Goal: Communication & Community: Answer question/provide support

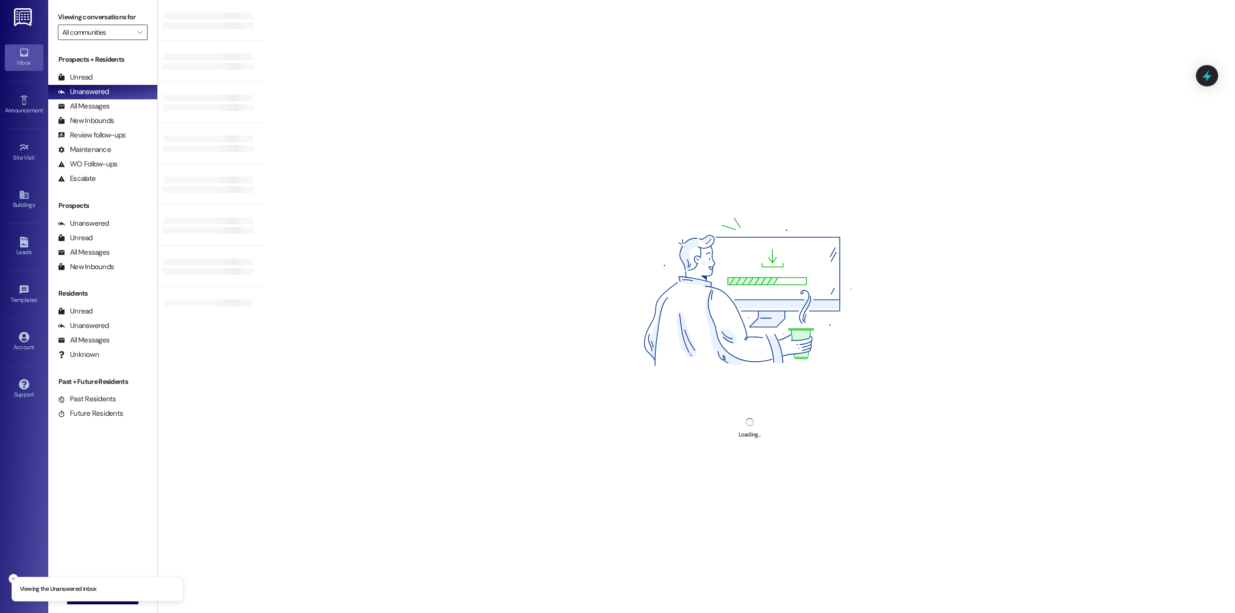
click at [109, 35] on input "All communities" at bounding box center [97, 32] width 70 height 15
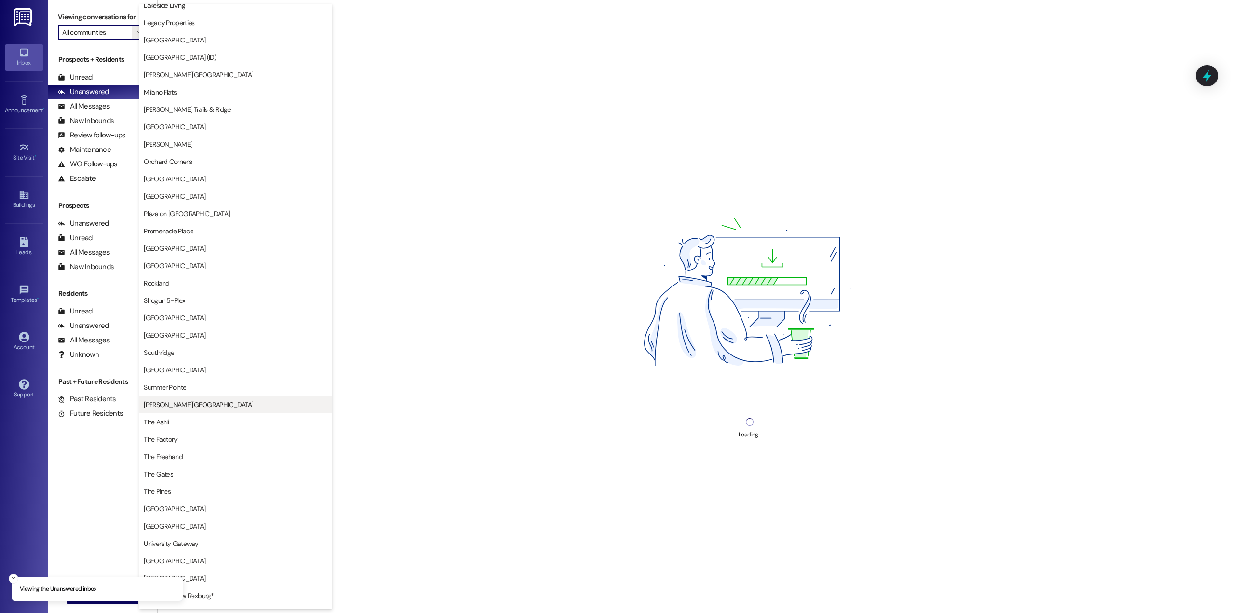
scroll to position [854, 0]
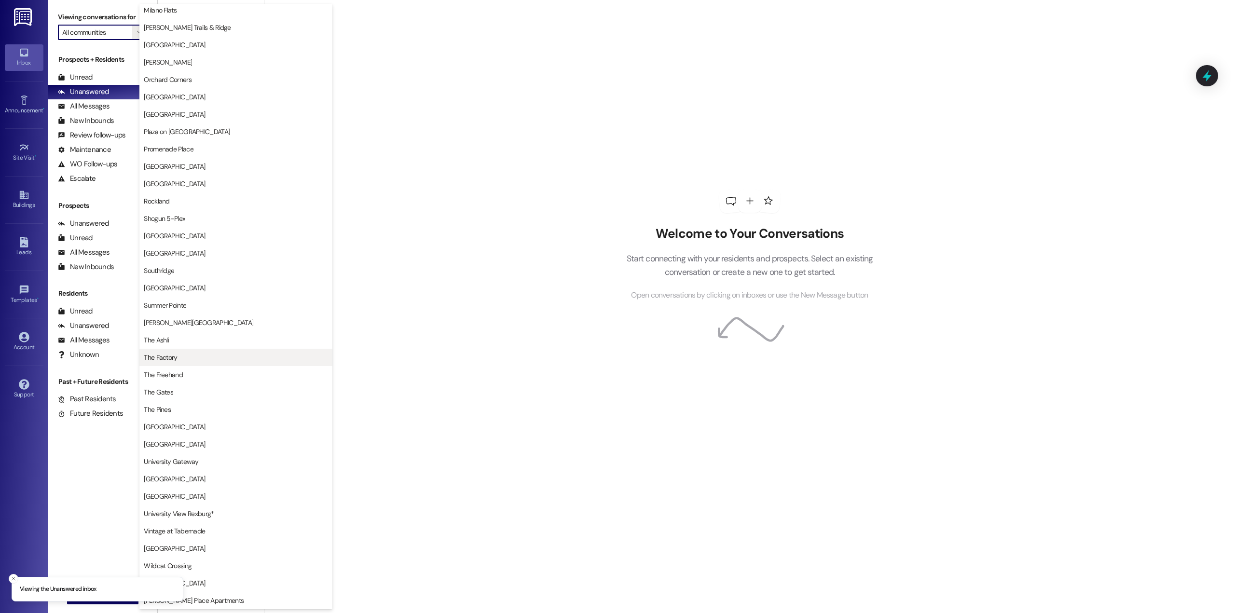
click at [245, 354] on span "The Factory" at bounding box center [236, 358] width 184 height 10
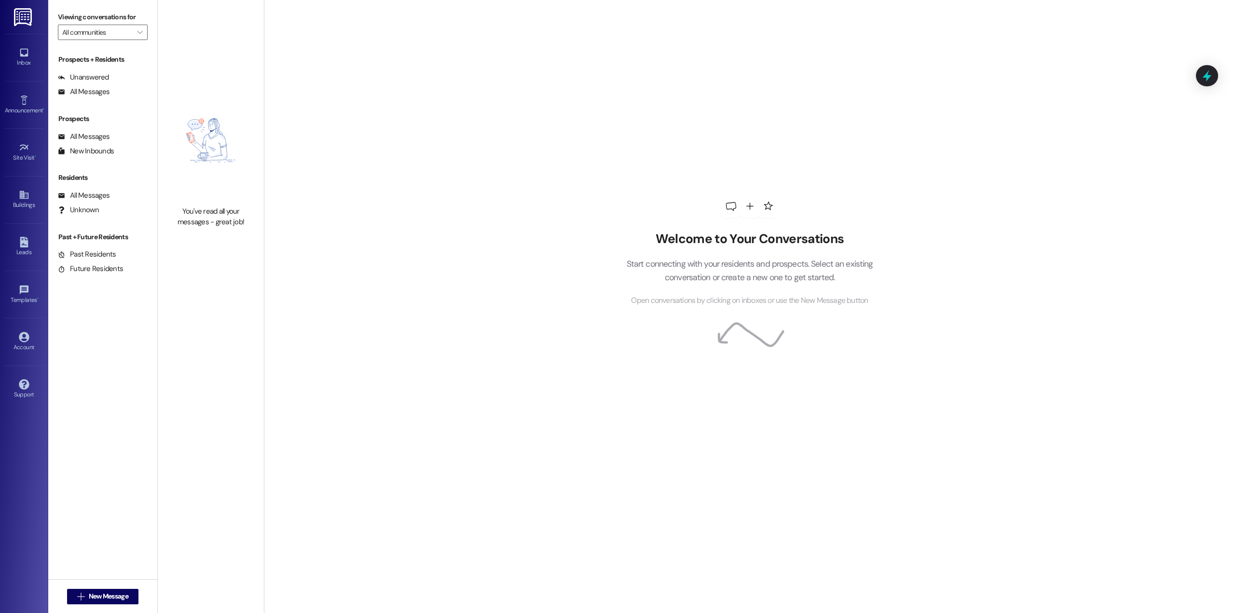
type input "The Factory"
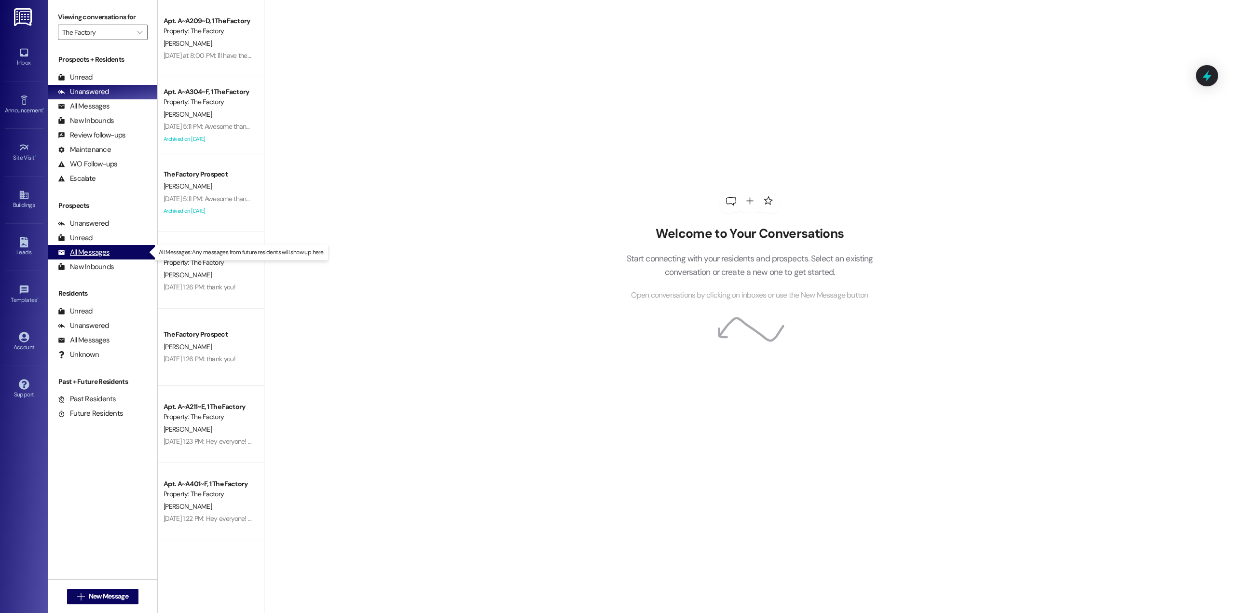
click at [94, 252] on div "All Messages" at bounding box center [84, 252] width 52 height 10
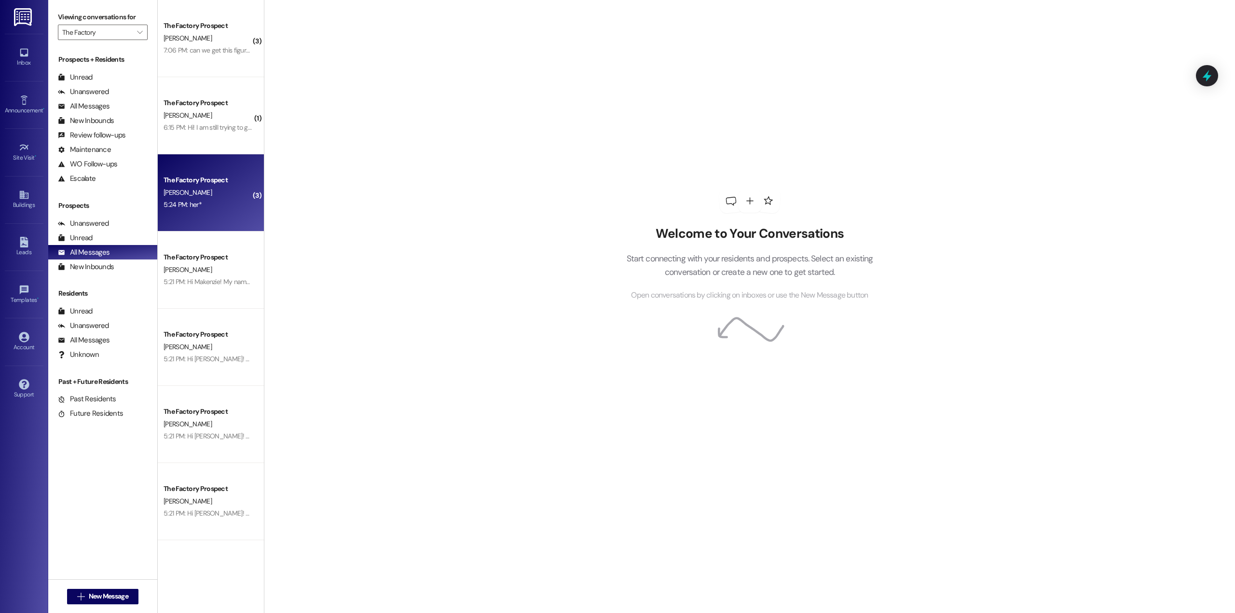
click at [210, 221] on div "The Factory Prospect [PERSON_NAME] 5:24 PM: her* 5:24 PM: her*" at bounding box center [211, 192] width 106 height 77
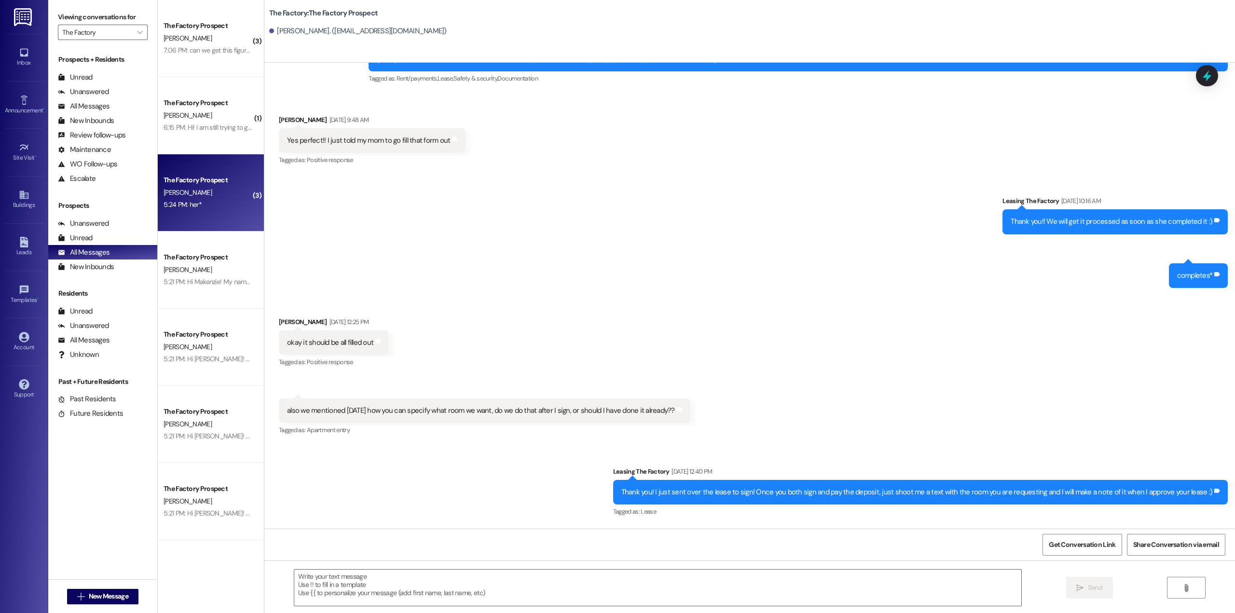
scroll to position [1451, 0]
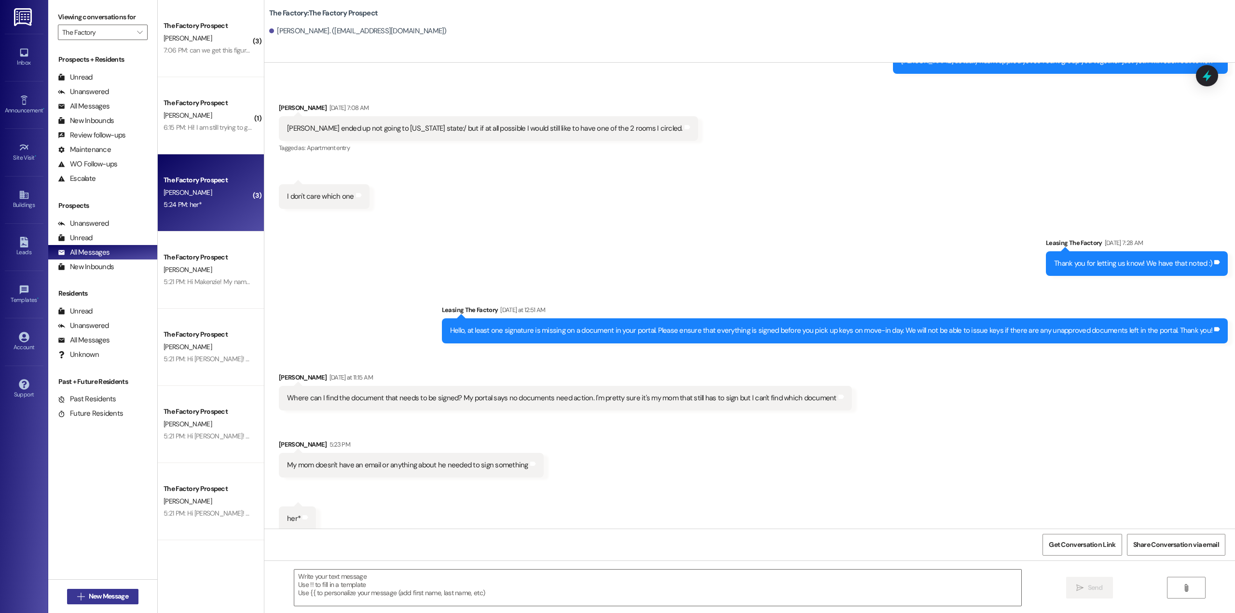
click at [96, 594] on span "New Message" at bounding box center [109, 596] width 40 height 10
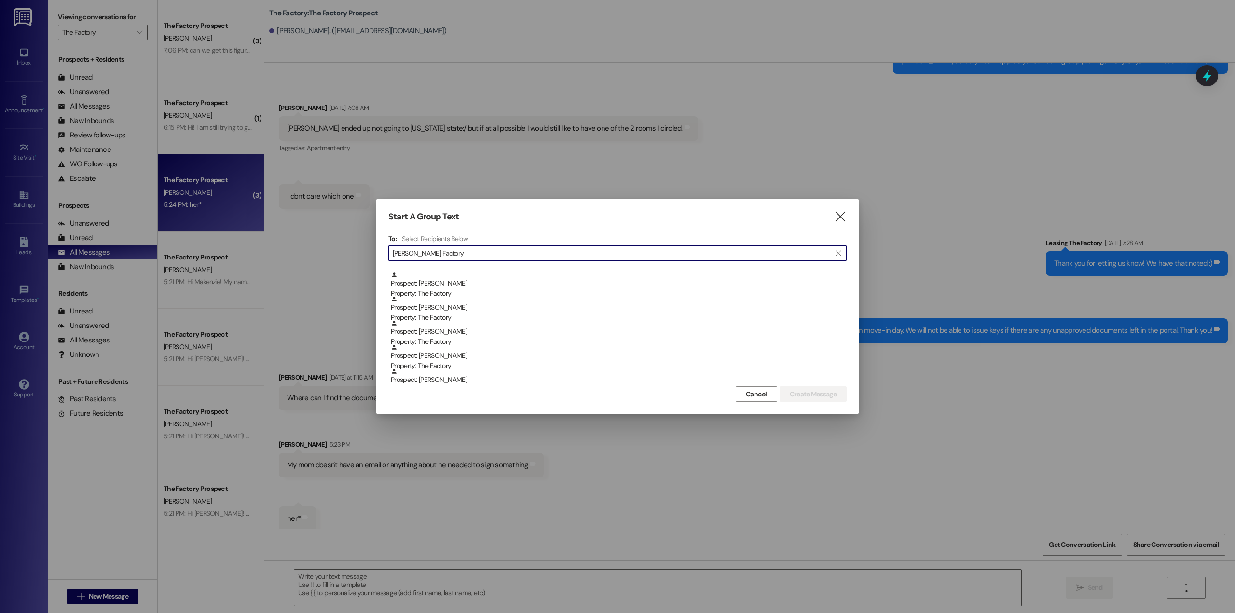
scroll to position [0, 0]
type input "D"
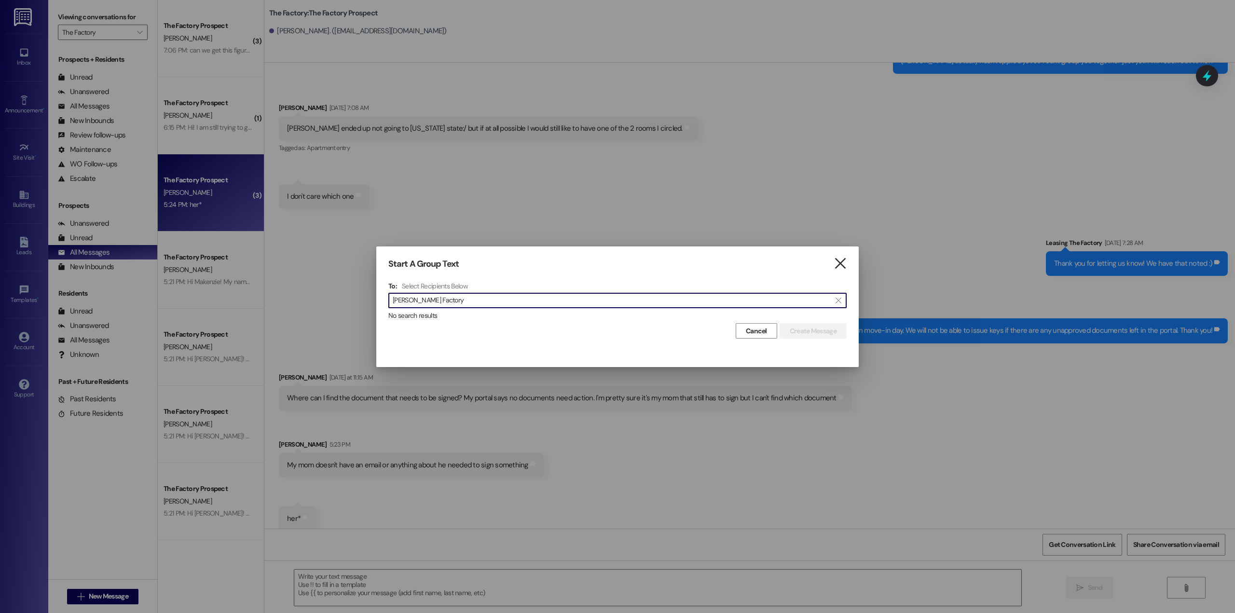
type input "[PERSON_NAME] Factory"
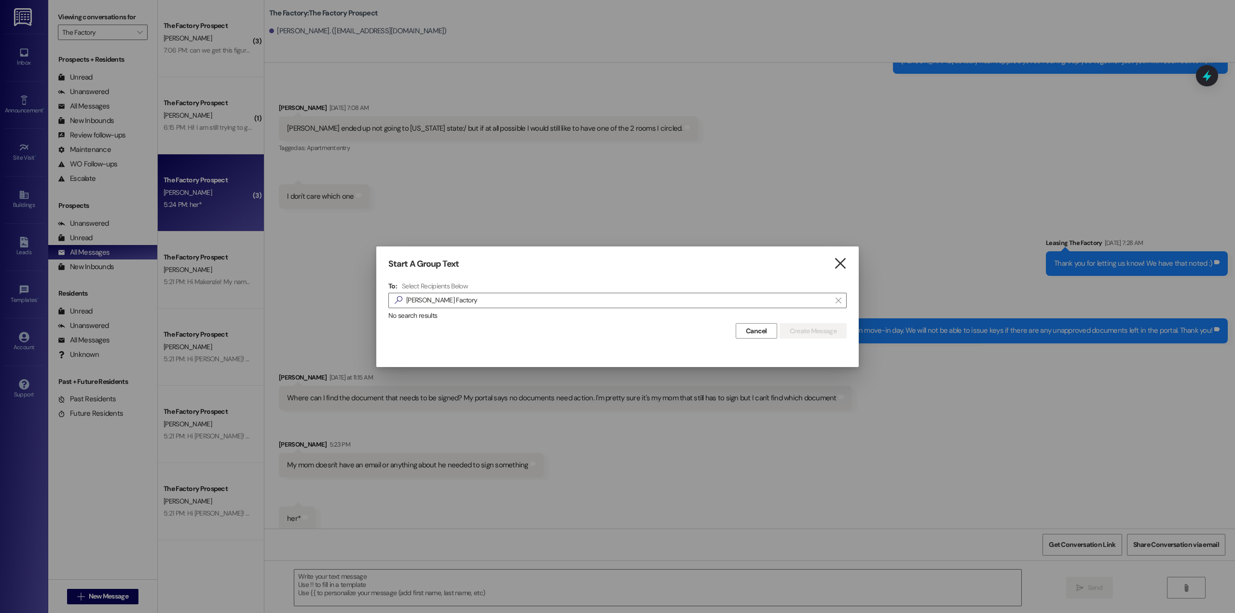
click at [840, 264] on icon "" at bounding box center [840, 264] width 13 height 10
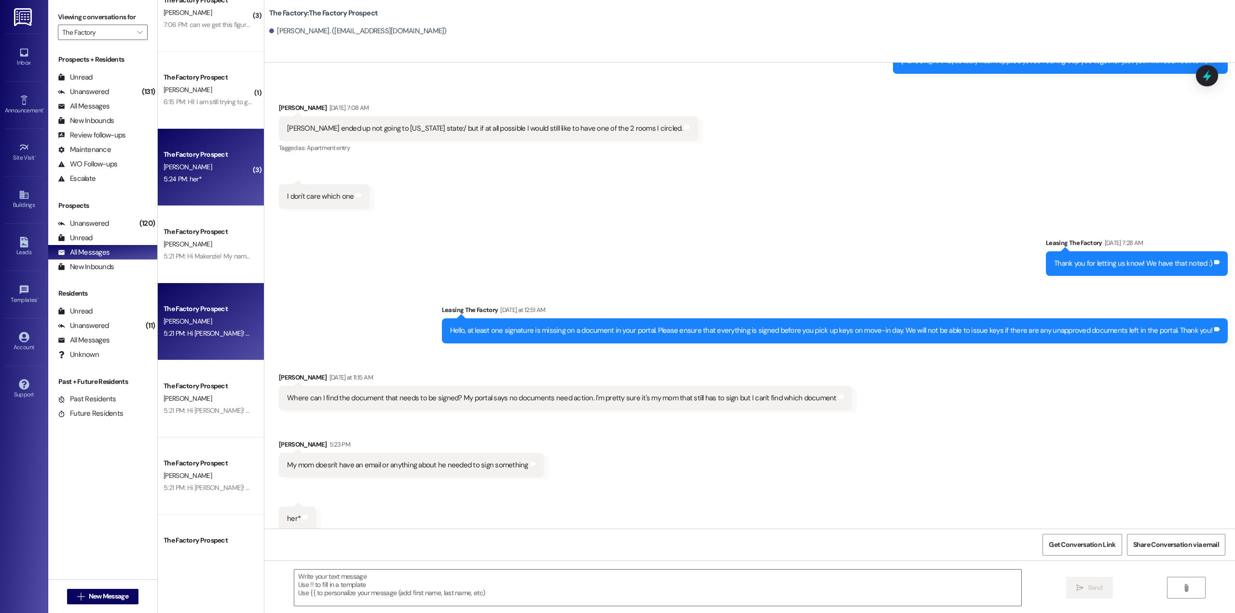
scroll to position [48, 0]
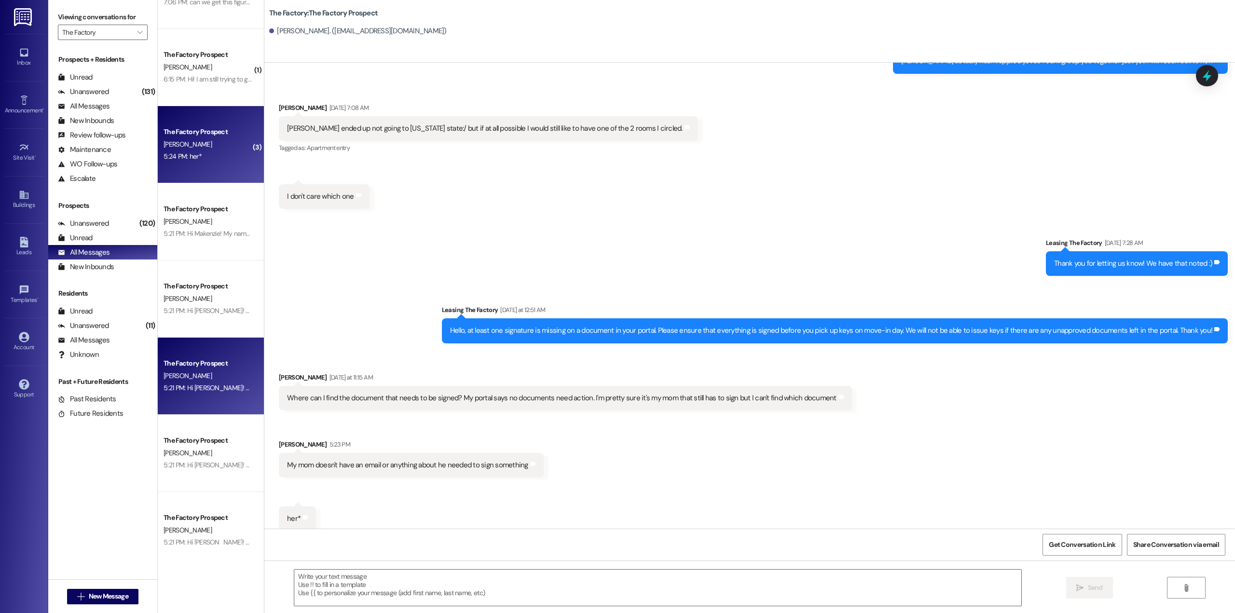
click at [205, 372] on div "[PERSON_NAME]" at bounding box center [208, 376] width 91 height 12
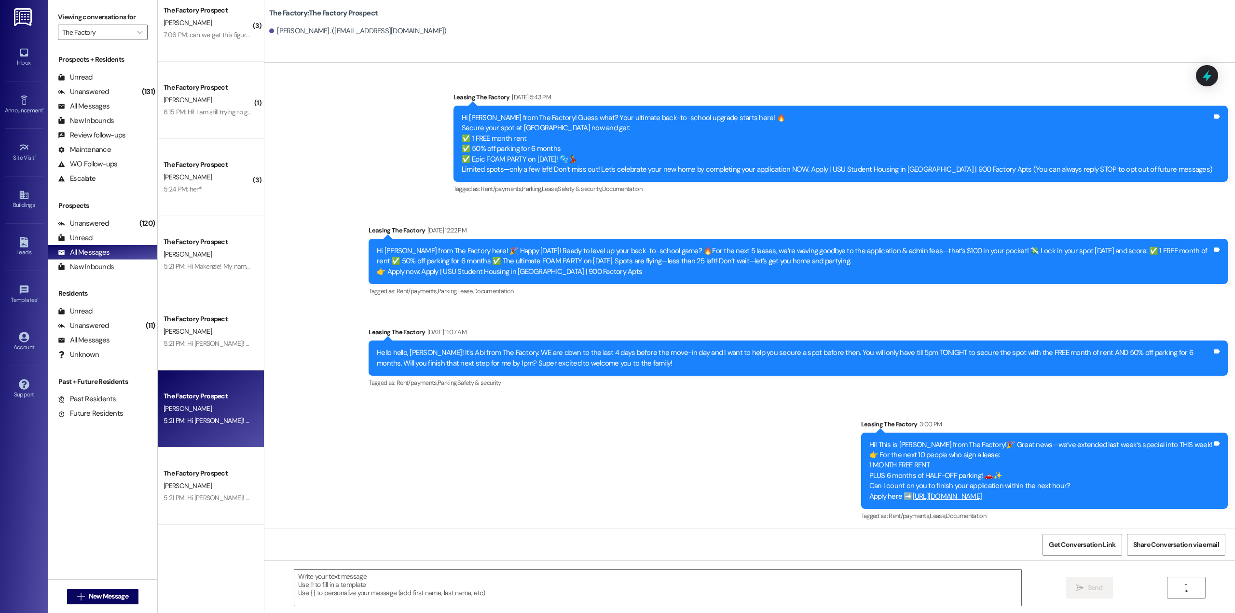
scroll to position [0, 0]
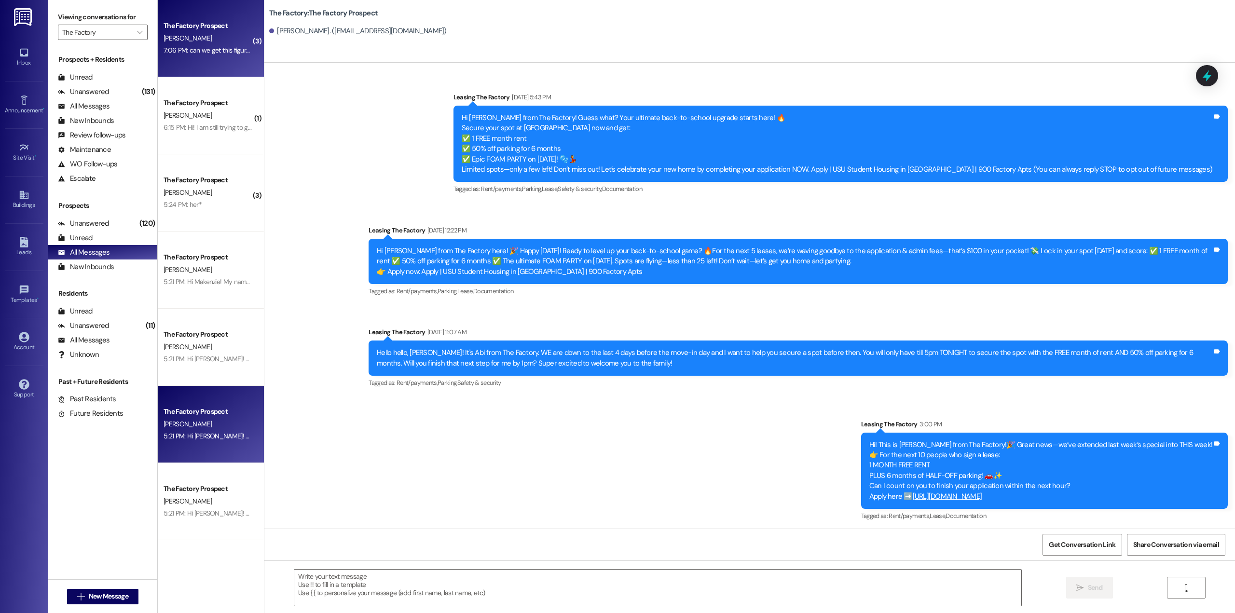
click at [180, 47] on div "7:06 PM: can we get this figured out before [DATE]? 7:06 PM: can we get this fi…" at bounding box center [235, 50] width 143 height 9
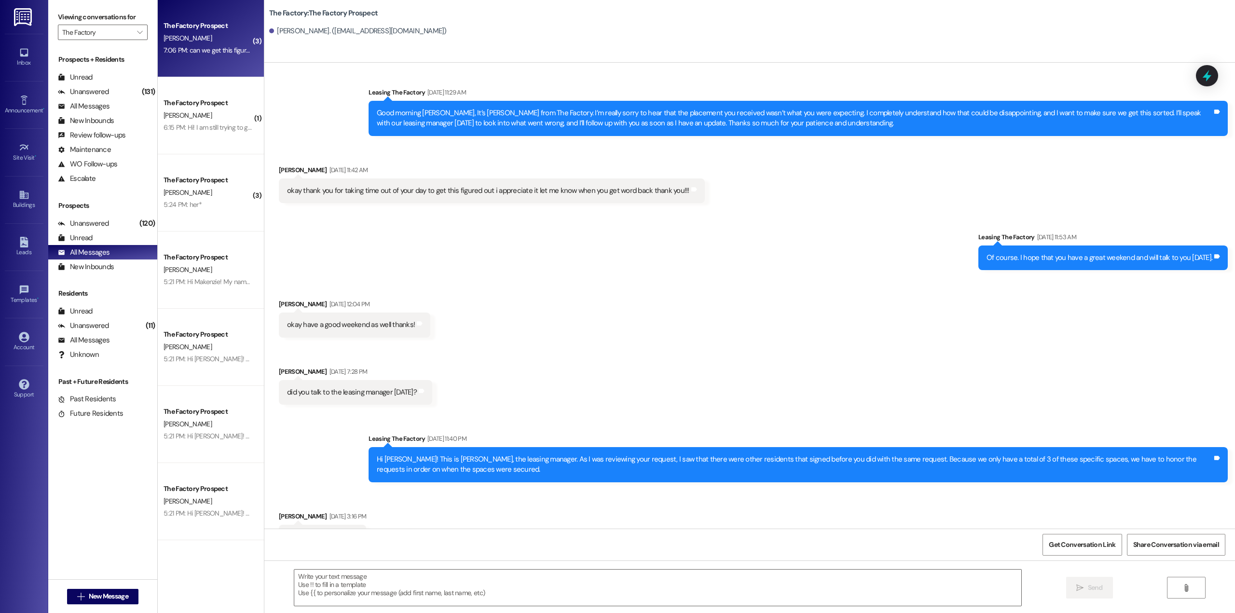
scroll to position [5511, 0]
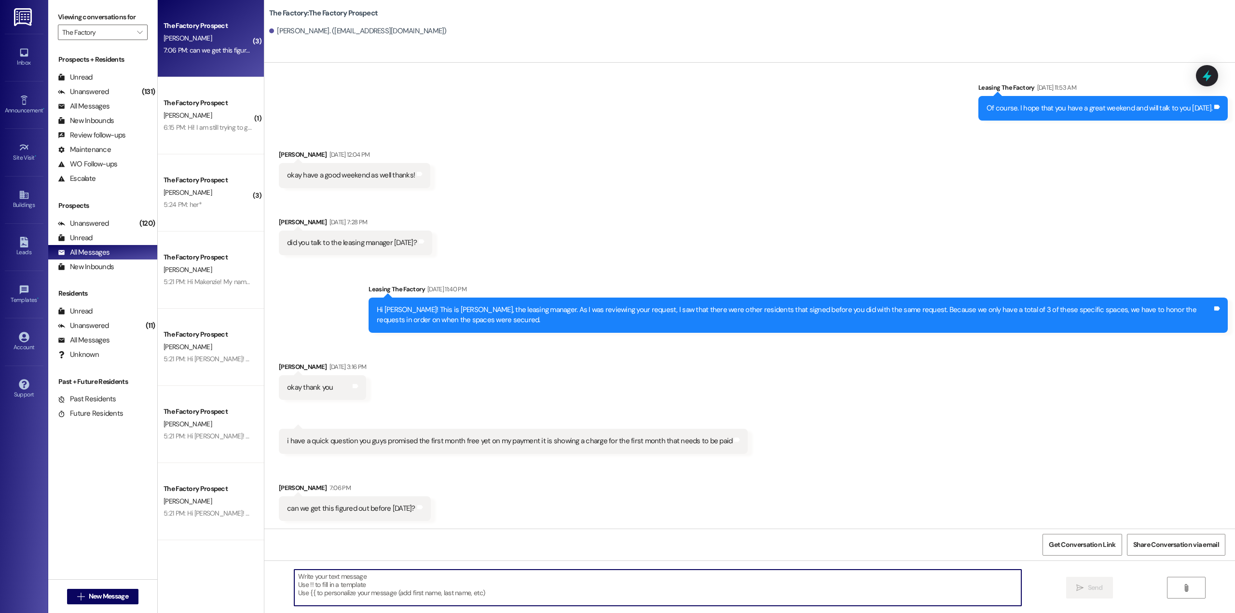
click at [555, 580] on textarea at bounding box center [657, 588] width 727 height 36
type textarea "Hi [PERSON_NAME]! The free month is for any month other than August!"
click at [1094, 587] on span "Send" at bounding box center [1095, 588] width 15 height 10
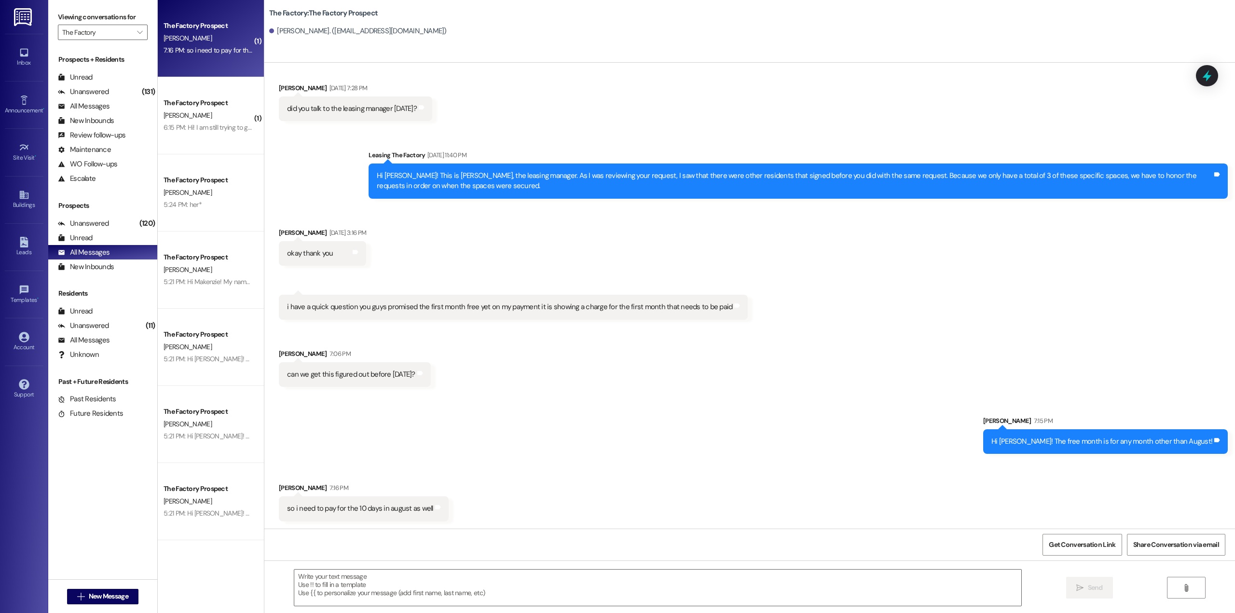
scroll to position [5646, 0]
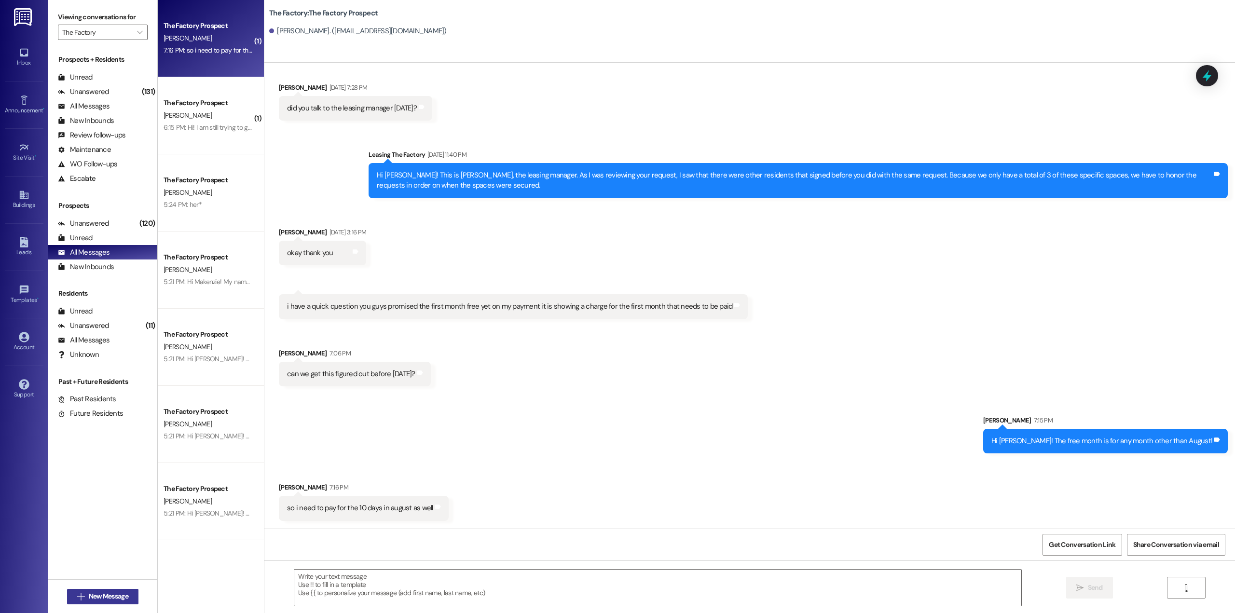
click at [107, 596] on span "New Message" at bounding box center [109, 596] width 40 height 10
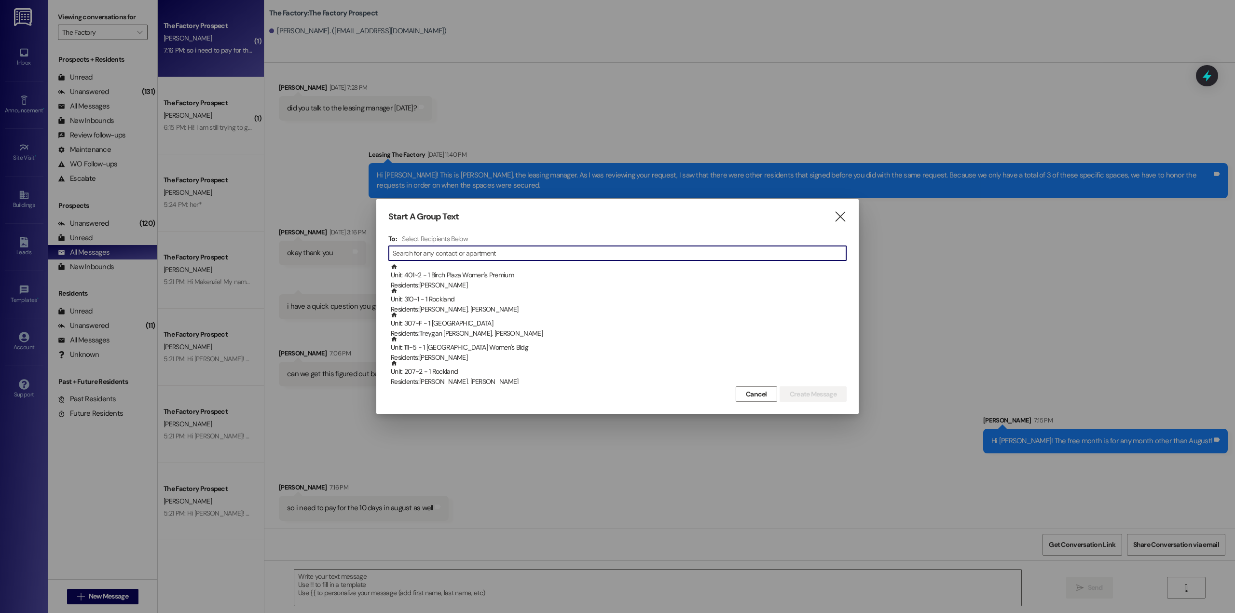
drag, startPoint x: 419, startPoint y: 257, endPoint x: 415, endPoint y: 259, distance: 5.0
click at [420, 257] on input at bounding box center [619, 253] width 453 height 14
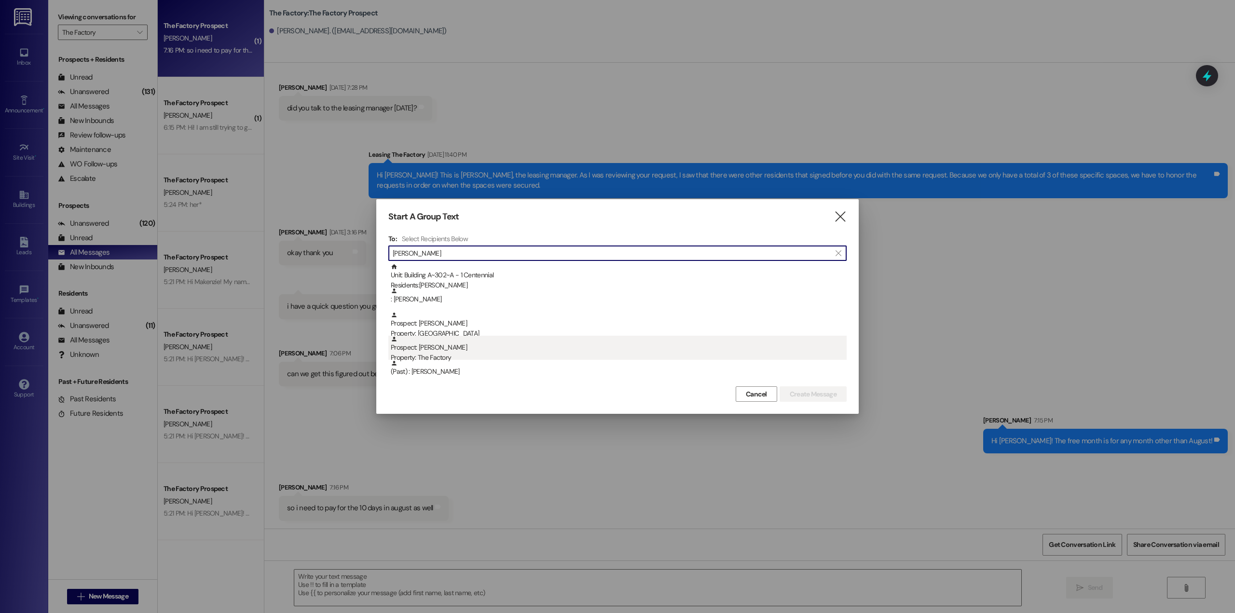
type input "[PERSON_NAME]"
click at [469, 356] on div "Property: The Factory" at bounding box center [619, 358] width 456 height 10
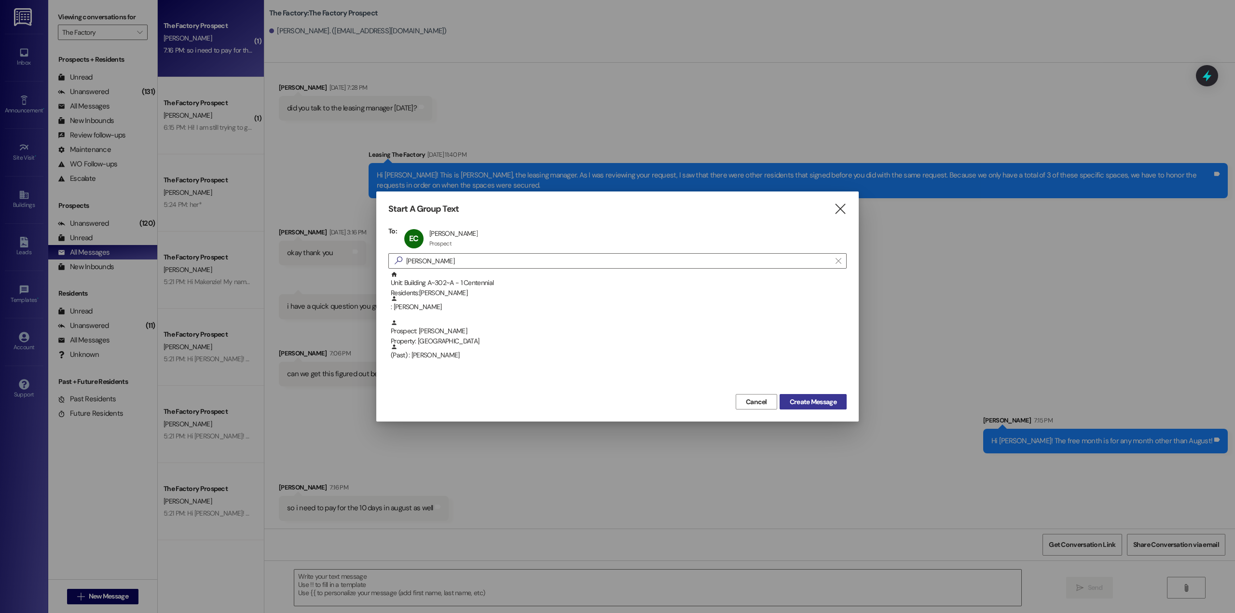
drag, startPoint x: 824, startPoint y: 405, endPoint x: 821, endPoint y: 399, distance: 6.7
click at [824, 399] on span "Create Message" at bounding box center [813, 402] width 47 height 10
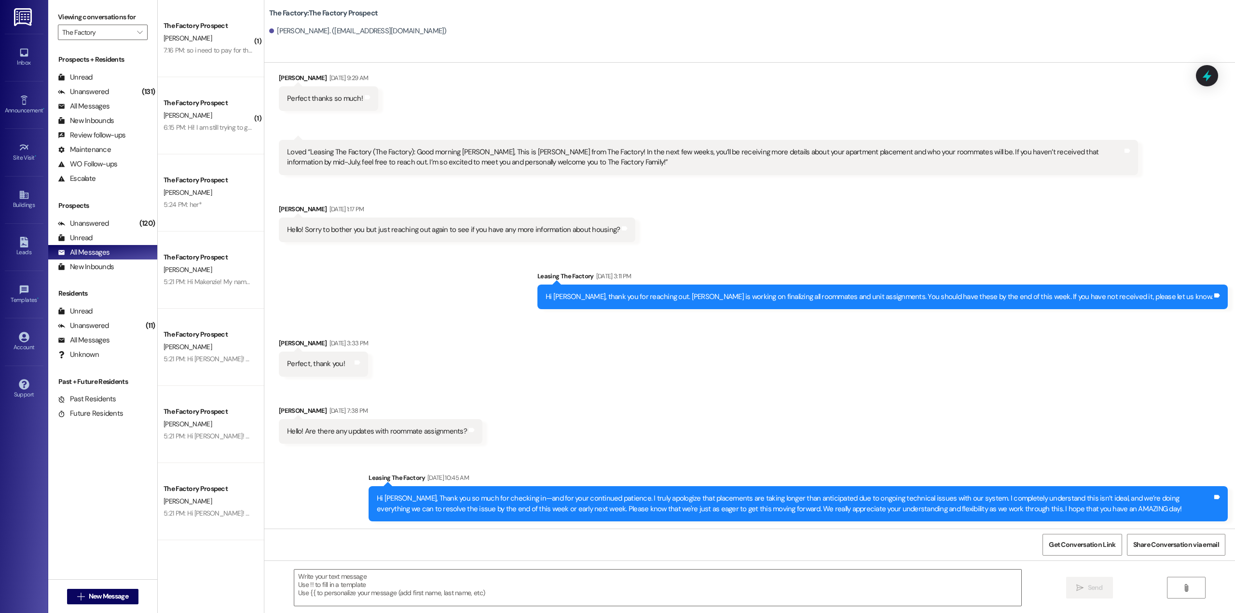
scroll to position [2102, 0]
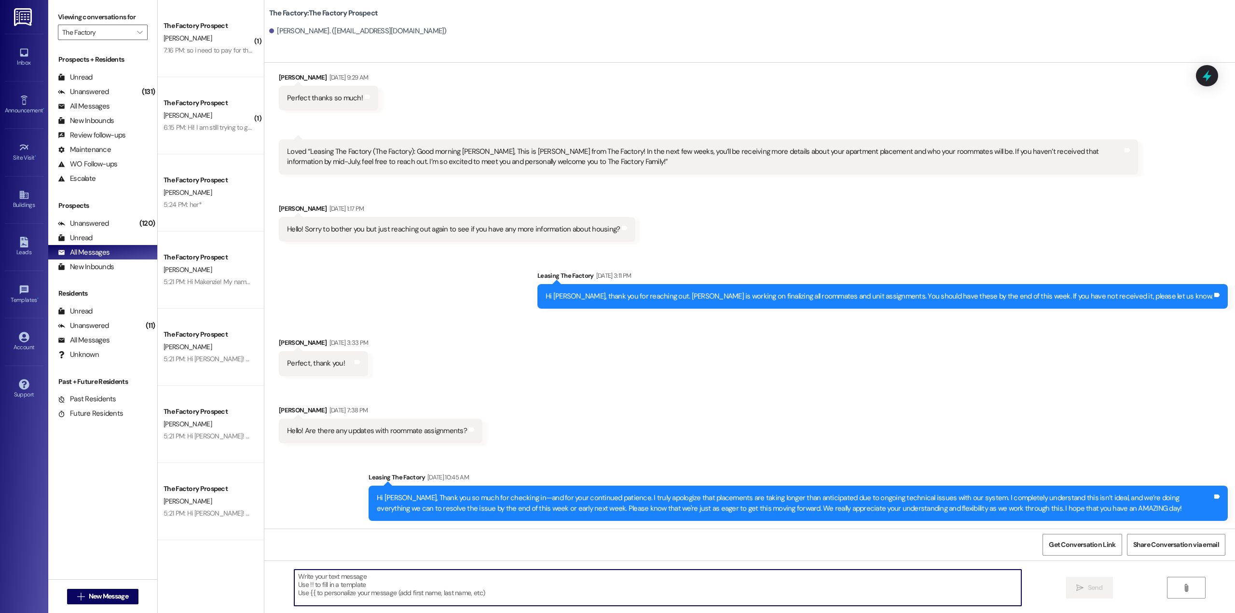
click at [525, 584] on textarea at bounding box center [657, 588] width 727 height 36
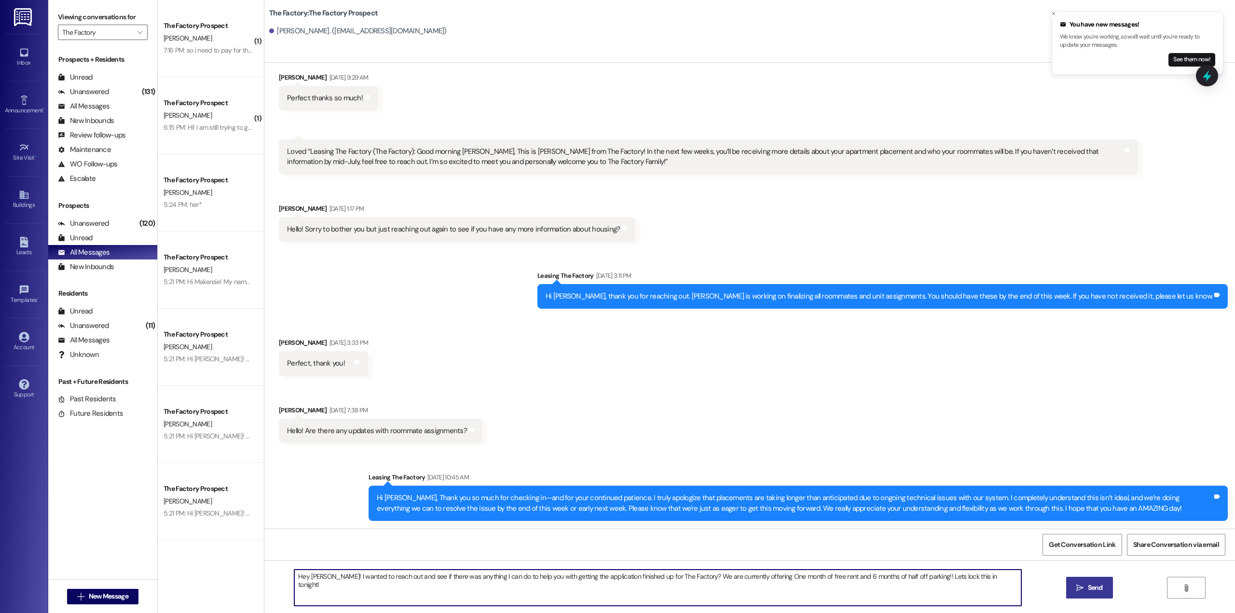
type textarea "Hey [PERSON_NAME]! I wanted to reach out and see if there was anything I can do…"
click at [1105, 587] on button " Send" at bounding box center [1089, 588] width 47 height 22
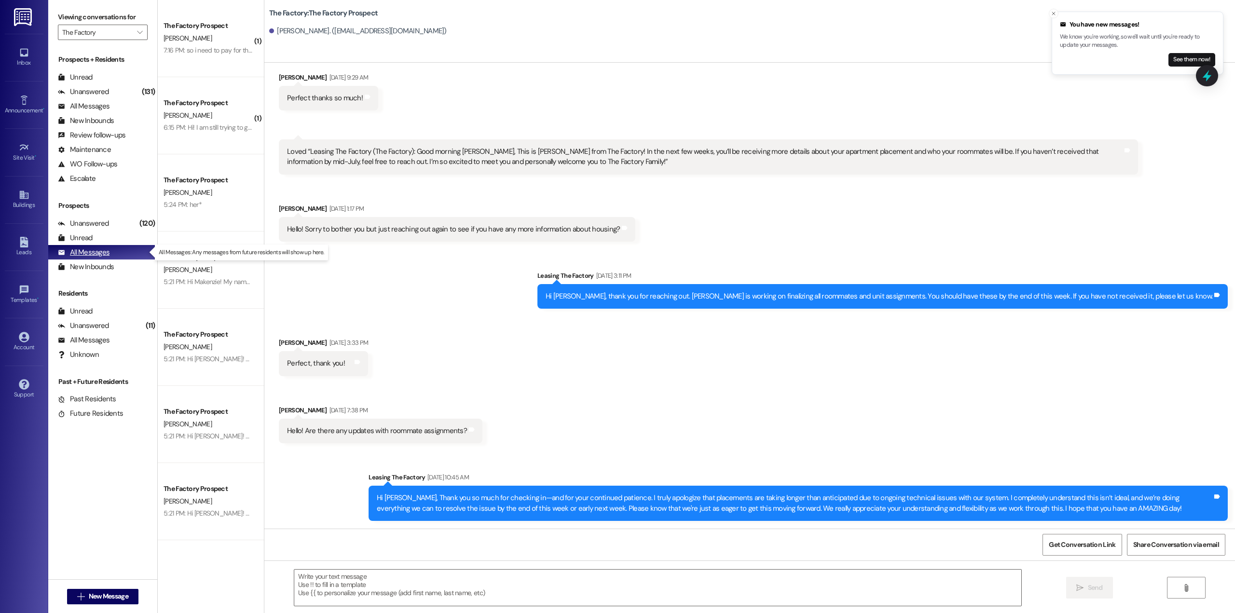
click at [108, 254] on div "All Messages" at bounding box center [84, 252] width 52 height 10
click at [100, 240] on div "Unread (0)" at bounding box center [102, 238] width 109 height 14
click at [97, 252] on div "All Messages" at bounding box center [84, 252] width 52 height 10
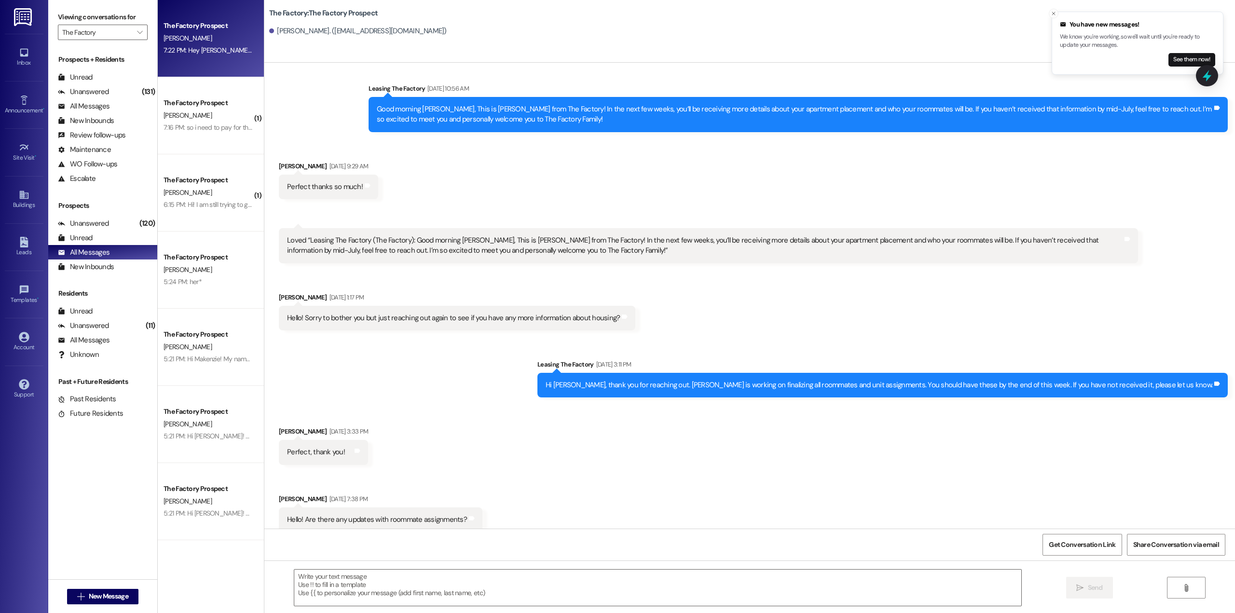
scroll to position [2024, 0]
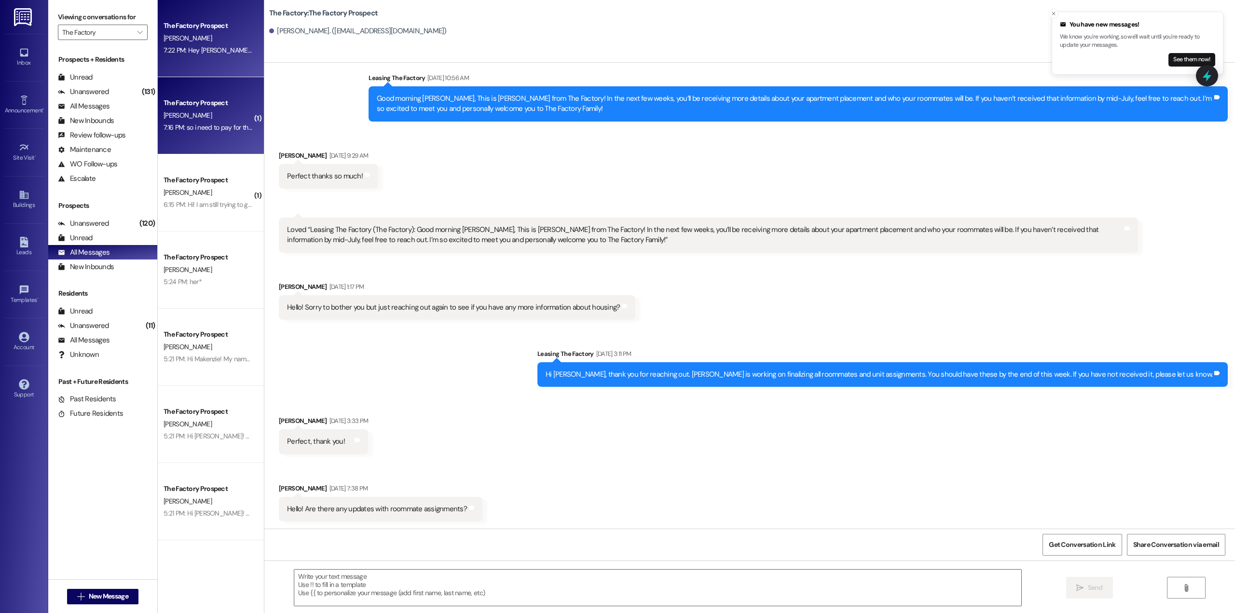
click at [193, 116] on div "[PERSON_NAME]" at bounding box center [208, 115] width 91 height 12
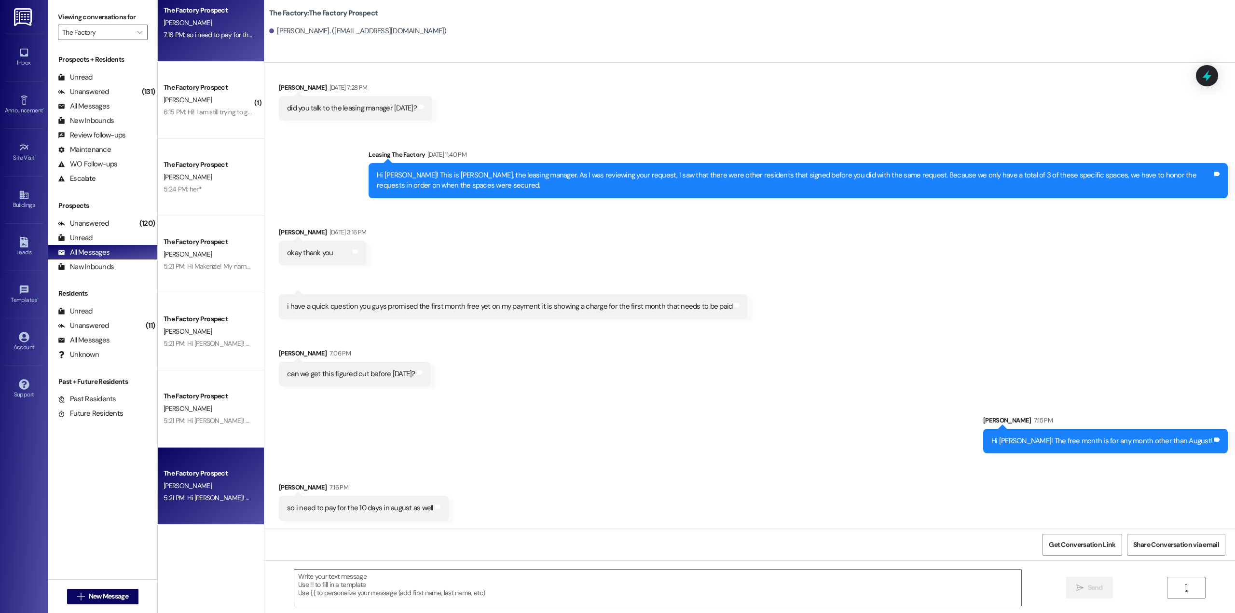
scroll to position [96, 0]
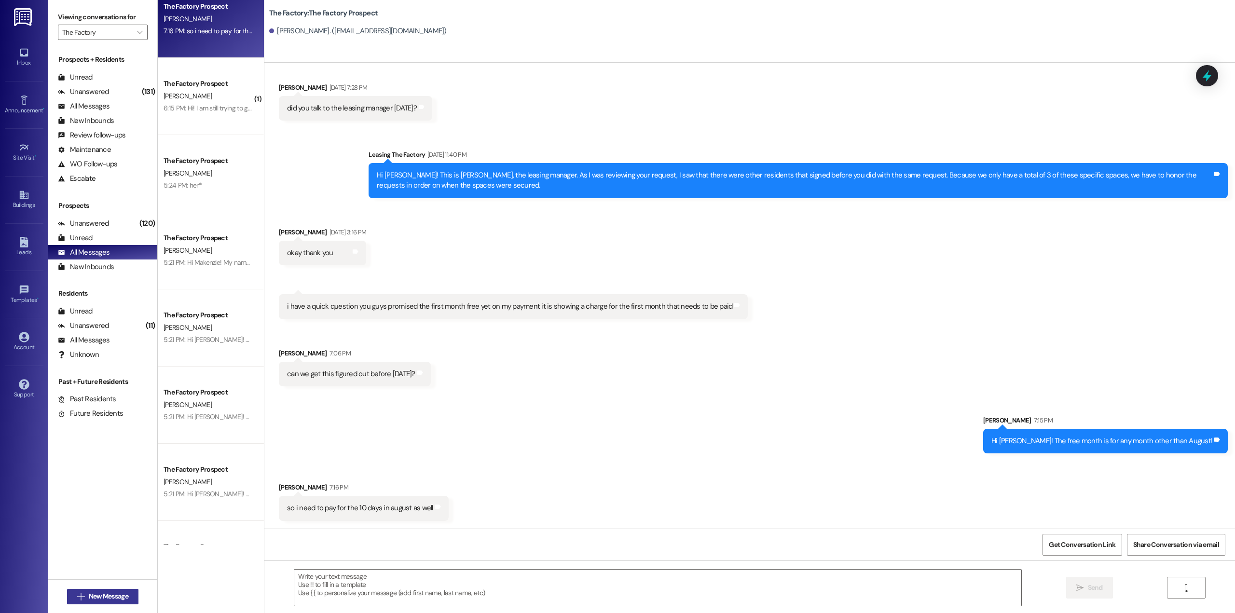
click at [127, 592] on button " New Message" at bounding box center [102, 596] width 71 height 15
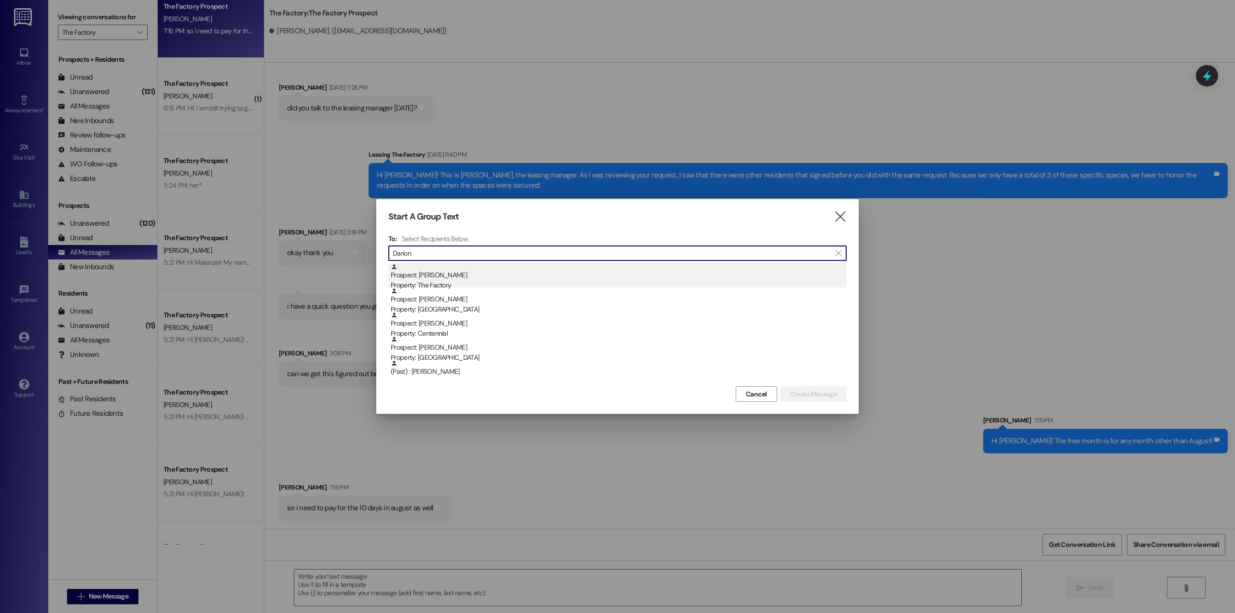
type input "Darion"
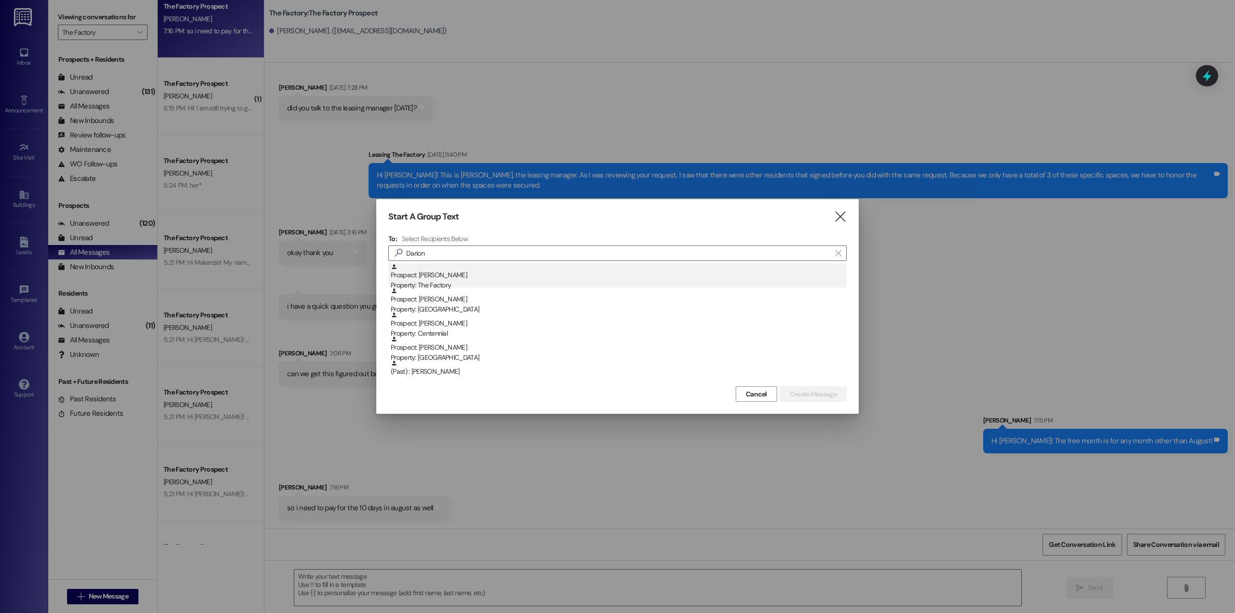
click at [473, 282] on div "Property: The Factory" at bounding box center [619, 285] width 456 height 10
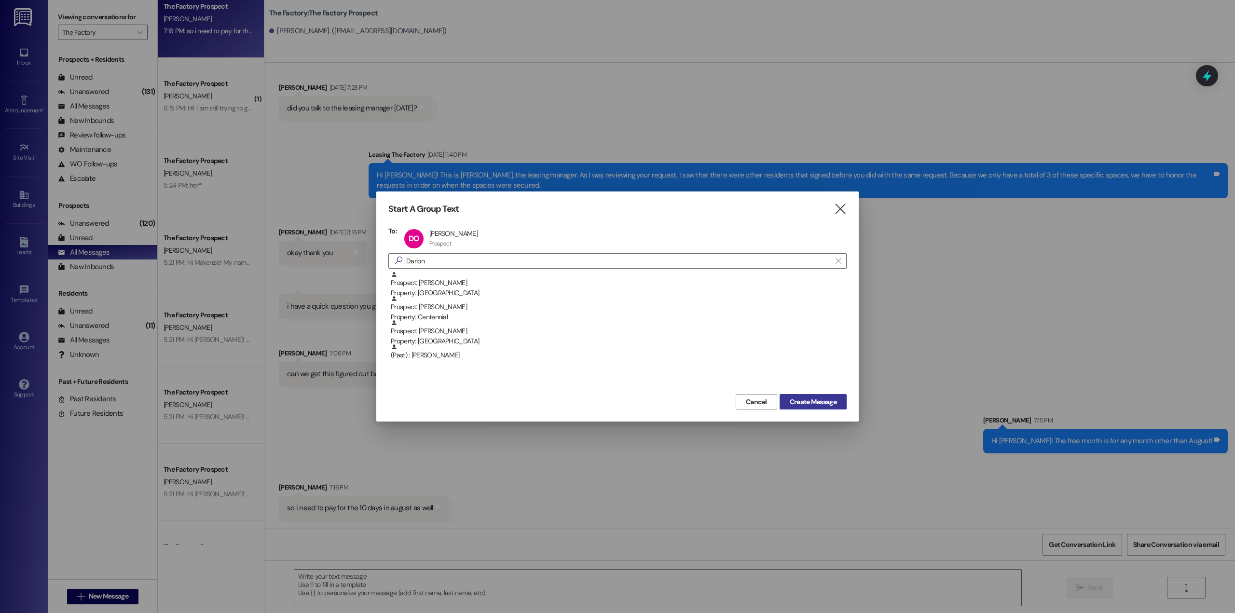
click at [822, 405] on span "Create Message" at bounding box center [813, 402] width 47 height 10
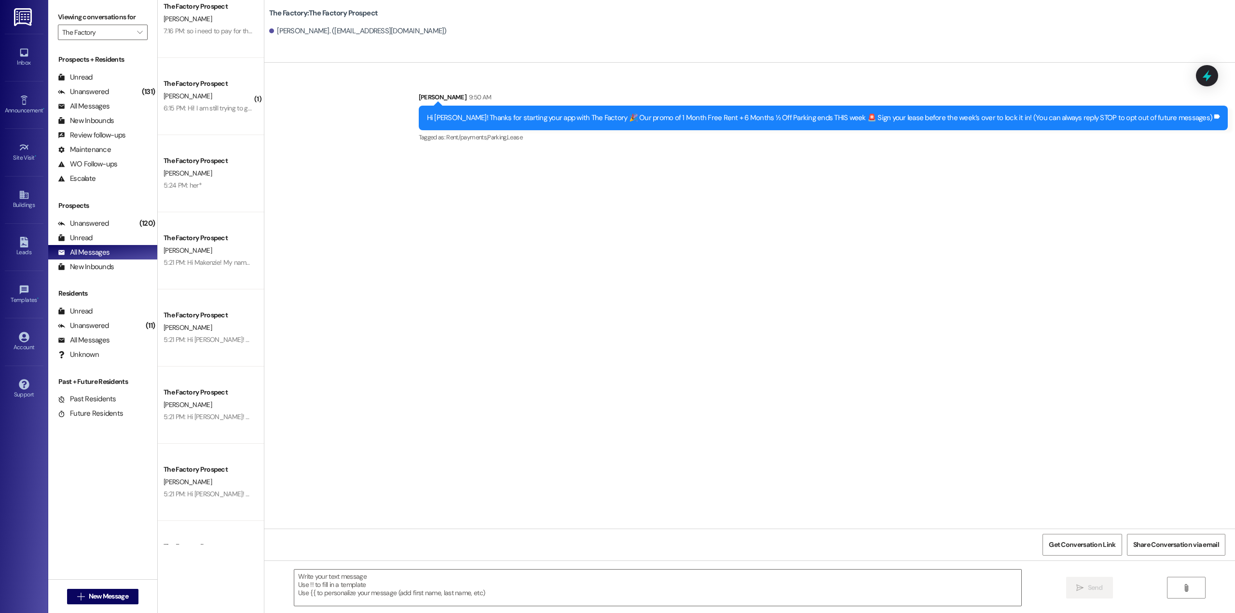
scroll to position [0, 0]
click at [611, 120] on div "Hi [PERSON_NAME]! Thanks for starting your app with The Factory 🎉 Our promo of …" at bounding box center [820, 118] width 786 height 10
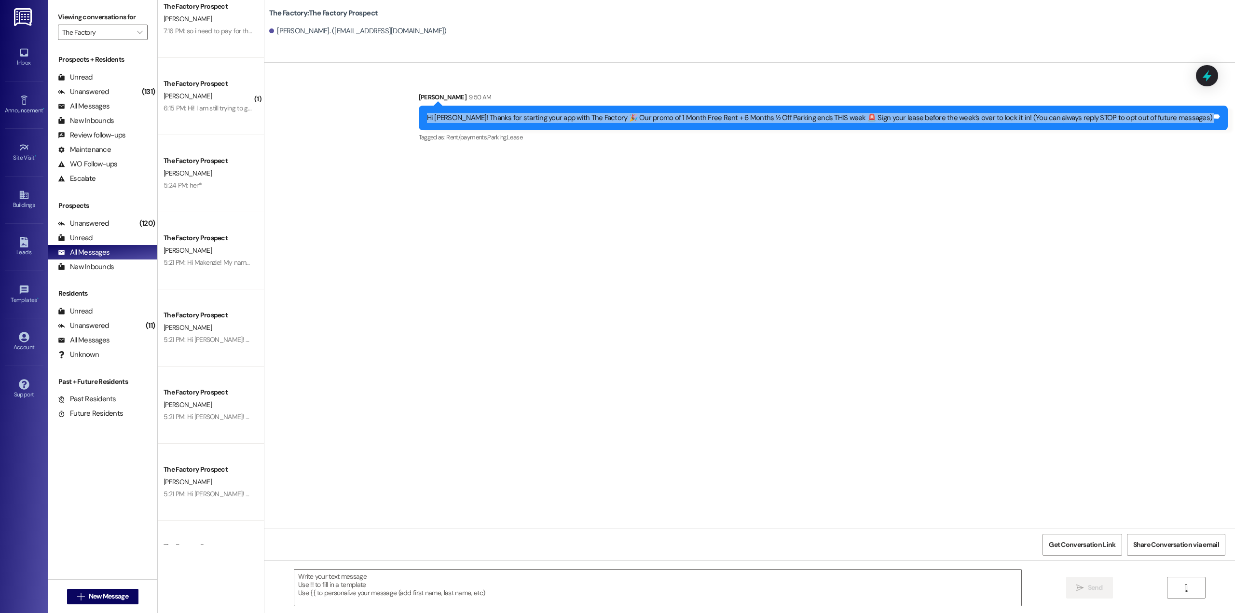
click at [611, 120] on div "Hi [PERSON_NAME]! Thanks for starting your app with The Factory 🎉 Our promo of …" at bounding box center [820, 118] width 786 height 10
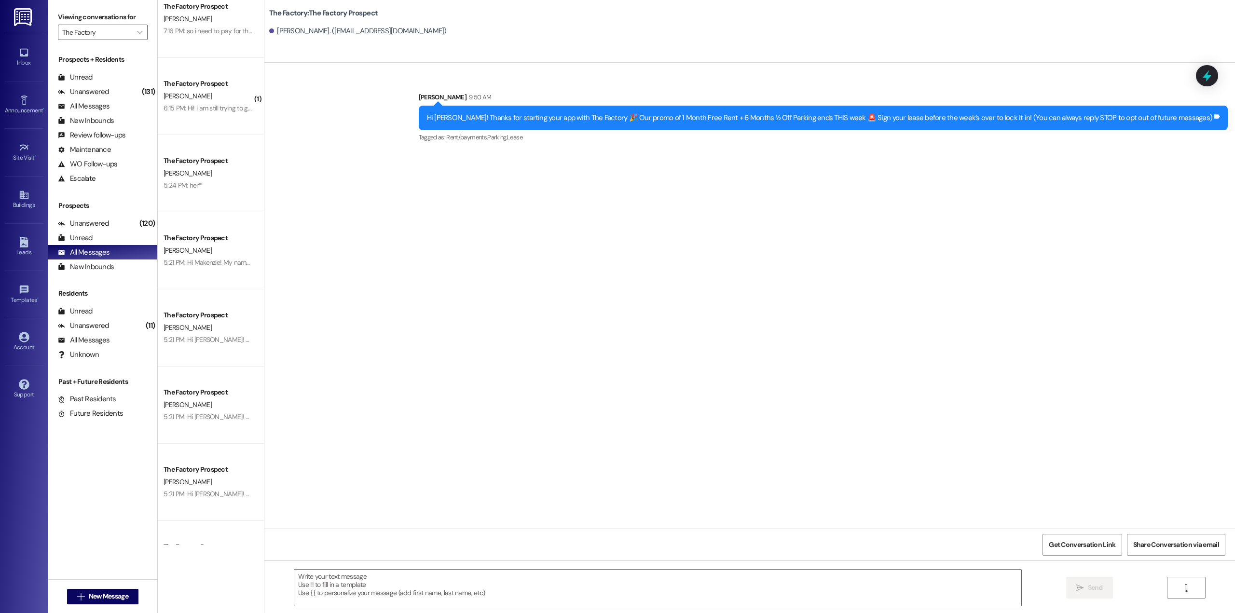
click at [637, 181] on div "Sent via SMS [PERSON_NAME] 9:50 AM Hi [PERSON_NAME]! Thanks for starting your a…" at bounding box center [749, 296] width 971 height 466
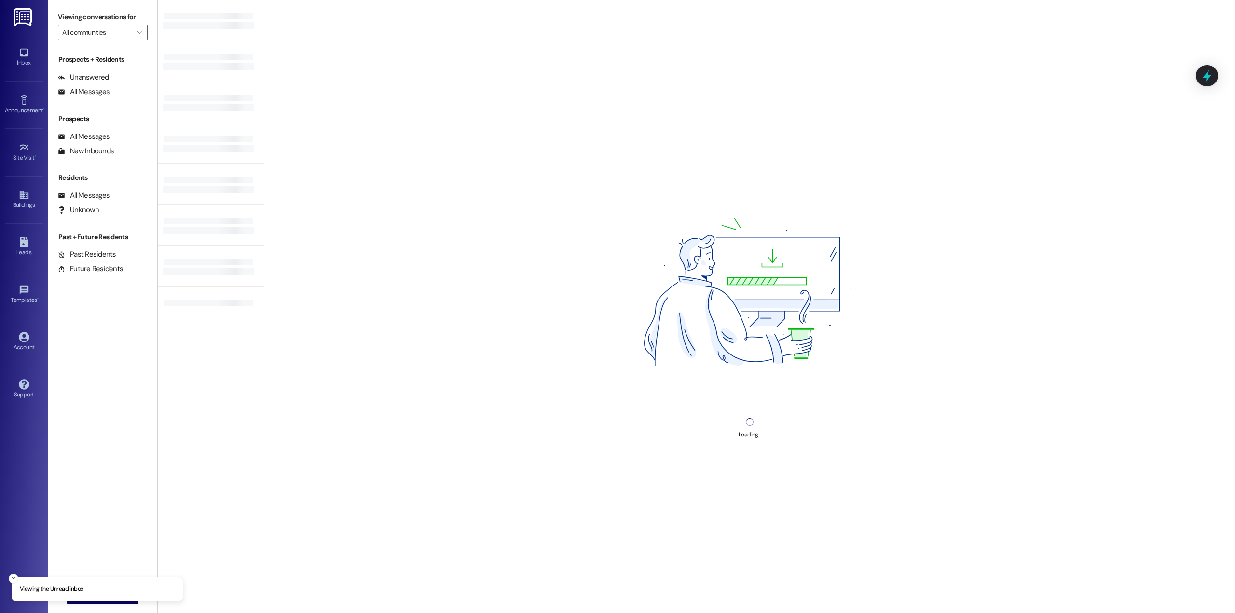
type input "The Factory"
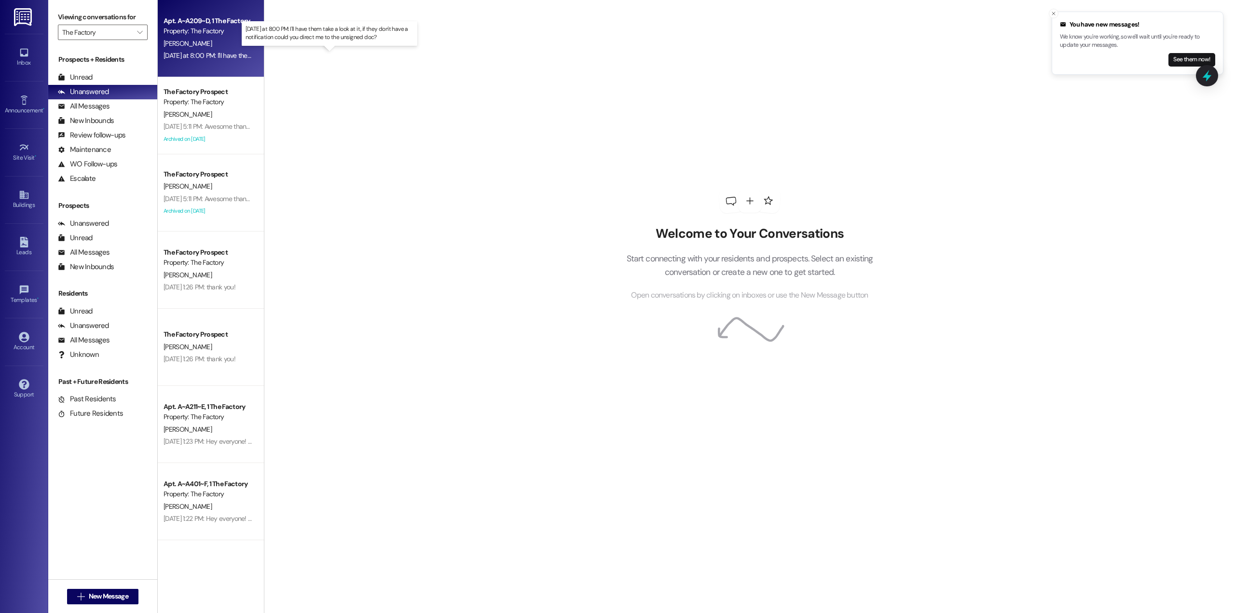
click at [191, 52] on div "[DATE] at 8:00 PM: I'll have them take a look at it, if they don't have a notif…" at bounding box center [333, 55] width 339 height 9
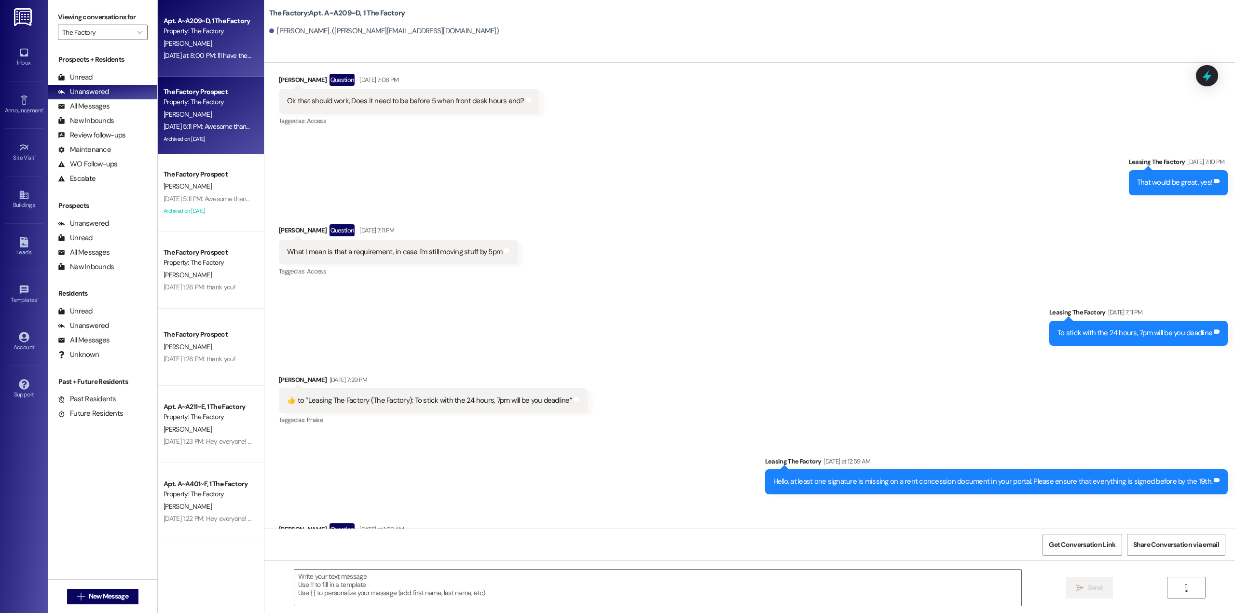
scroll to position [9717, 0]
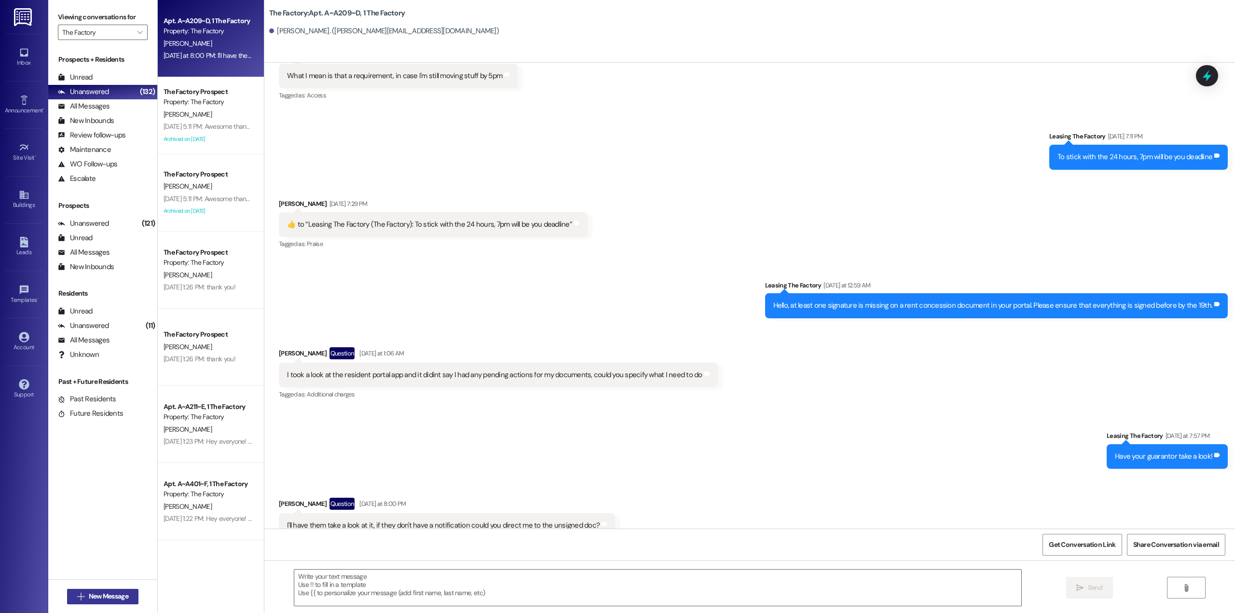
click at [99, 595] on span "New Message" at bounding box center [109, 596] width 40 height 10
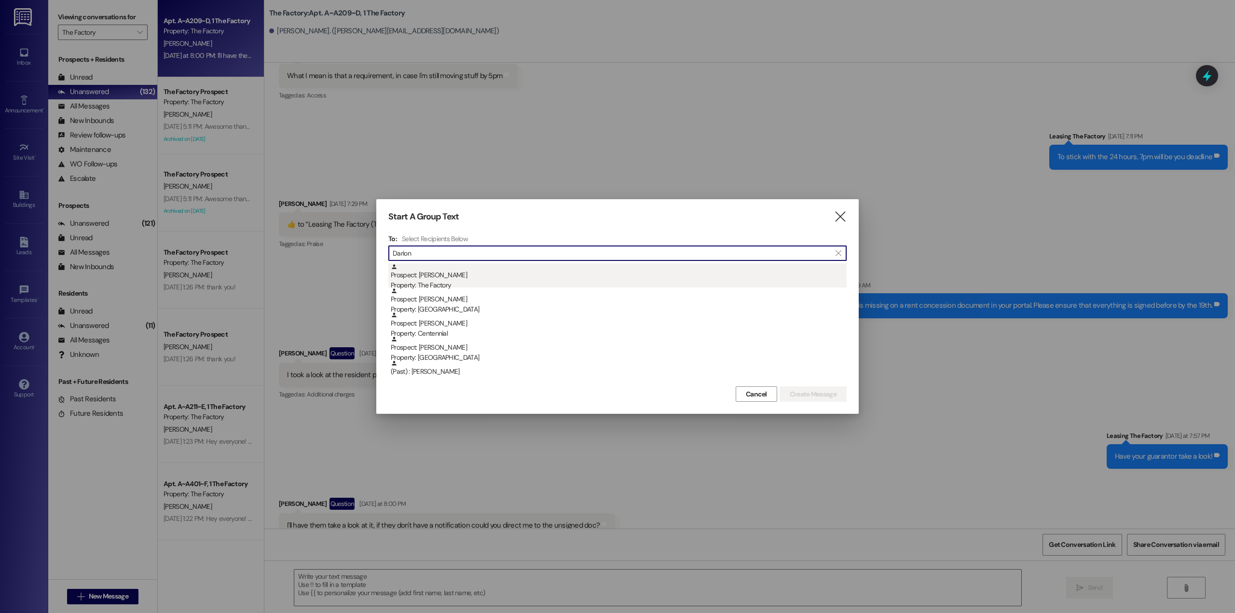
type input "Darion"
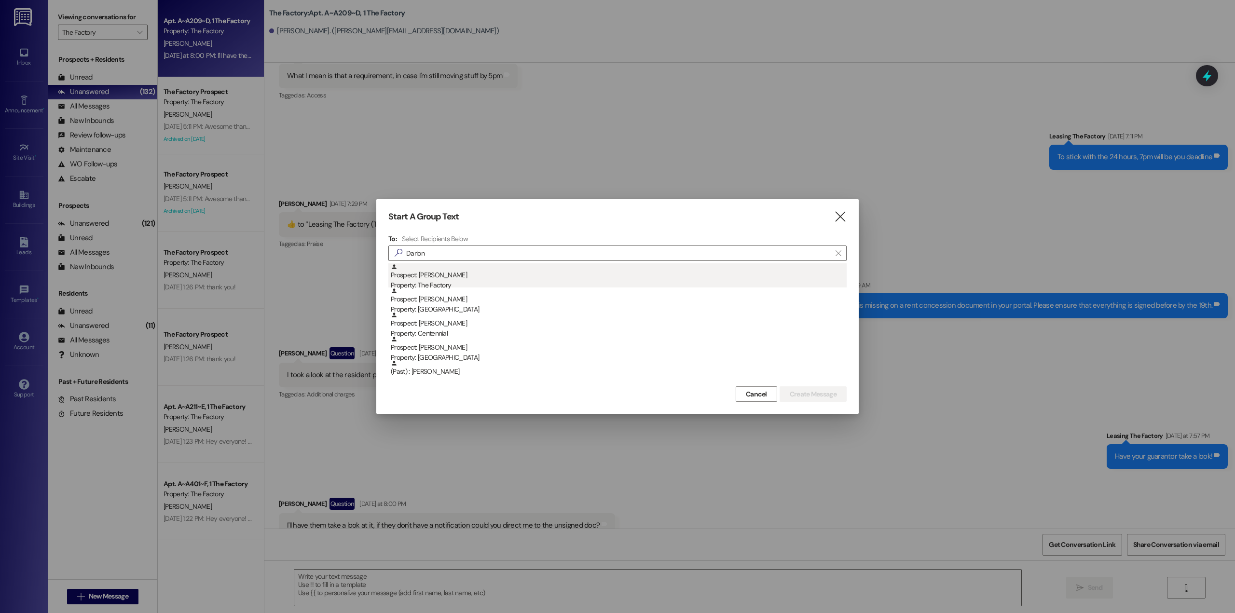
click at [467, 280] on div "Prospect: [PERSON_NAME] Property: The Factory" at bounding box center [619, 276] width 456 height 27
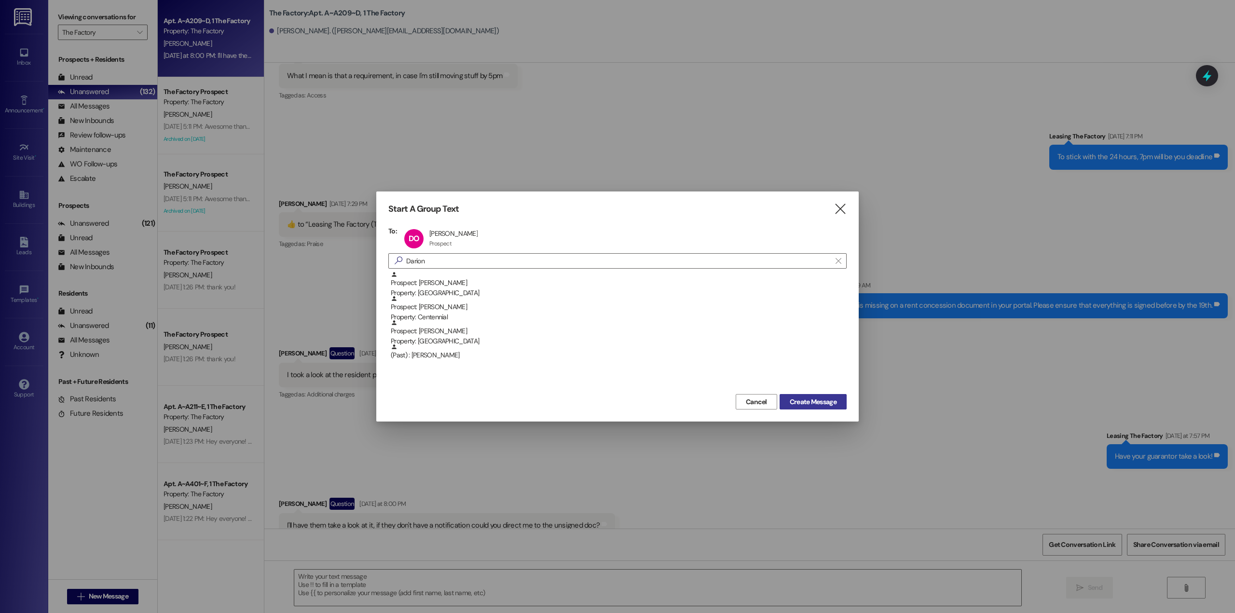
click at [835, 401] on span "Create Message" at bounding box center [813, 402] width 47 height 10
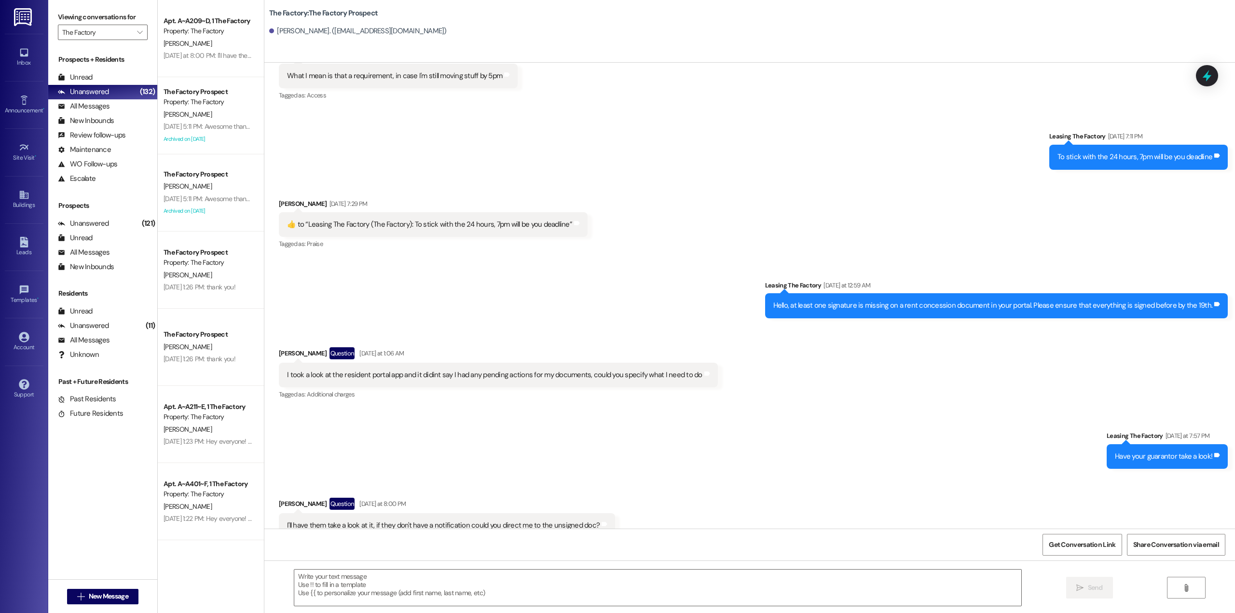
scroll to position [0, 0]
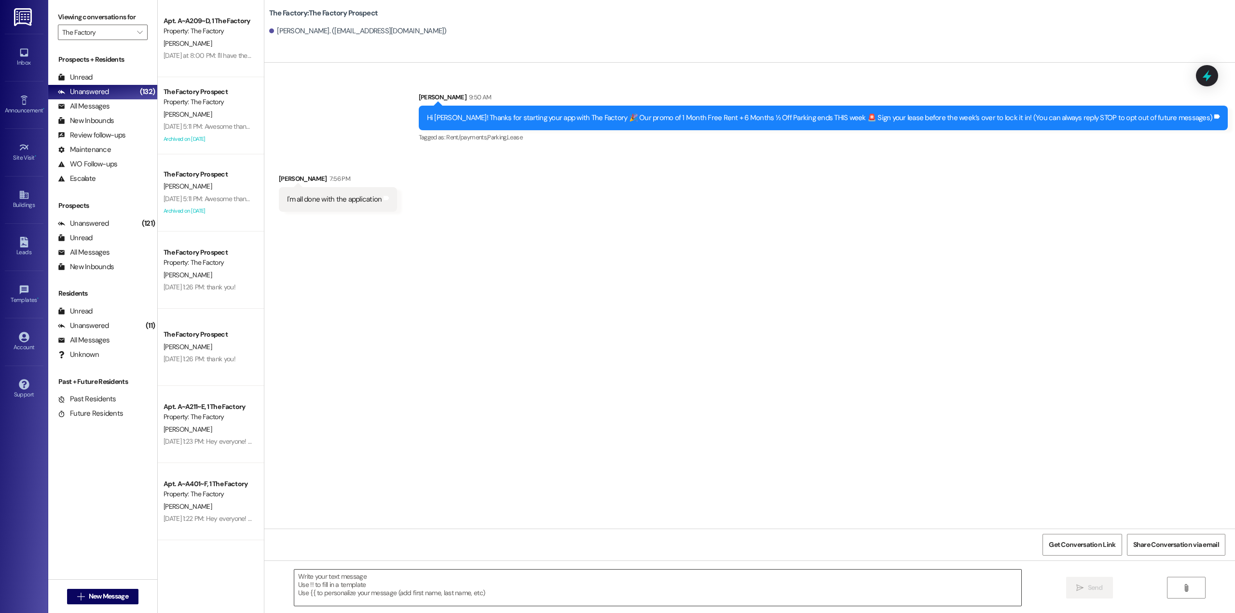
click at [493, 580] on textarea at bounding box center [657, 588] width 727 height 36
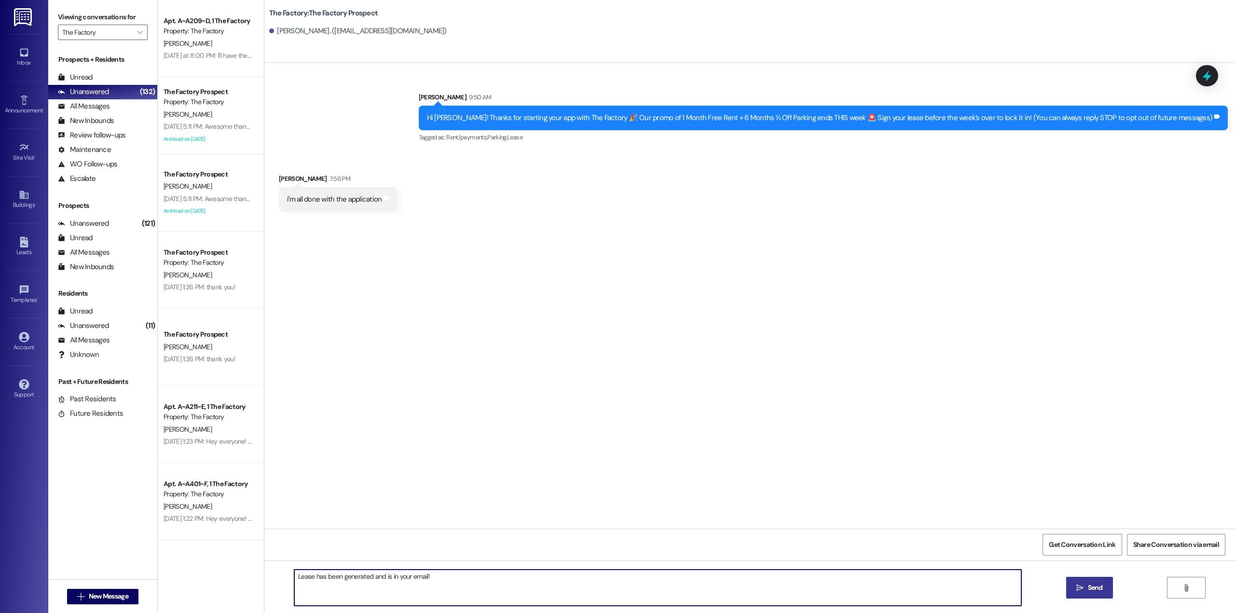
type textarea "Lease has been generated and is in your email!"
drag, startPoint x: 1096, startPoint y: 588, endPoint x: 1094, endPoint y: 597, distance: 9.9
click at [1097, 588] on span "Send" at bounding box center [1095, 588] width 15 height 10
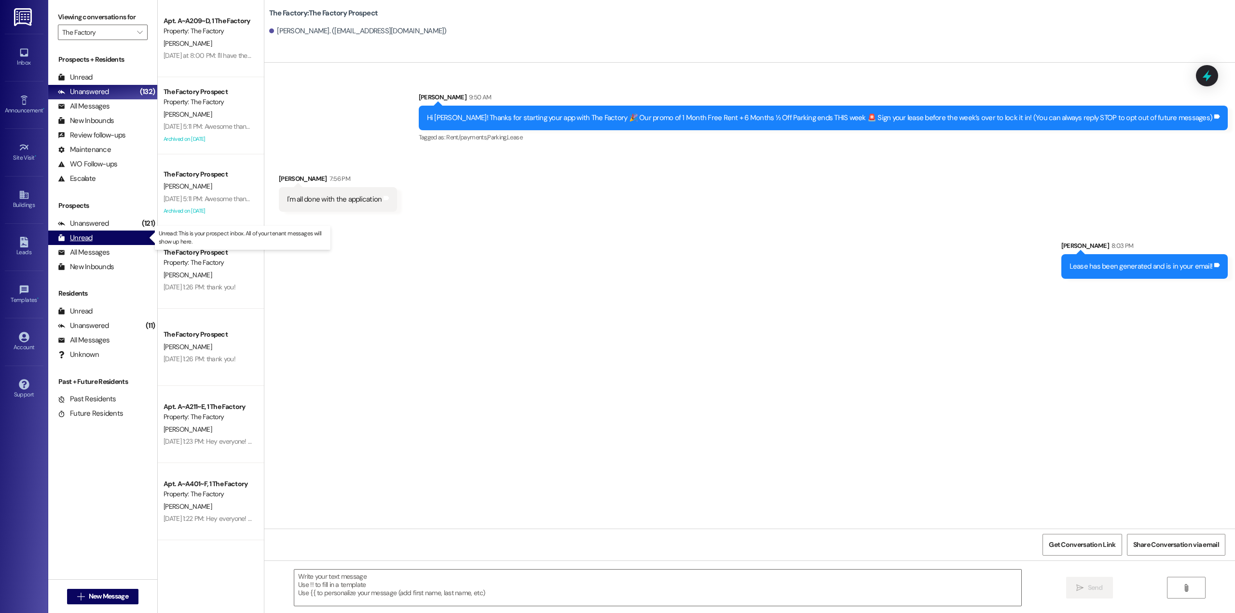
click at [99, 238] on div "Unread (0)" at bounding box center [102, 238] width 109 height 14
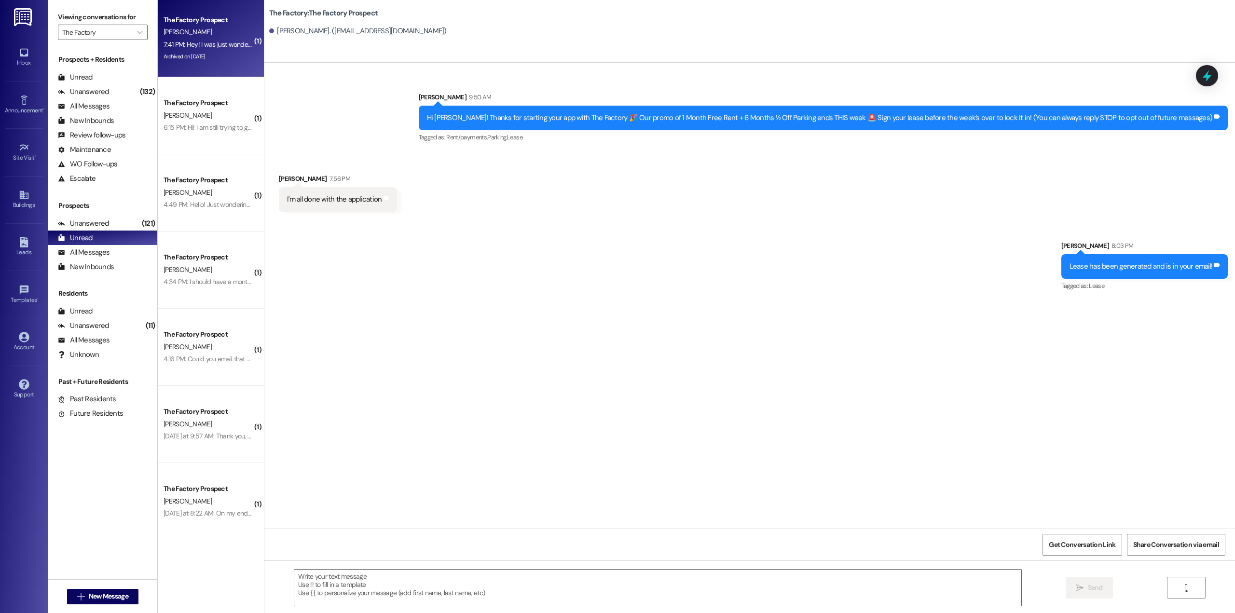
click at [192, 49] on div "7:41 PM: Hey! I was just wondering is it possible for me to check in and get mo…" at bounding box center [208, 45] width 91 height 12
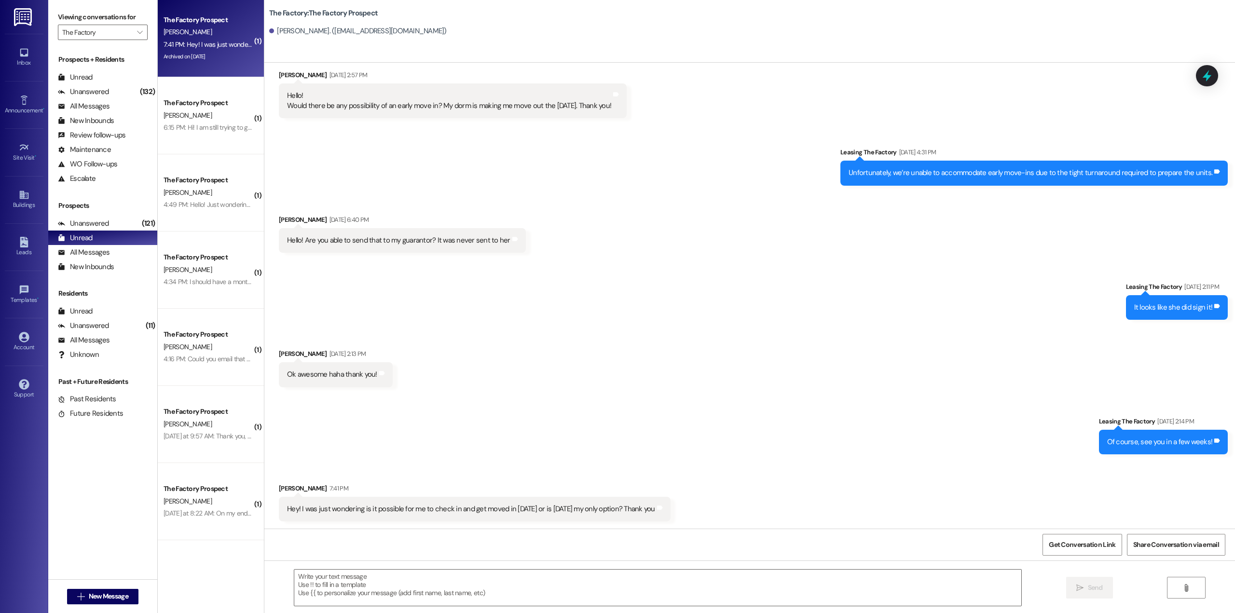
scroll to position [2054, 0]
drag, startPoint x: 592, startPoint y: 588, endPoint x: 557, endPoint y: 575, distance: 37.7
click at [591, 588] on textarea at bounding box center [657, 588] width 727 height 36
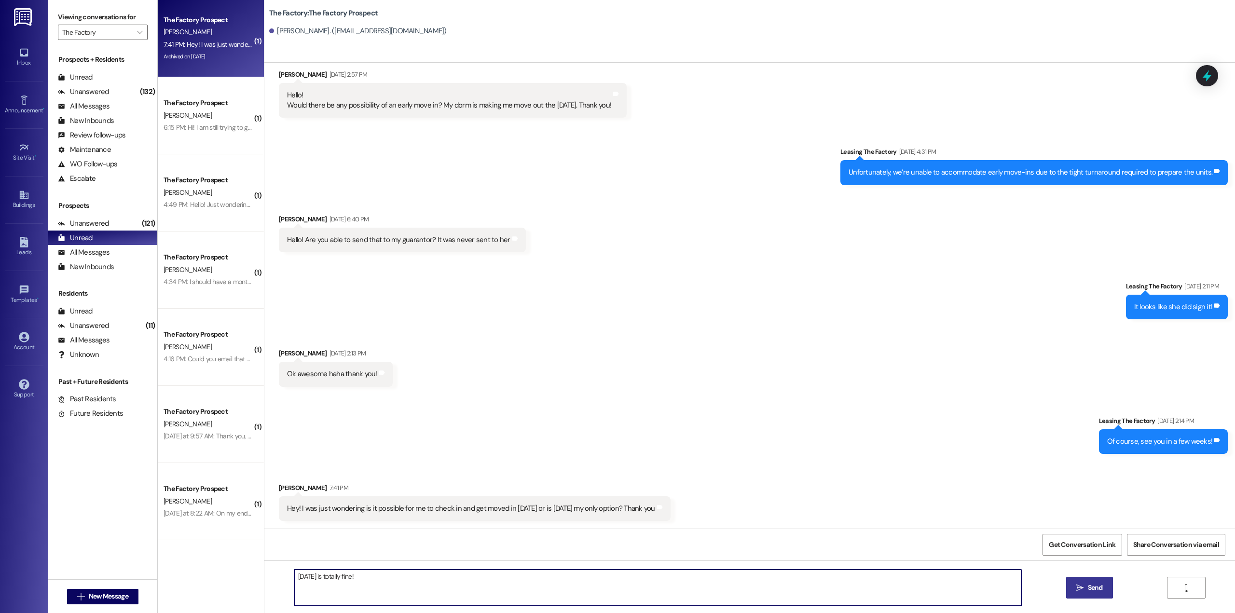
type textarea "Wednesday is totally fine!"
click at [1098, 590] on span "Send" at bounding box center [1095, 588] width 15 height 10
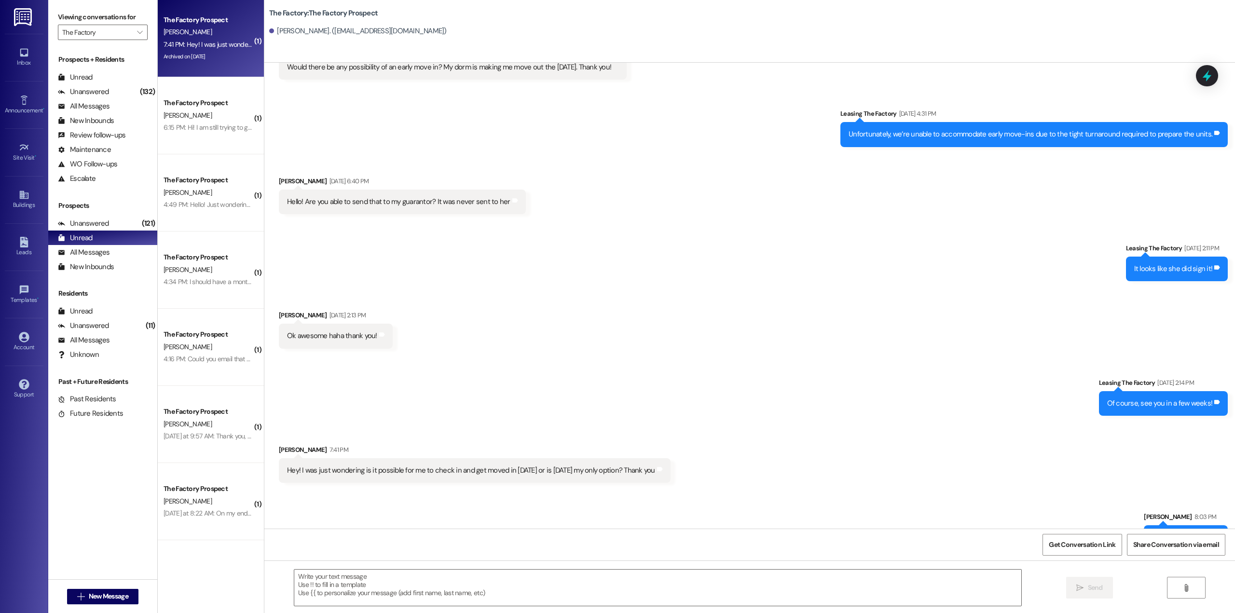
scroll to position [2121, 0]
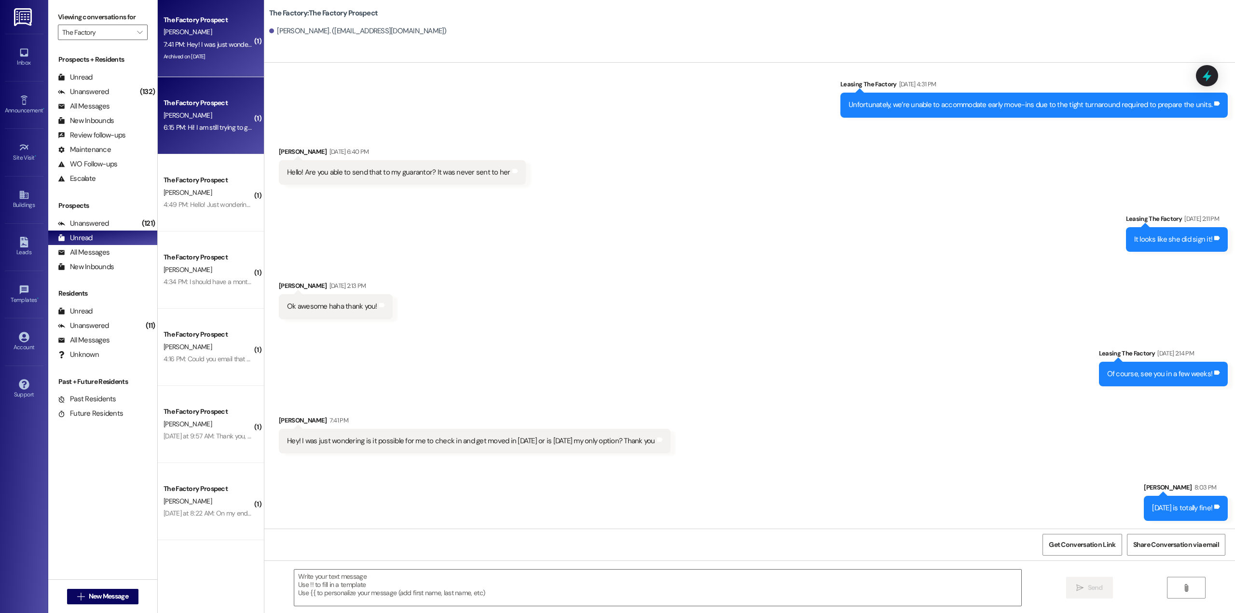
click at [196, 119] on div "[PERSON_NAME]" at bounding box center [208, 115] width 91 height 12
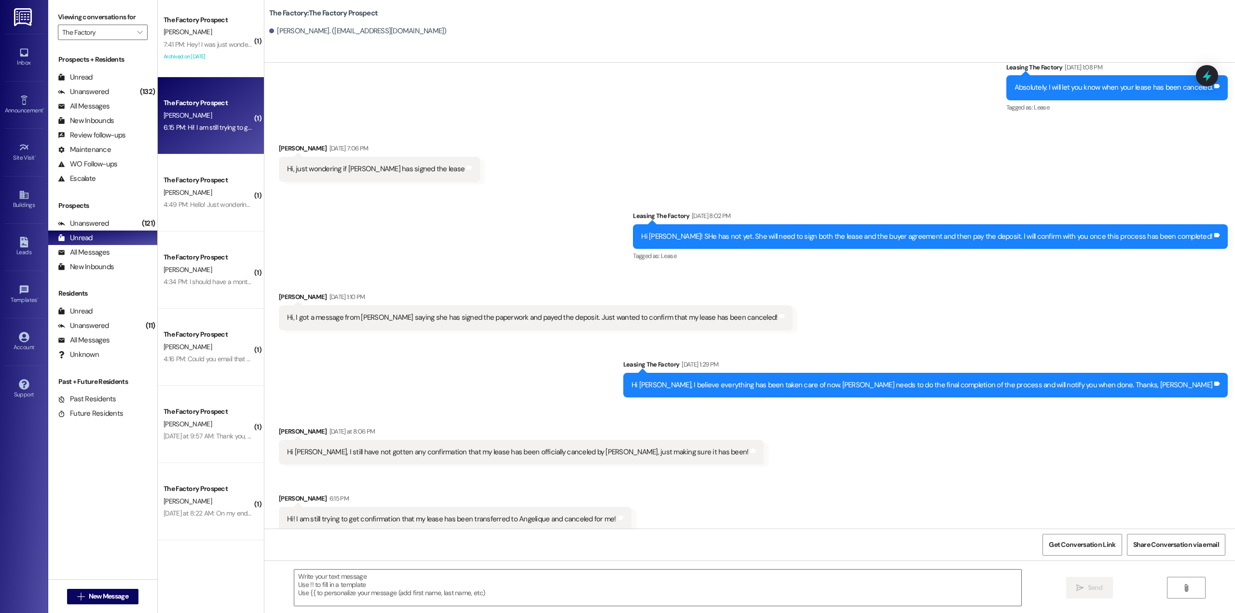
scroll to position [2924, 0]
click at [374, 582] on textarea at bounding box center [657, 588] width 727 height 36
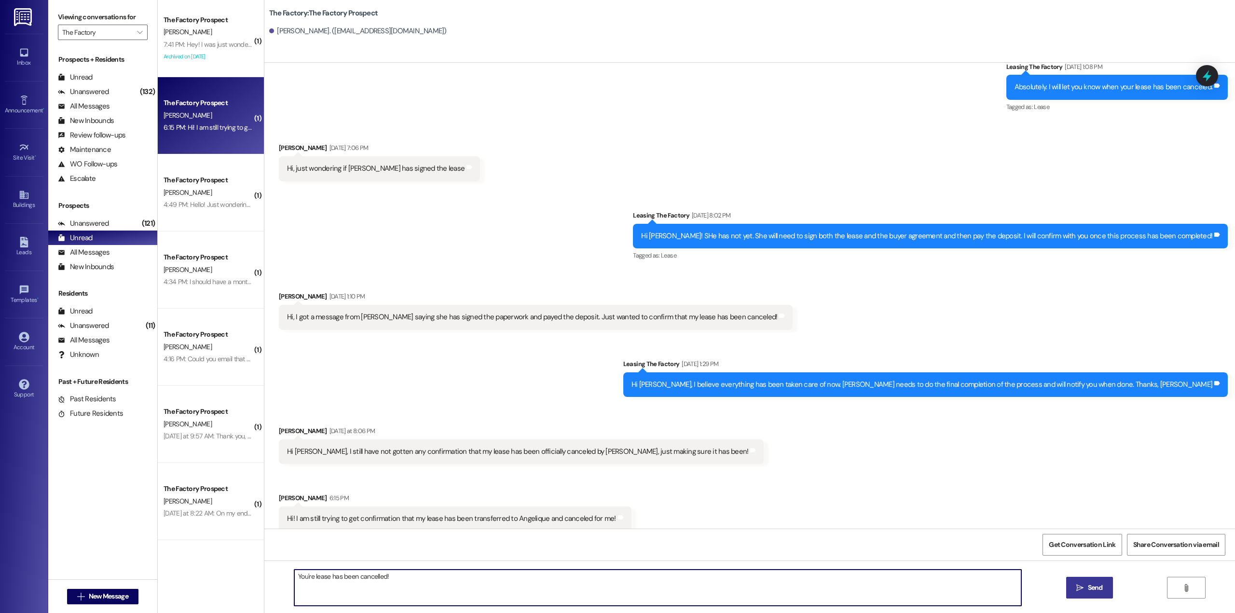
type textarea "You're lease has been cancelled!"
click at [1074, 584] on span " Send" at bounding box center [1089, 588] width 30 height 10
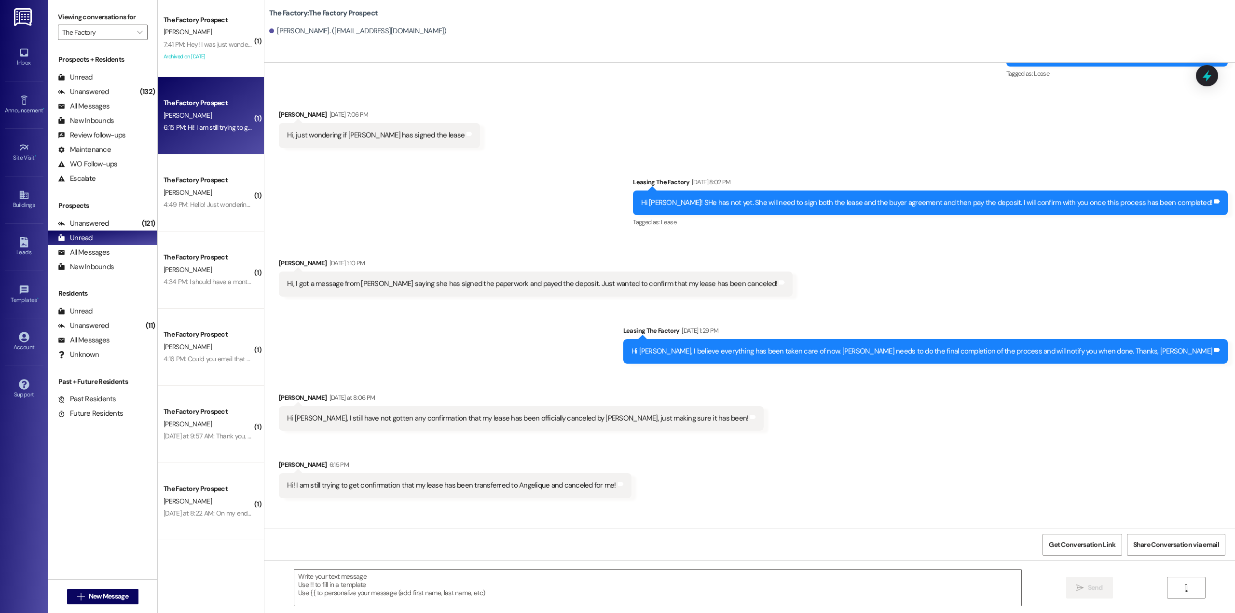
scroll to position [2991, 0]
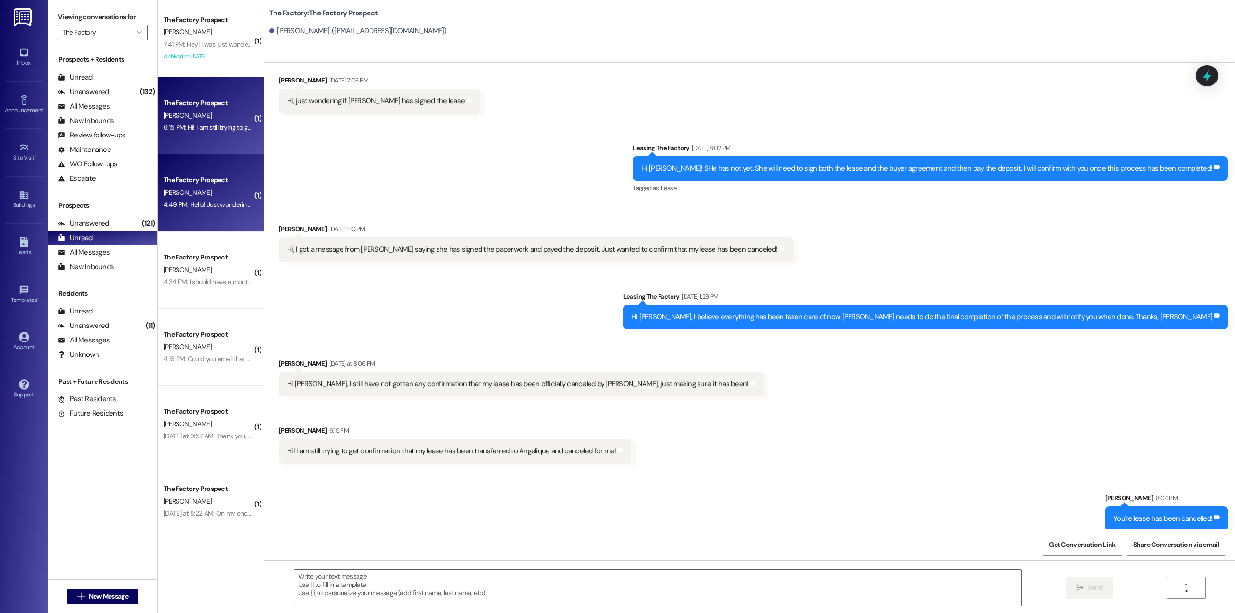
click at [203, 186] on div "The Factory Prospect" at bounding box center [208, 180] width 91 height 12
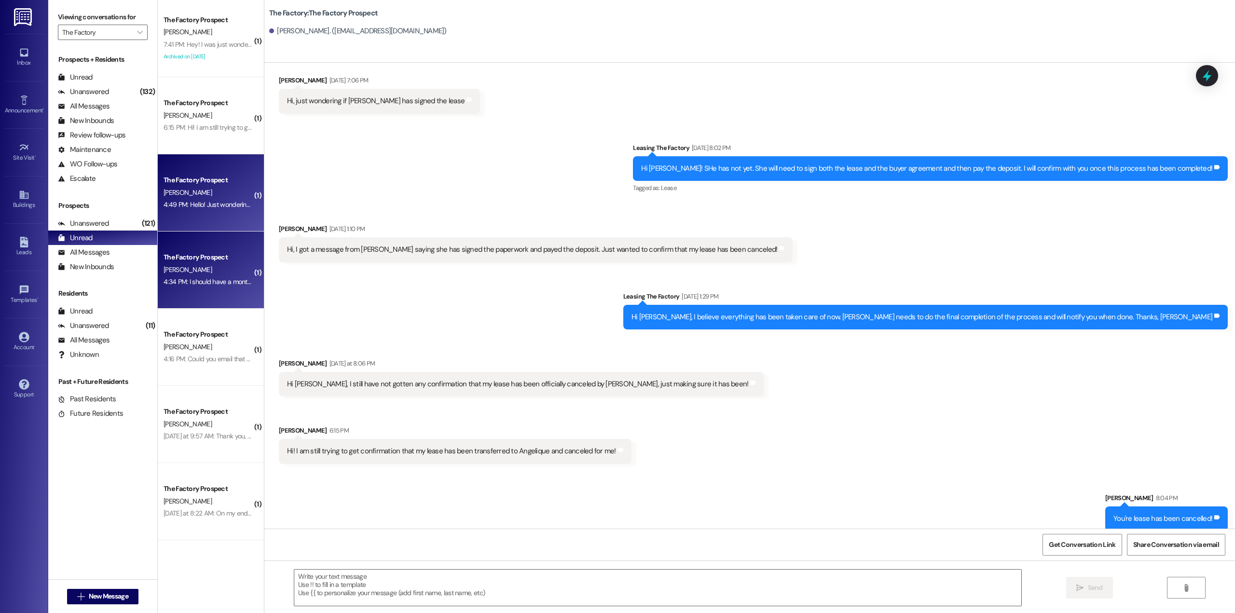
scroll to position [218, 0]
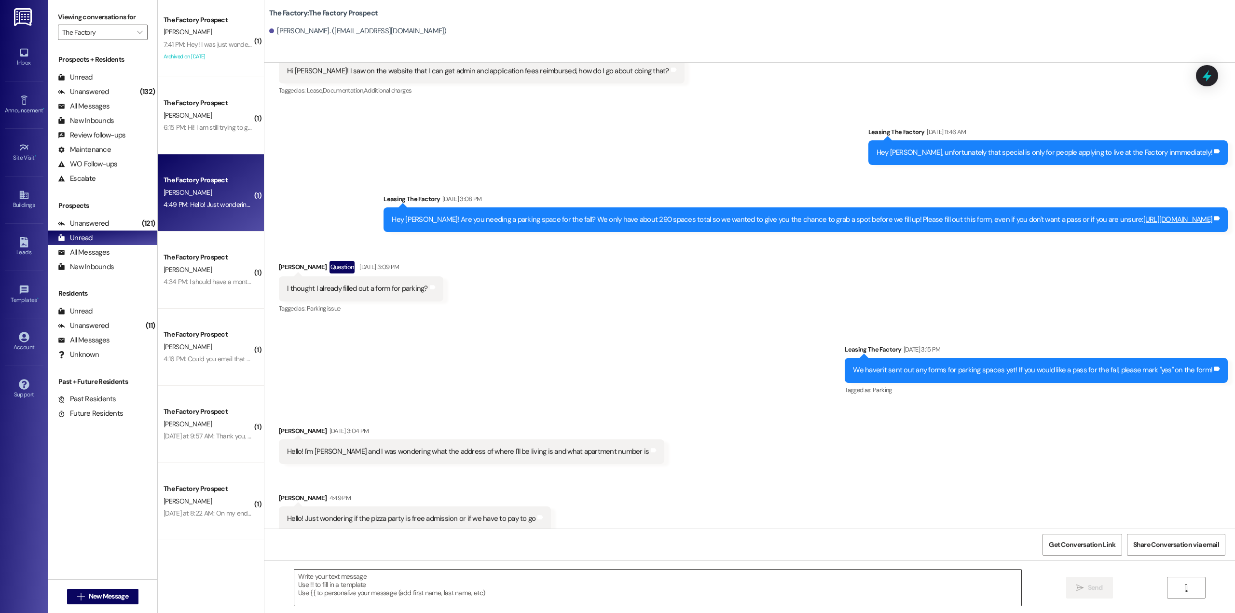
click at [517, 576] on textarea at bounding box center [657, 588] width 727 height 36
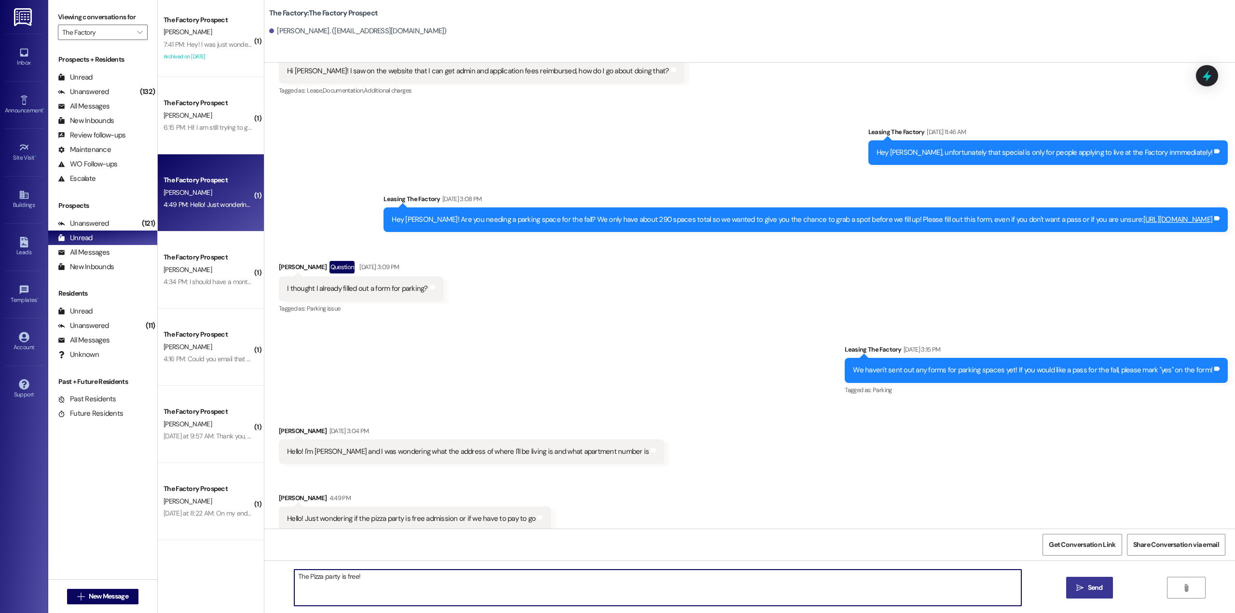
type textarea "The Pizza party is free!"
click at [1103, 591] on span "Send" at bounding box center [1095, 588] width 19 height 10
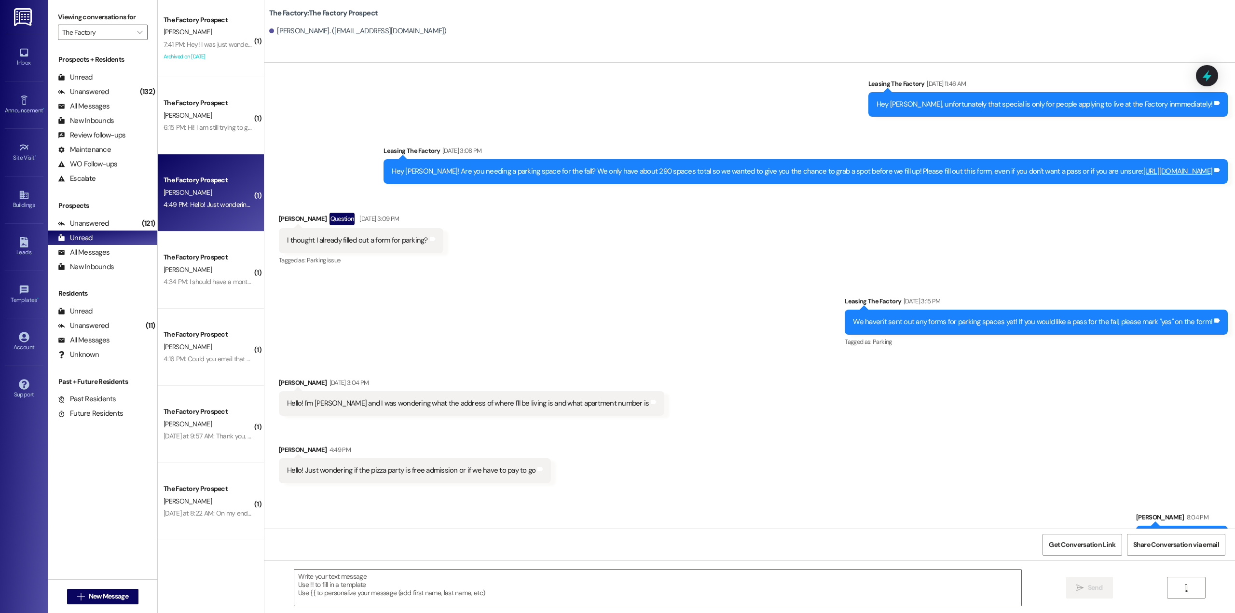
scroll to position [286, 0]
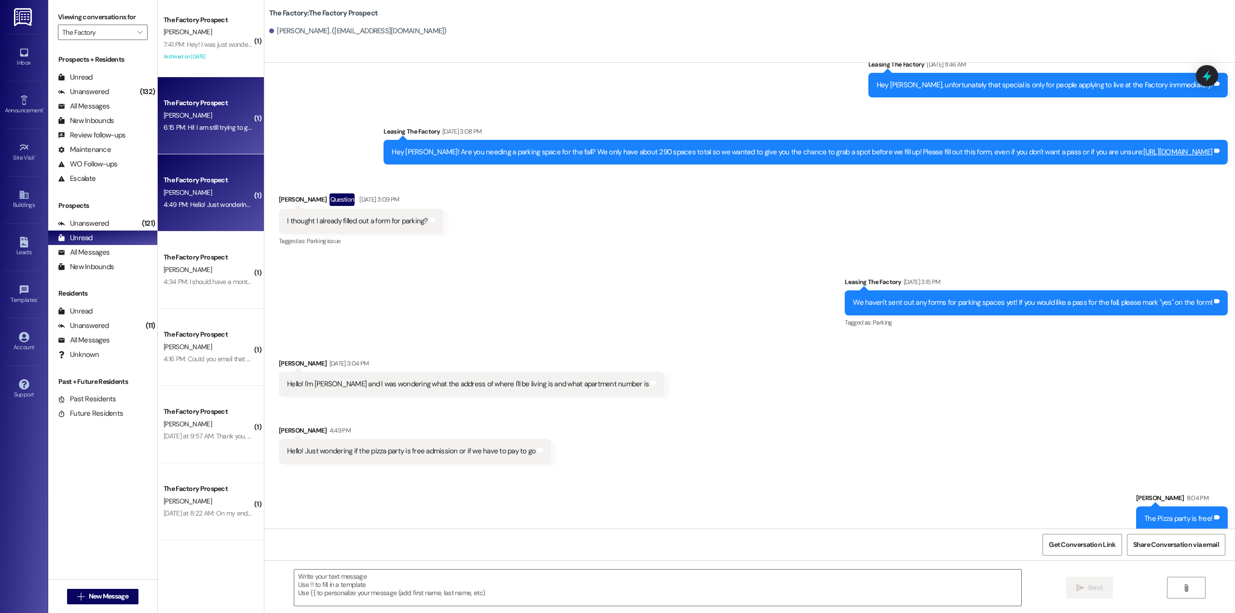
click at [214, 109] on div "[PERSON_NAME]" at bounding box center [208, 115] width 91 height 12
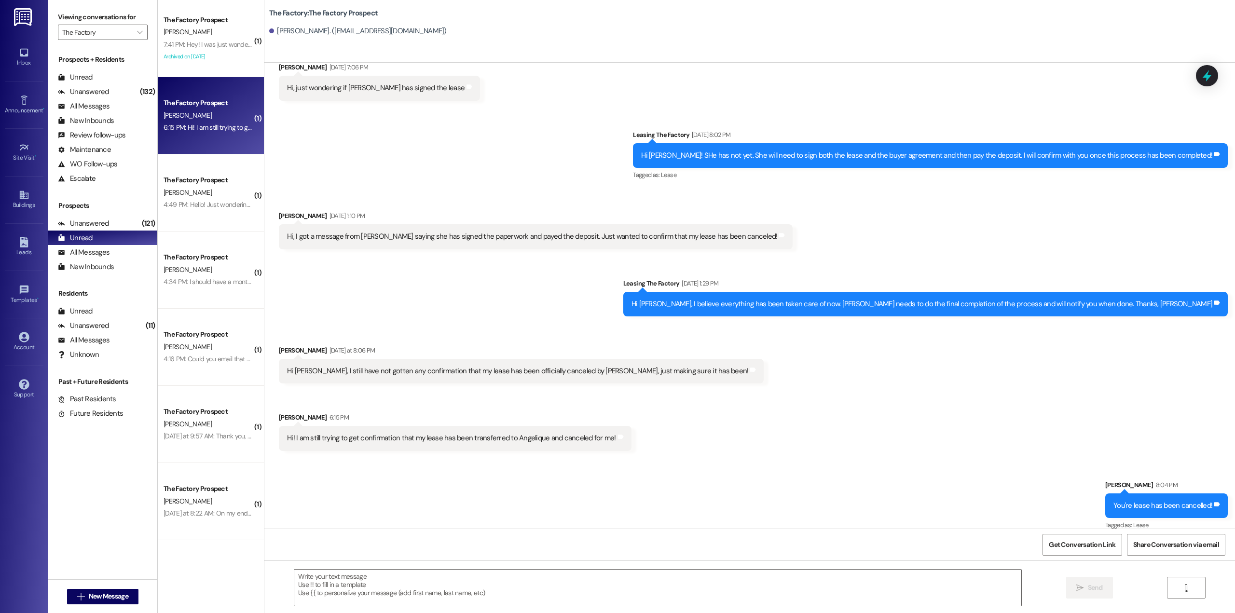
scroll to position [3005, 0]
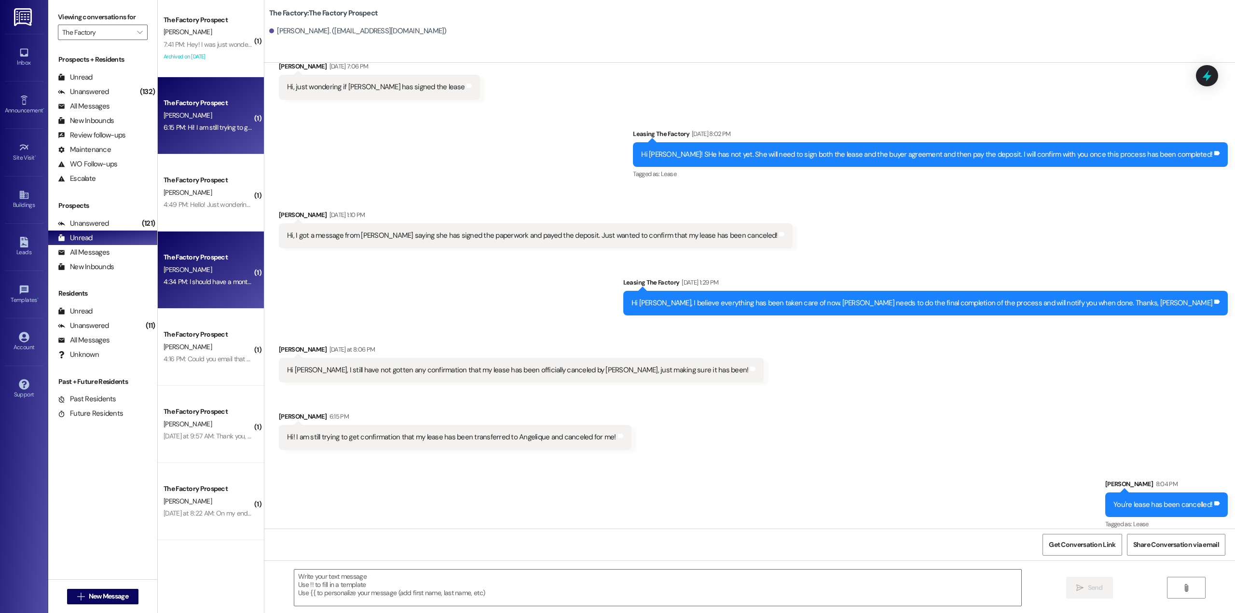
click at [203, 267] on div "A. Lowe" at bounding box center [208, 270] width 91 height 12
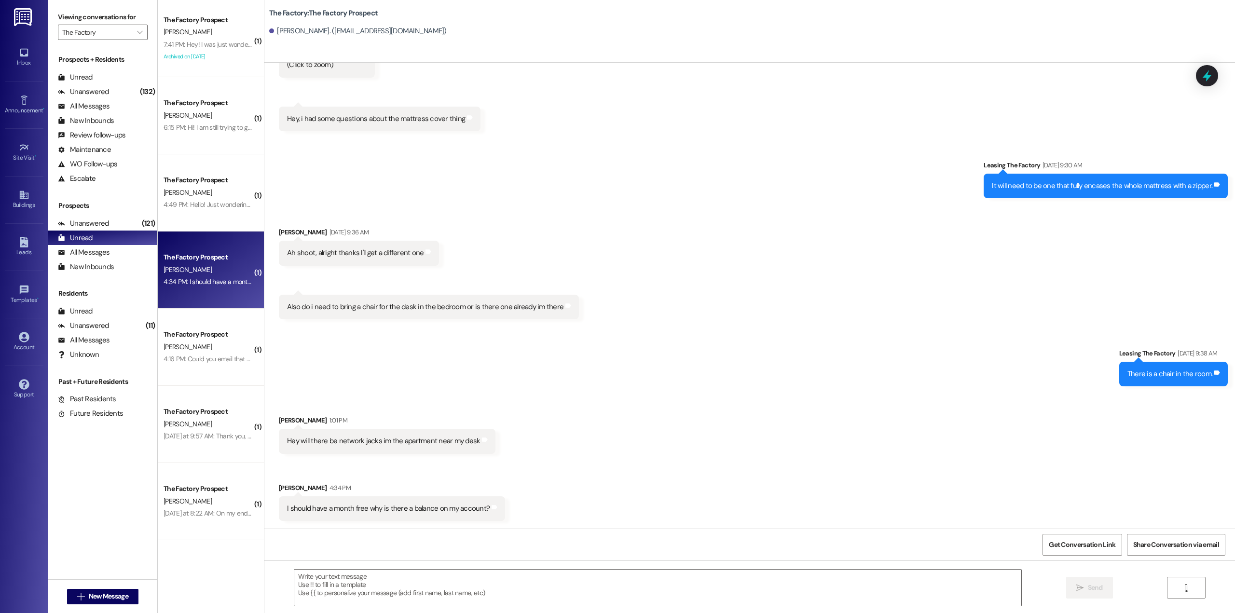
scroll to position [1266, 0]
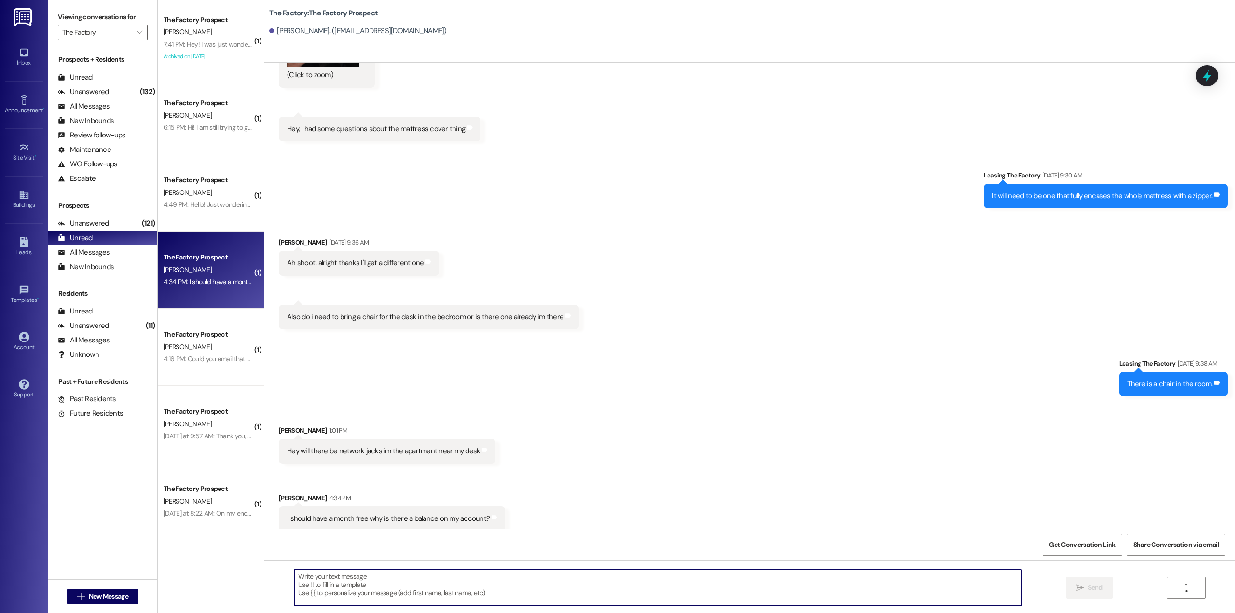
click at [407, 590] on textarea at bounding box center [657, 588] width 727 height 36
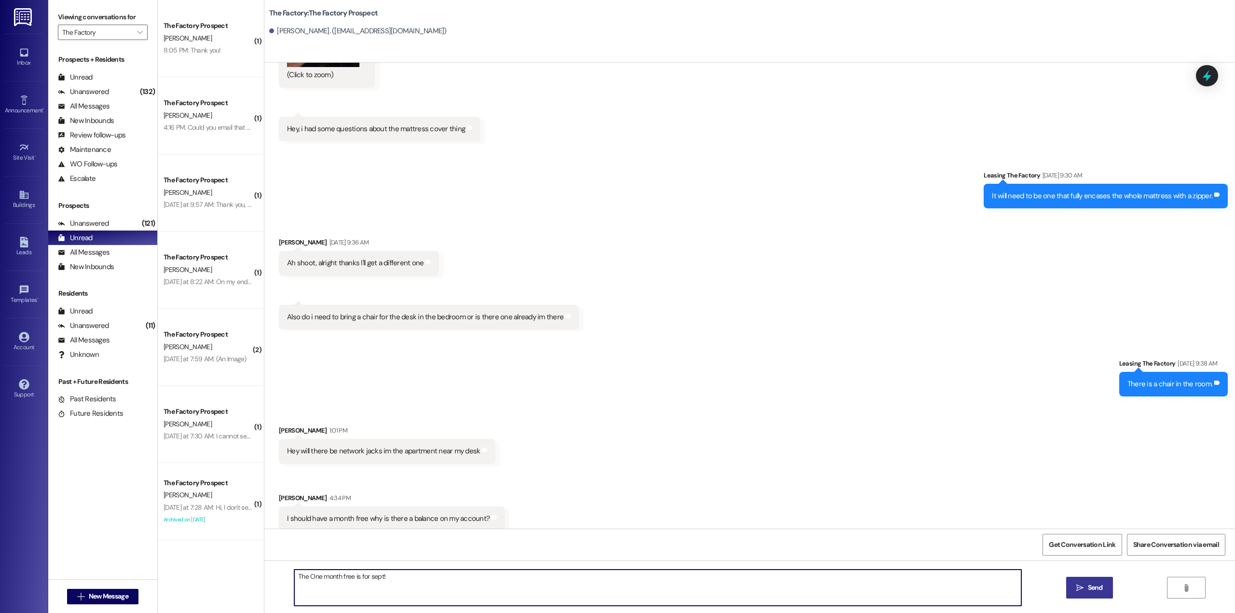
type textarea "The One month free is for sept!"
click at [1084, 583] on span " Send" at bounding box center [1089, 588] width 30 height 10
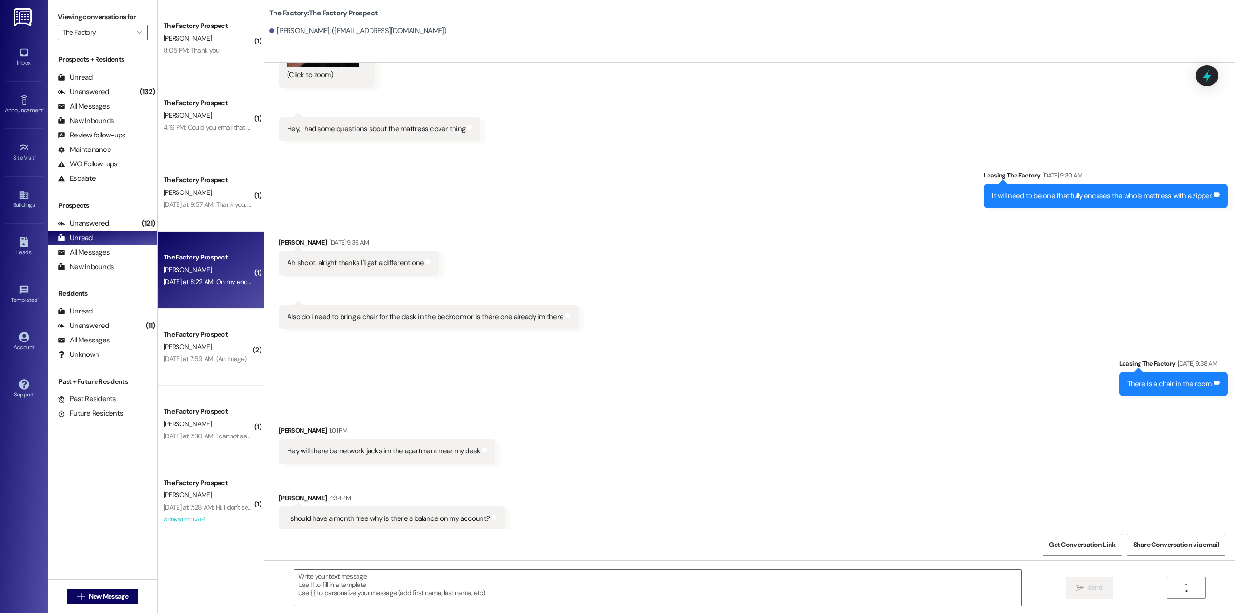
click at [201, 284] on div "Yesterday at 8:22 AM: On my end it says everything is already signed, could I b…" at bounding box center [299, 281] width 270 height 9
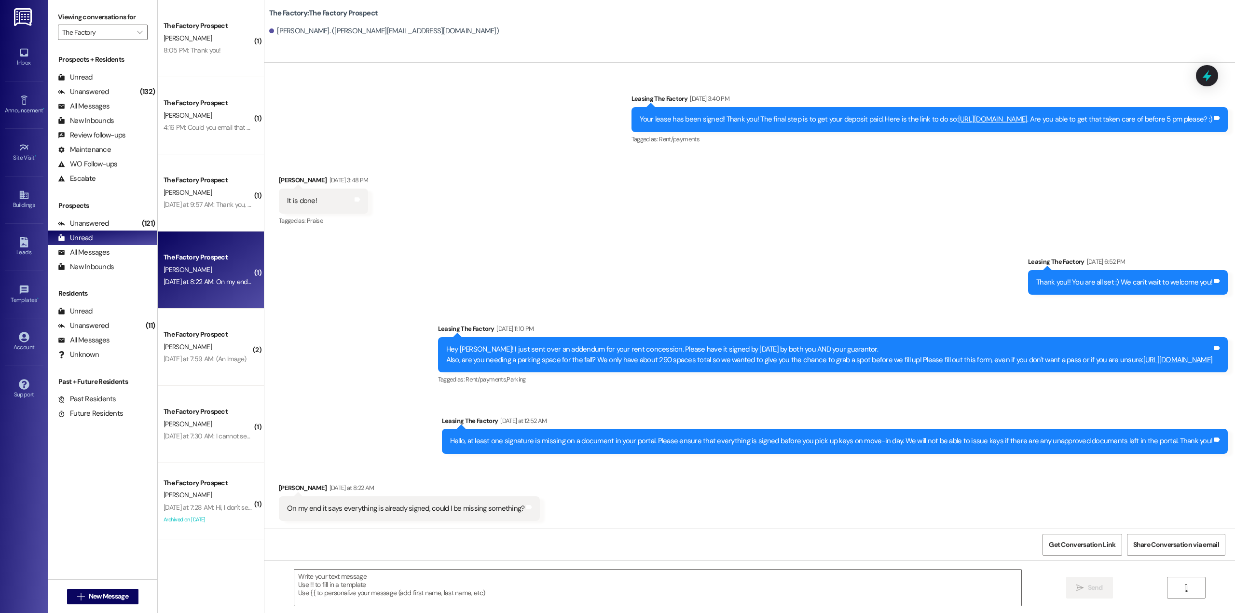
scroll to position [1815, 0]
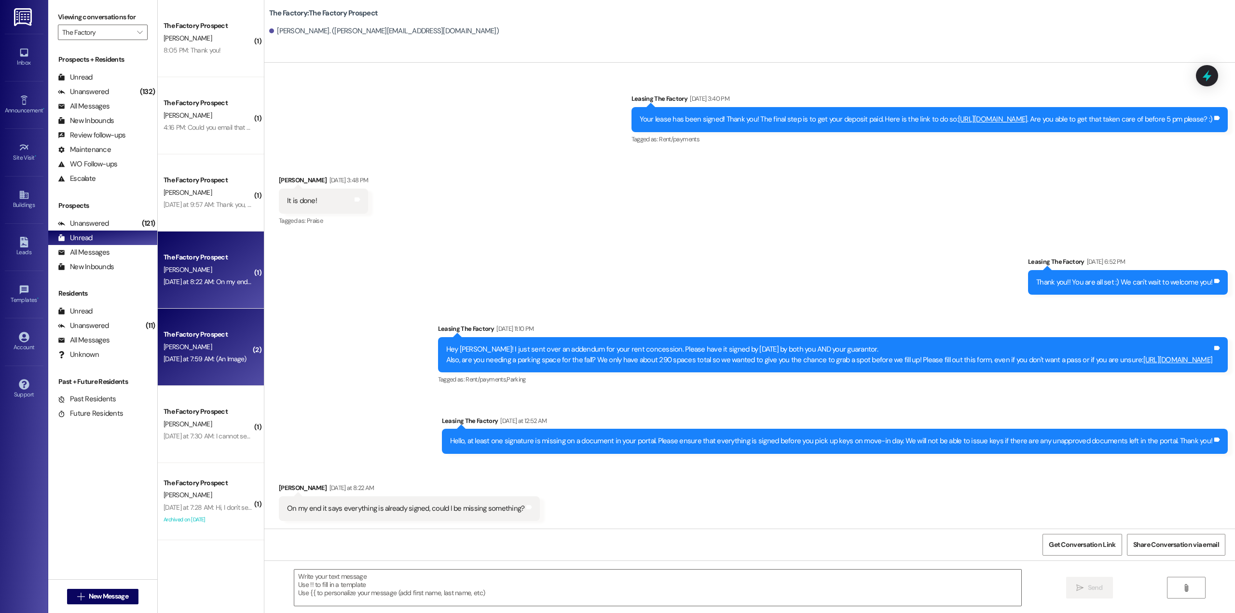
click at [214, 339] on div "The Factory Prospect" at bounding box center [208, 334] width 89 height 10
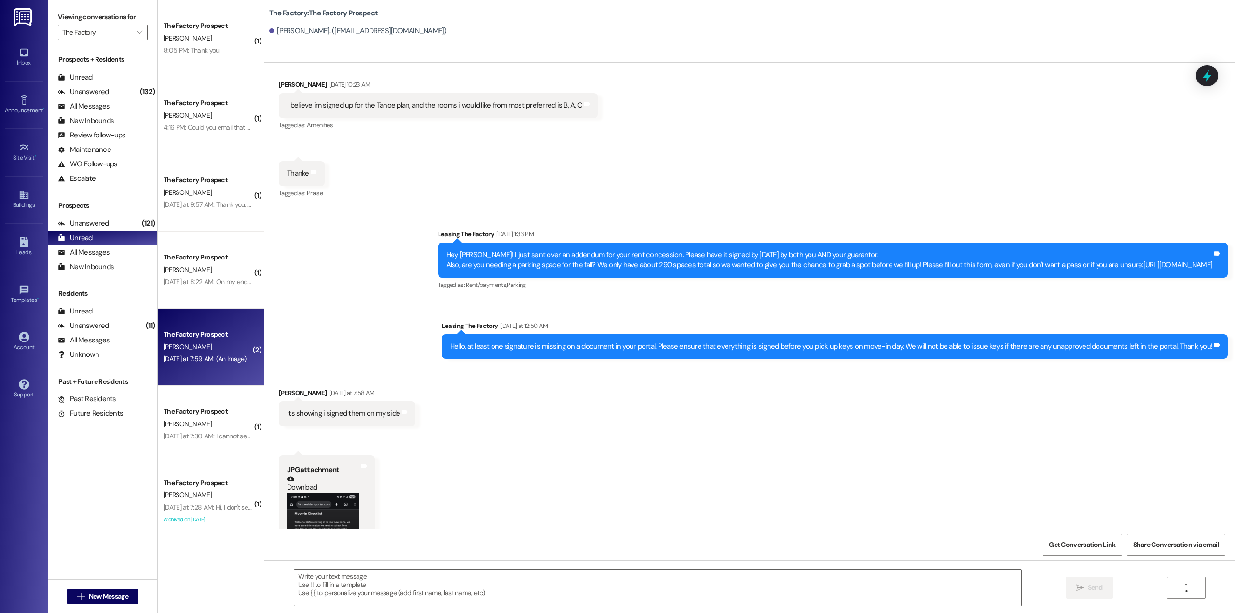
scroll to position [1481, 0]
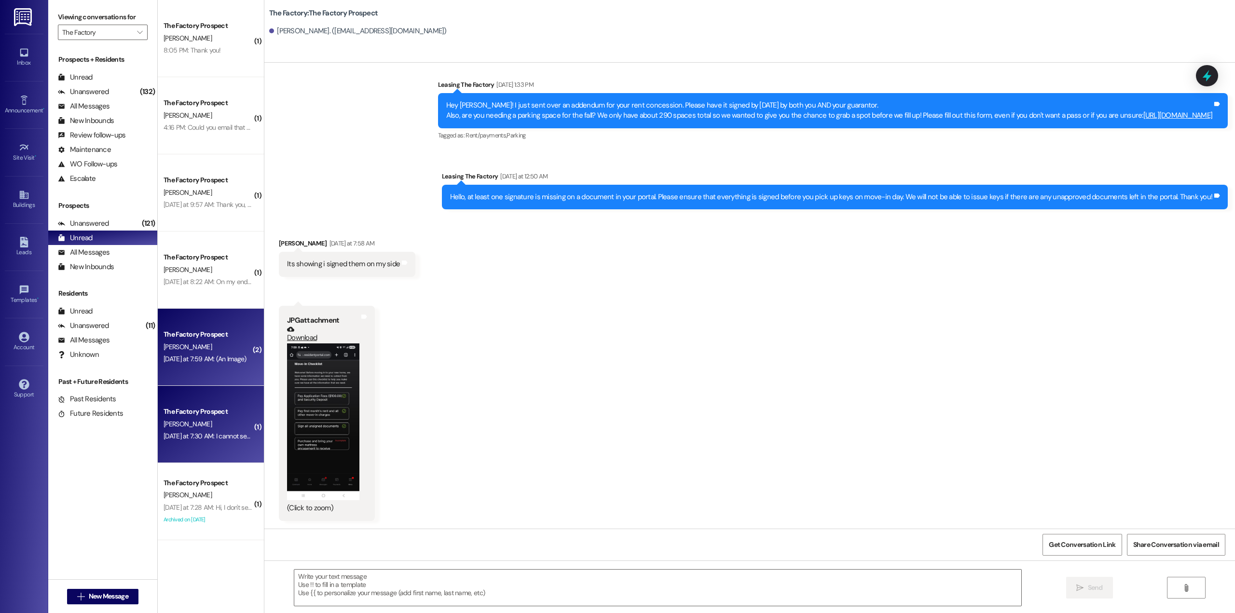
click at [219, 433] on div "Yesterday at 7:30 AM: I cannot see an unsigned document in the portal, other th…" at bounding box center [445, 436] width 563 height 9
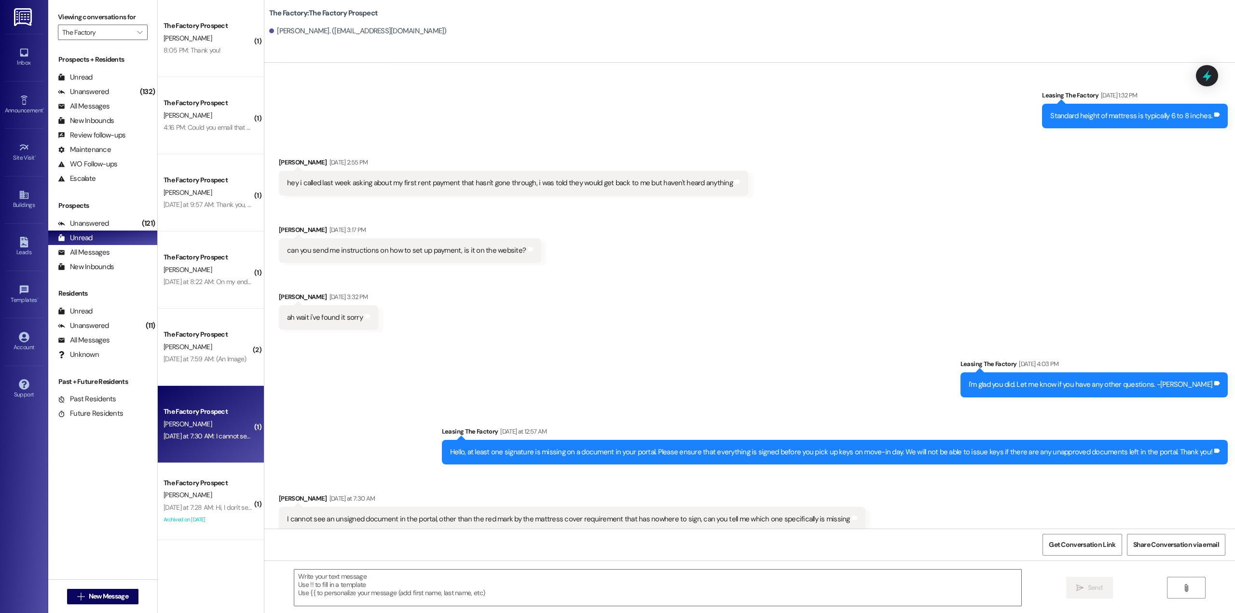
scroll to position [3343, 0]
click at [86, 254] on div "All Messages" at bounding box center [84, 252] width 52 height 10
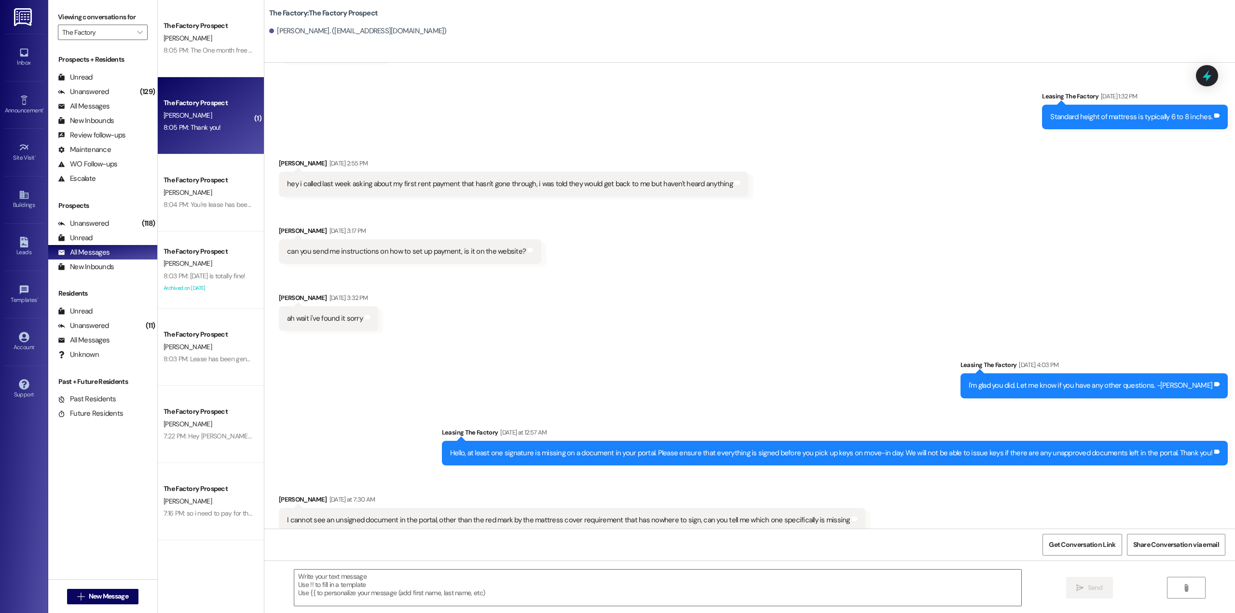
scroll to position [3342, 0]
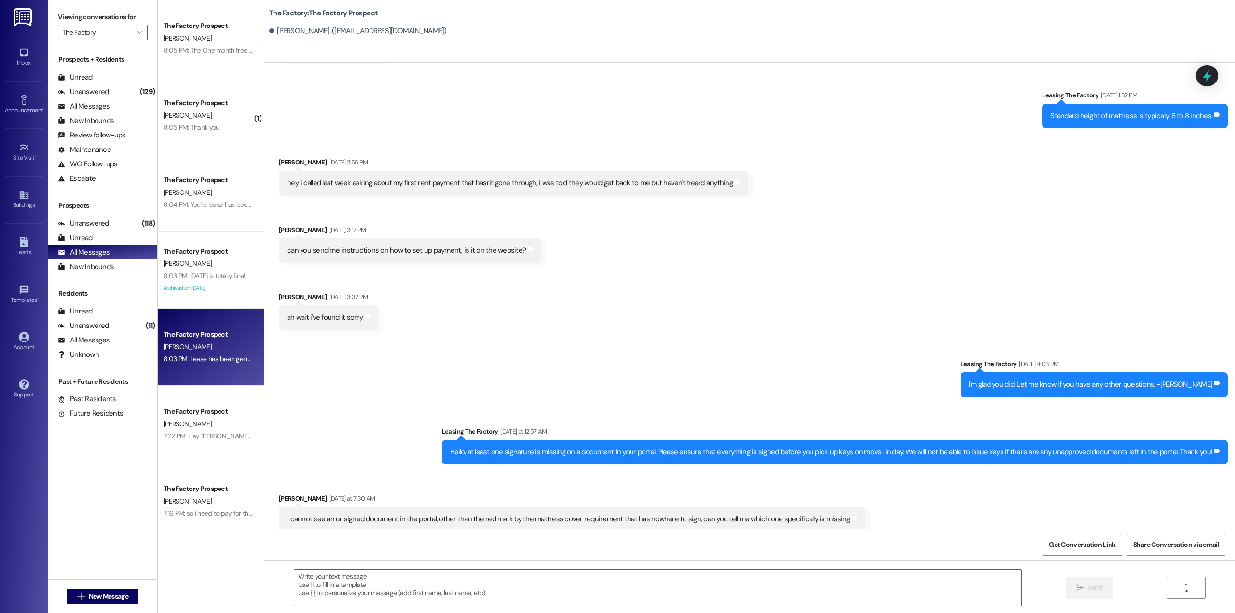
click at [199, 357] on div "8:03 PM: Lease has been generated and is in your email! 8:03 PM: Lease has been…" at bounding box center [243, 359] width 158 height 9
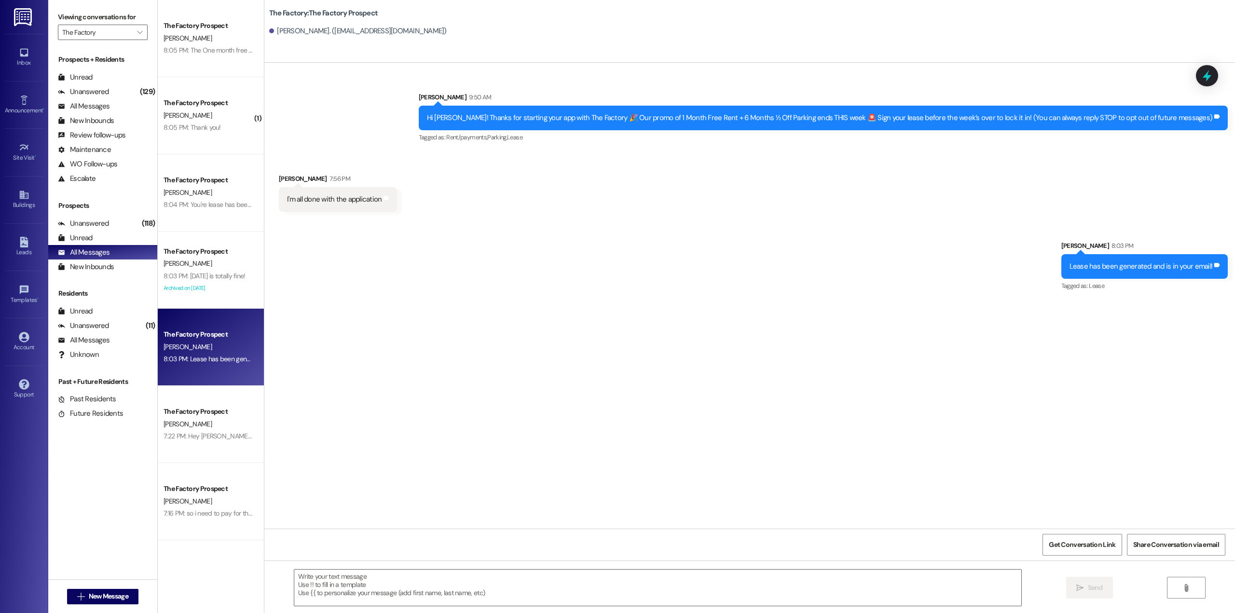
click at [217, 357] on div "8:03 PM: Lease has been generated and is in your email! 8:03 PM: Lease has been…" at bounding box center [243, 359] width 158 height 9
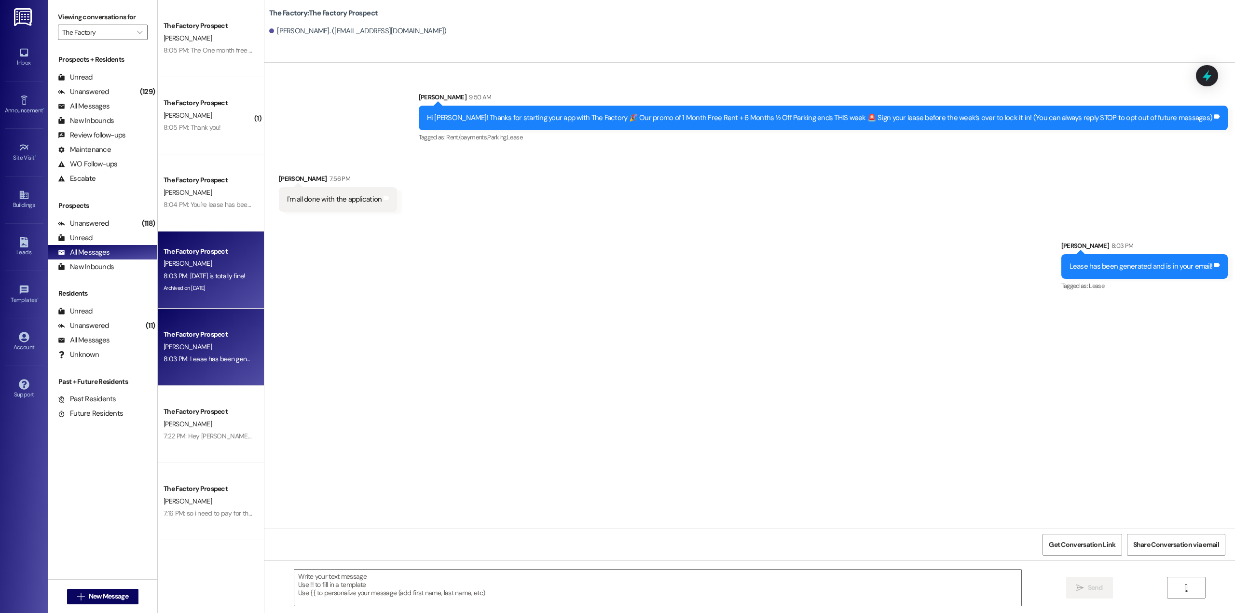
click at [200, 247] on div "The Factory Prospect" at bounding box center [208, 251] width 89 height 10
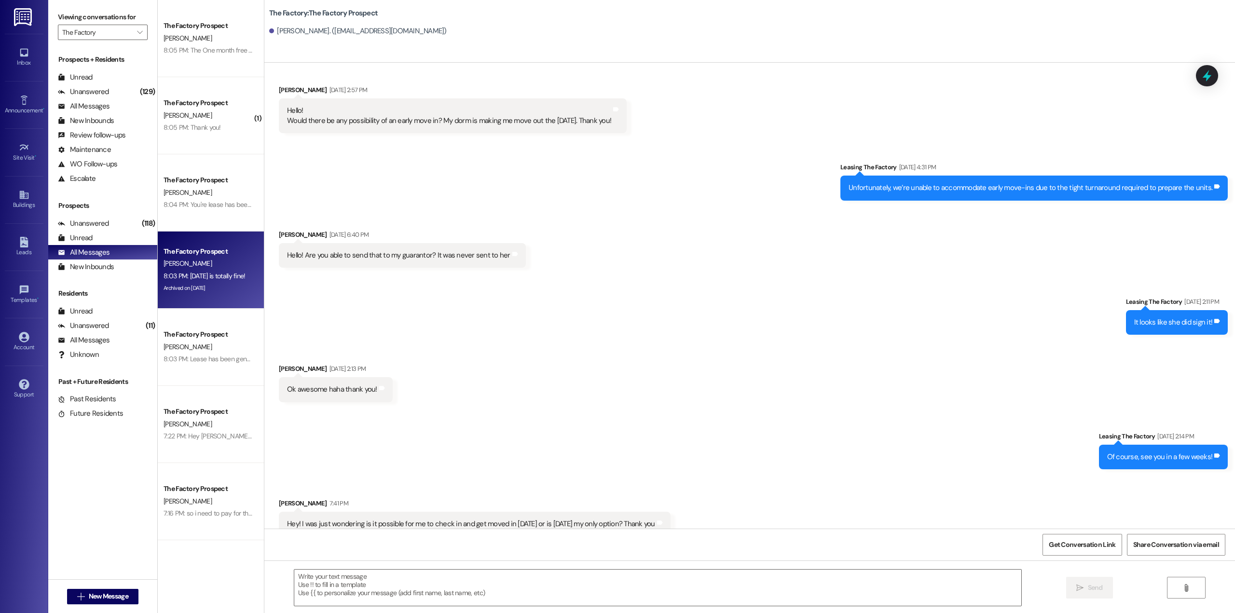
scroll to position [2121, 0]
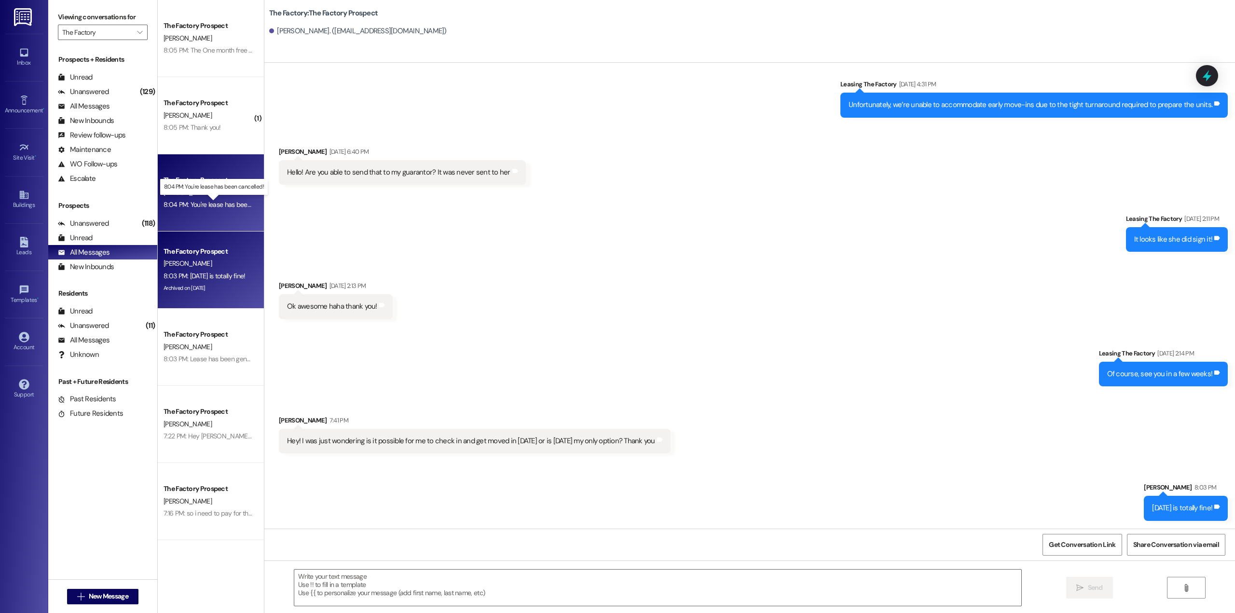
click at [205, 202] on div "8:04 PM: You're lease has been cancelled! 8:04 PM: You're lease has been cancel…" at bounding box center [223, 204] width 118 height 9
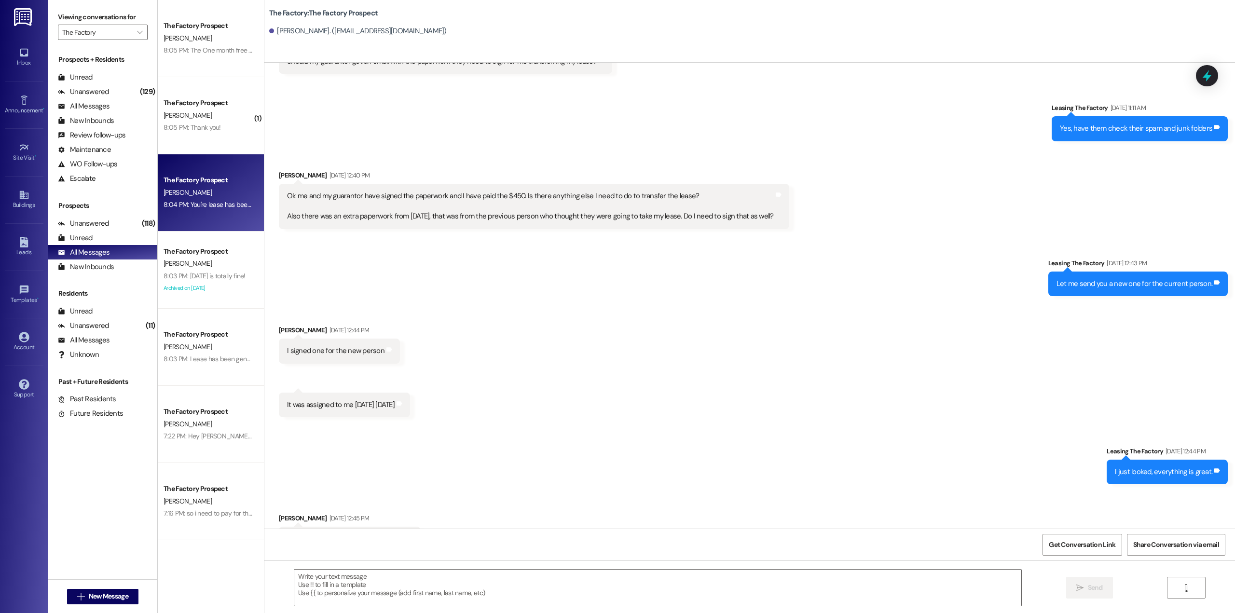
scroll to position [3004, 0]
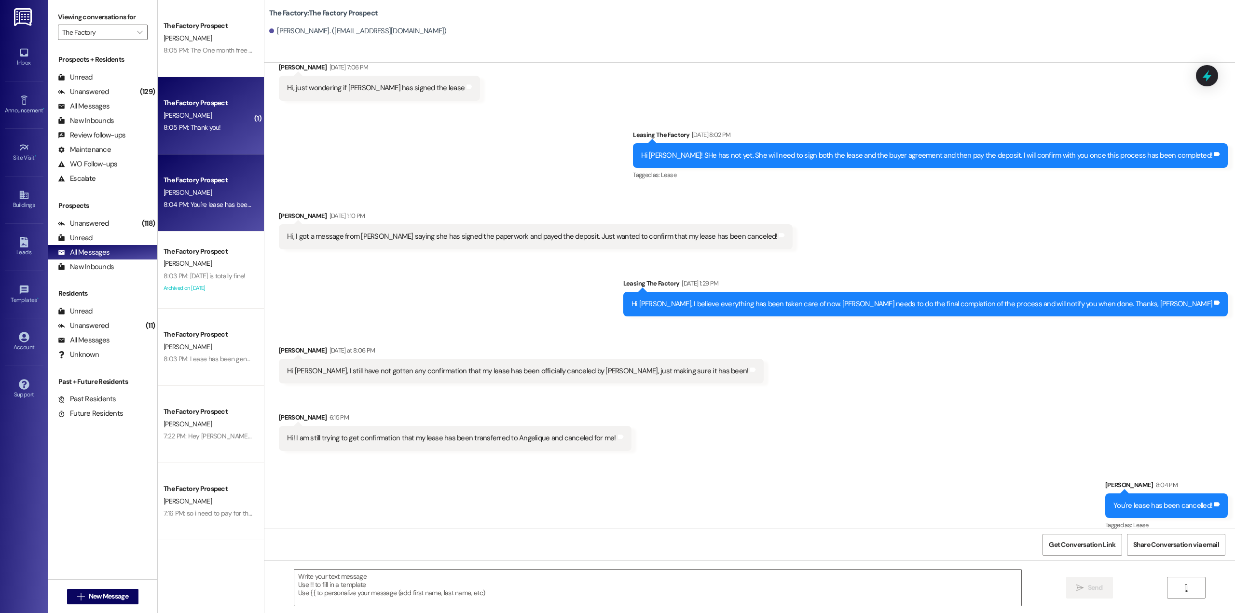
click at [184, 119] on div "A. Hopper" at bounding box center [208, 115] width 91 height 12
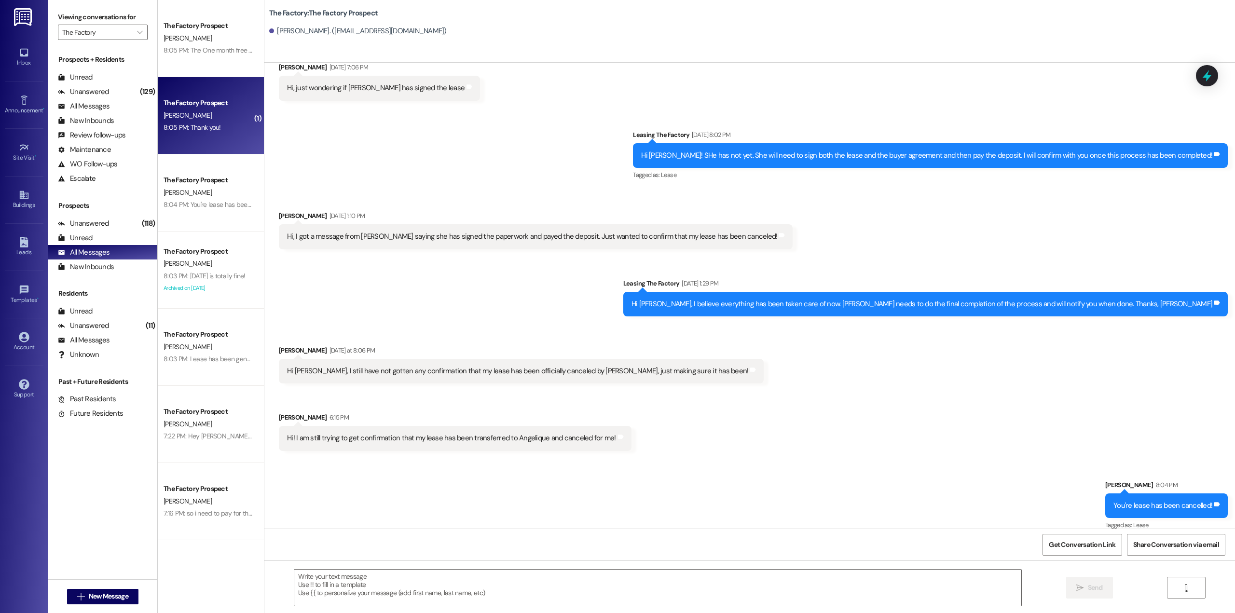
scroll to position [353, 0]
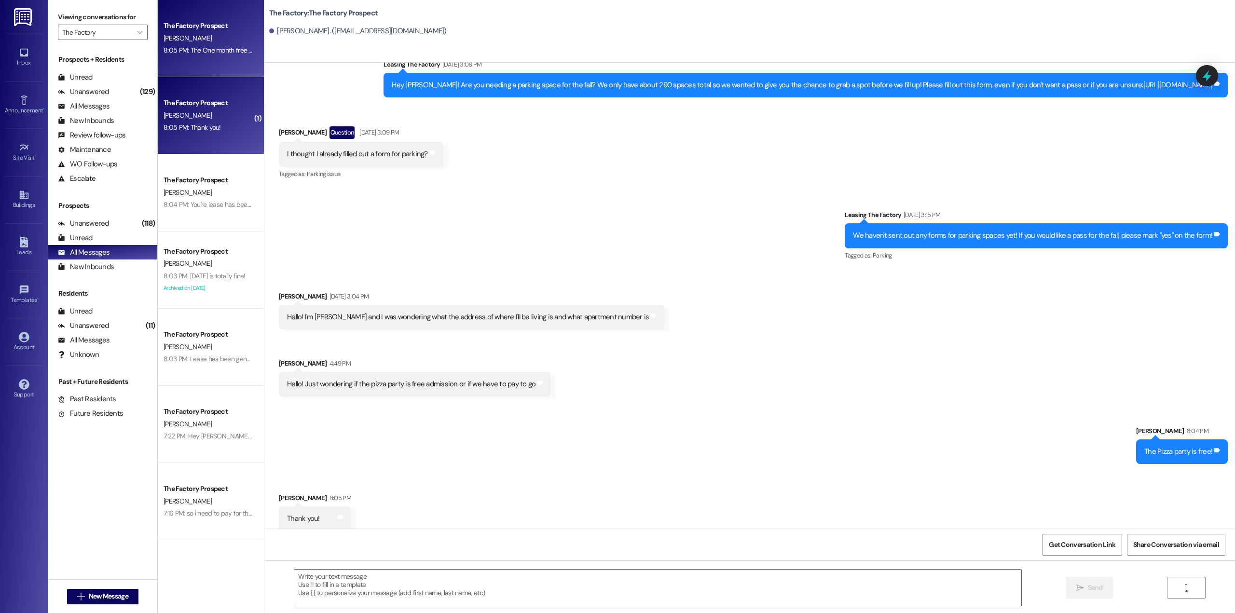
click at [192, 63] on div "The Factory Prospect A. Lowe 8:05 PM: The One month free is for sept! 8:05 PM: …" at bounding box center [211, 38] width 106 height 77
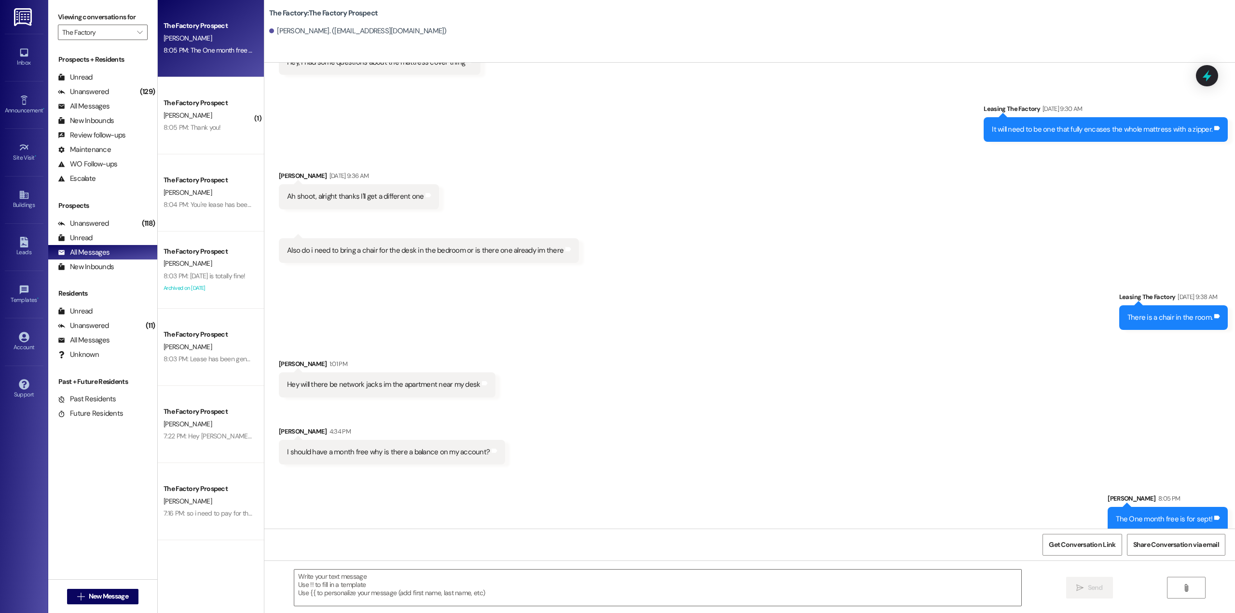
scroll to position [1333, 0]
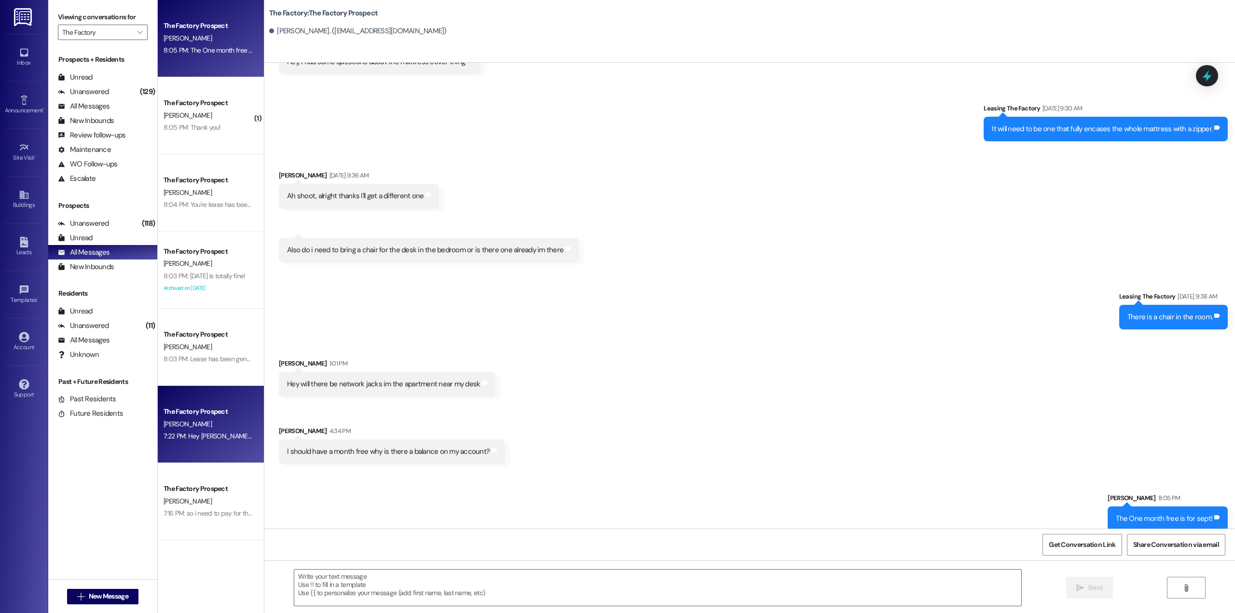
click at [192, 442] on div "7:22 PM: Hey Emma! I wanted to reach out and see if there was anything I can do…" at bounding box center [208, 436] width 91 height 12
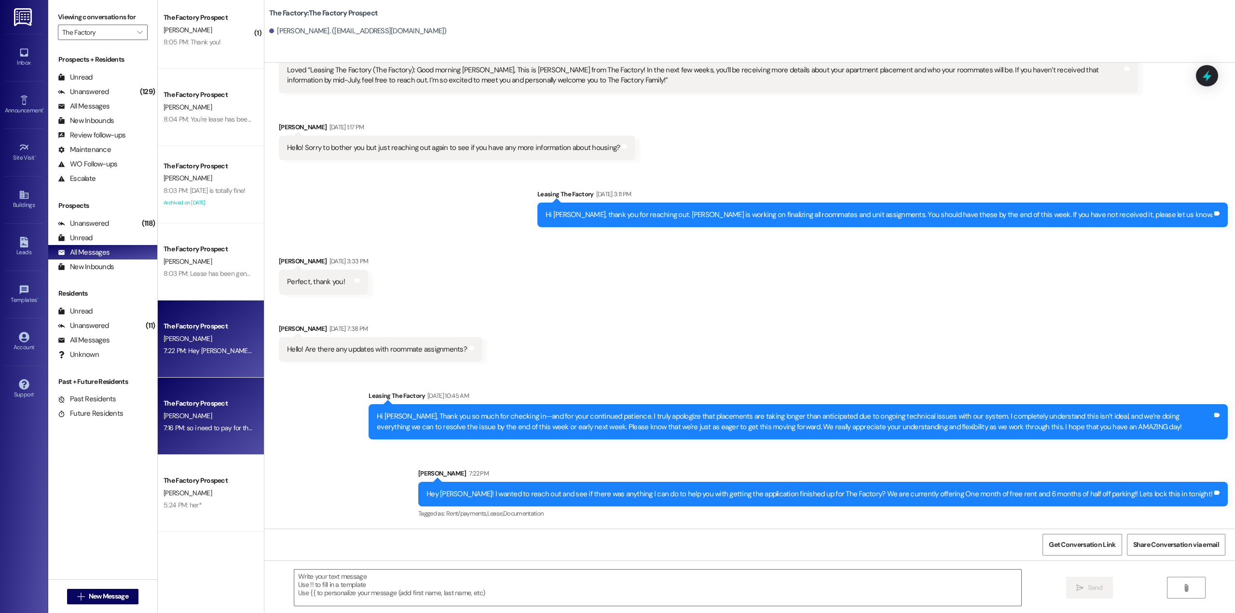
scroll to position [96, 0]
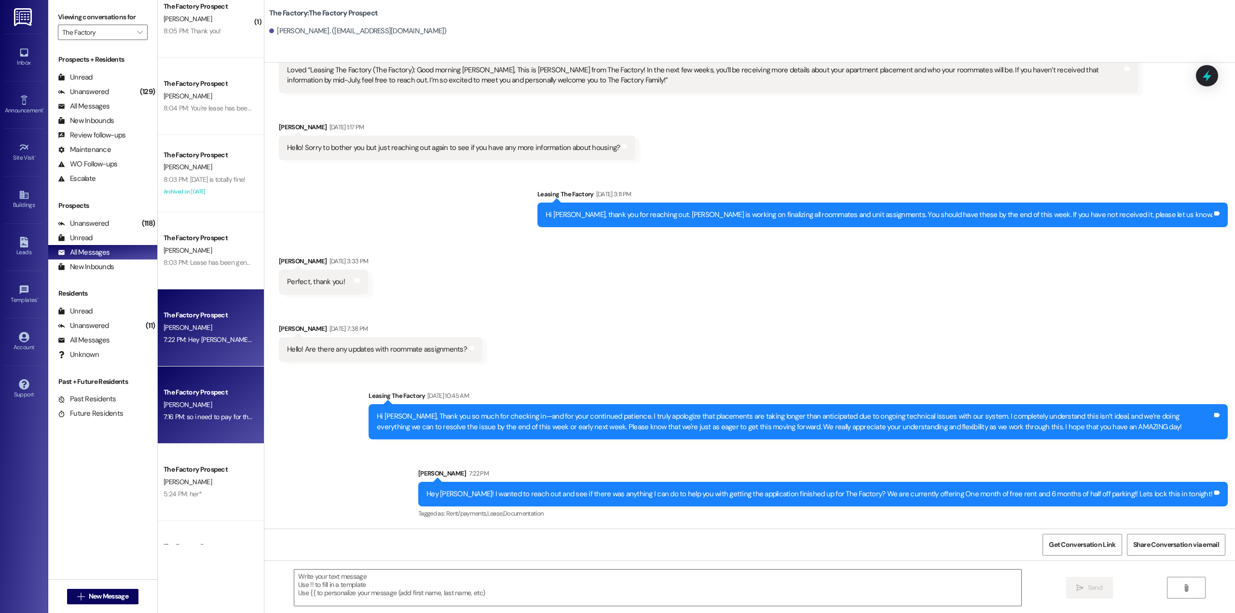
click at [210, 403] on div "[PERSON_NAME]" at bounding box center [208, 405] width 91 height 12
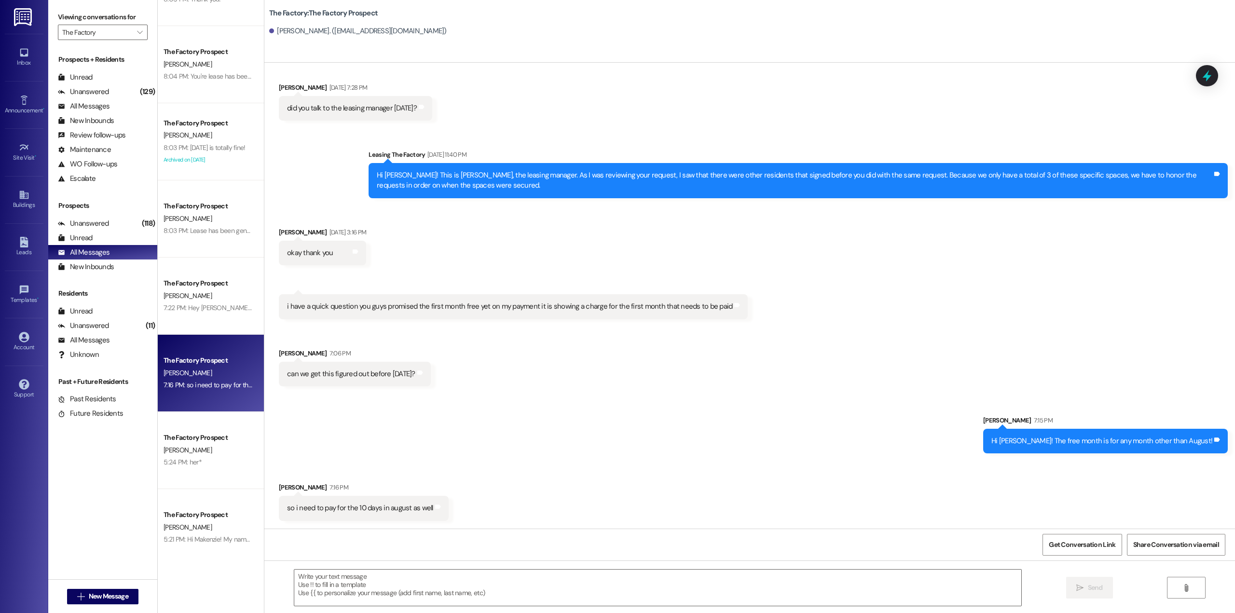
scroll to position [145, 0]
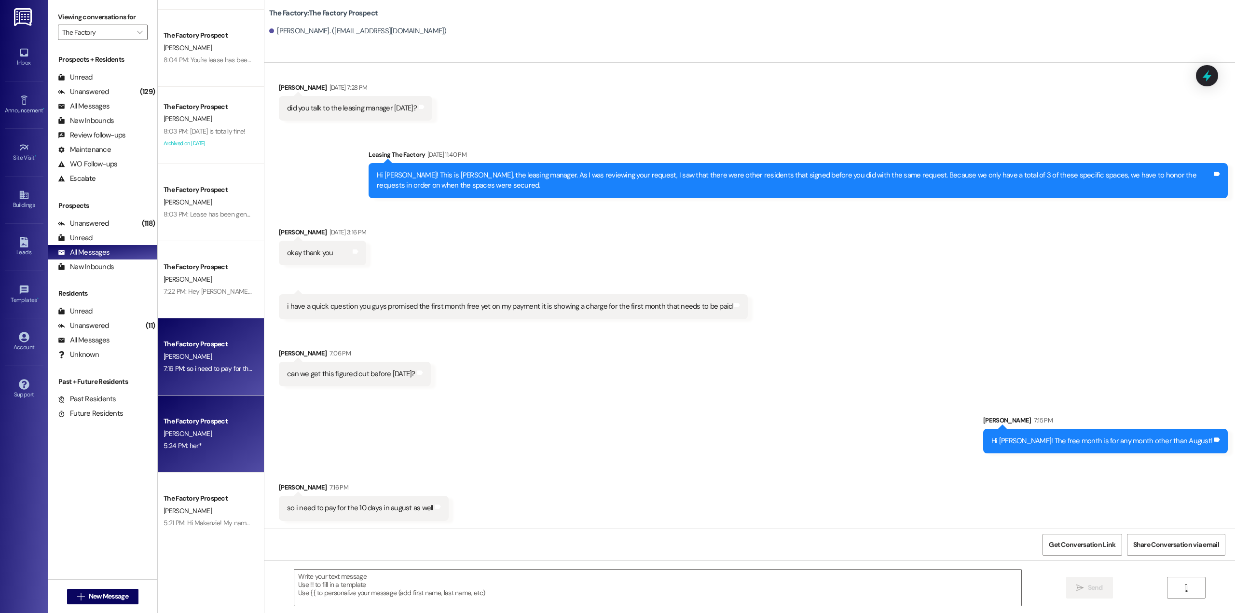
click at [217, 434] on div "[PERSON_NAME]" at bounding box center [208, 434] width 91 height 12
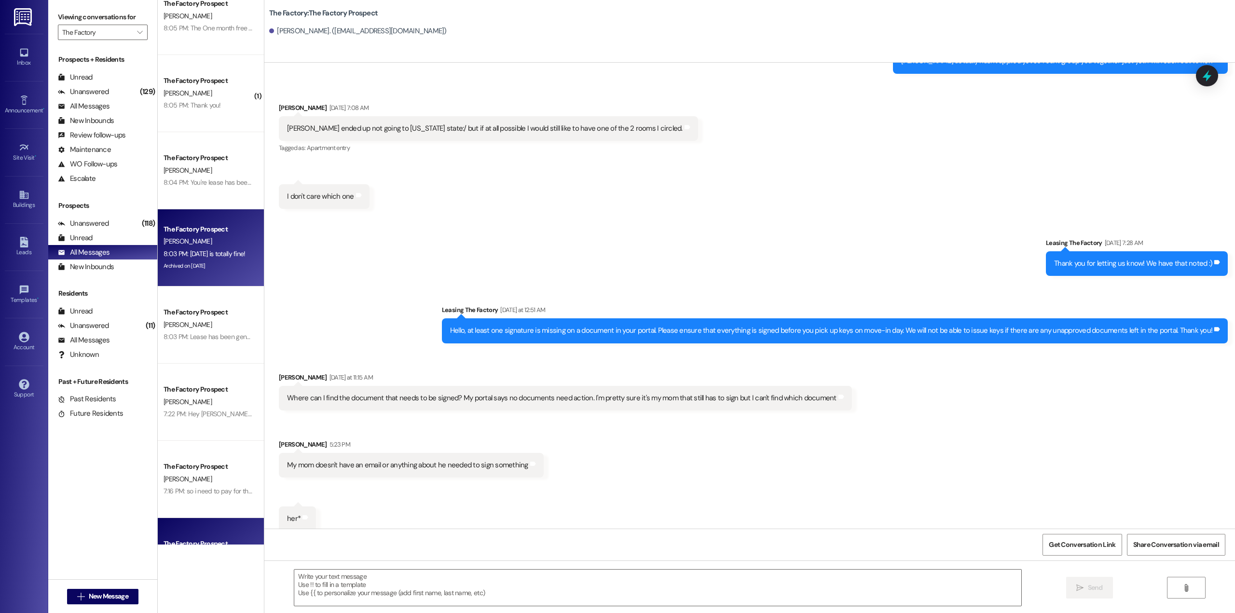
scroll to position [0, 0]
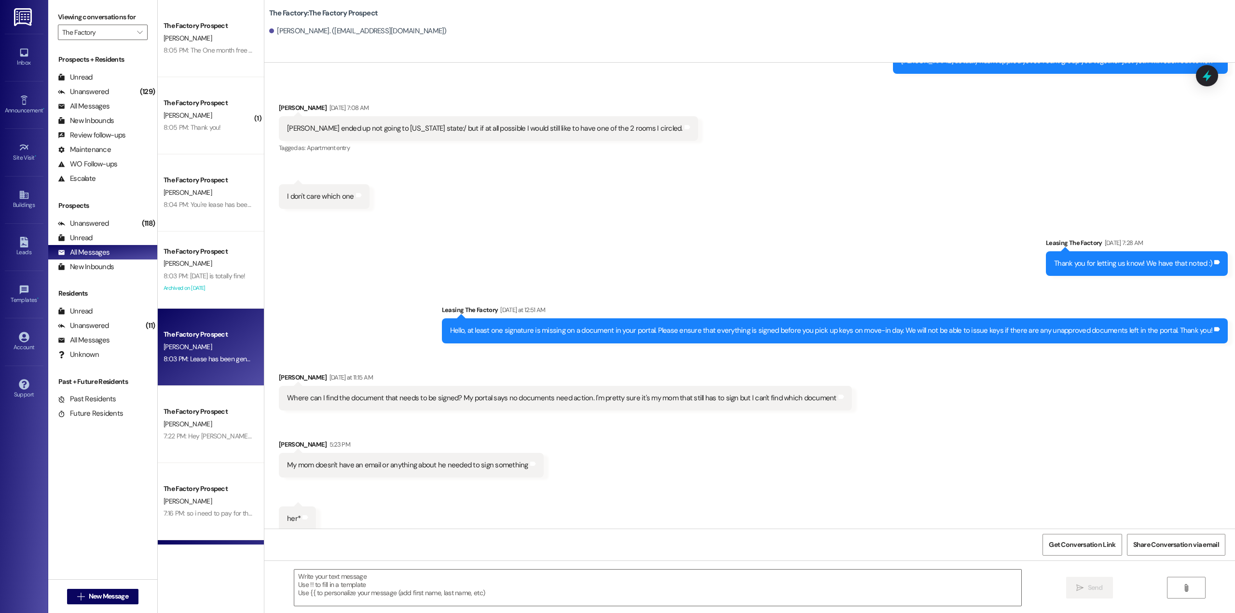
click at [163, 348] on div "D. Otto" at bounding box center [208, 347] width 91 height 12
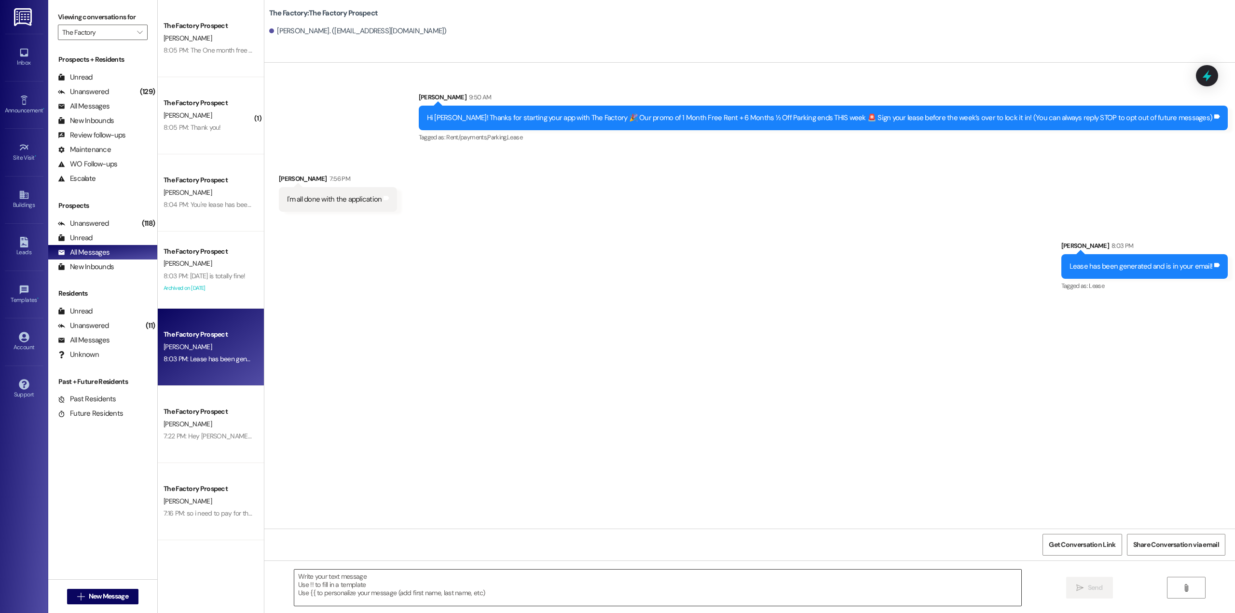
click at [581, 573] on textarea at bounding box center [657, 588] width 727 height 36
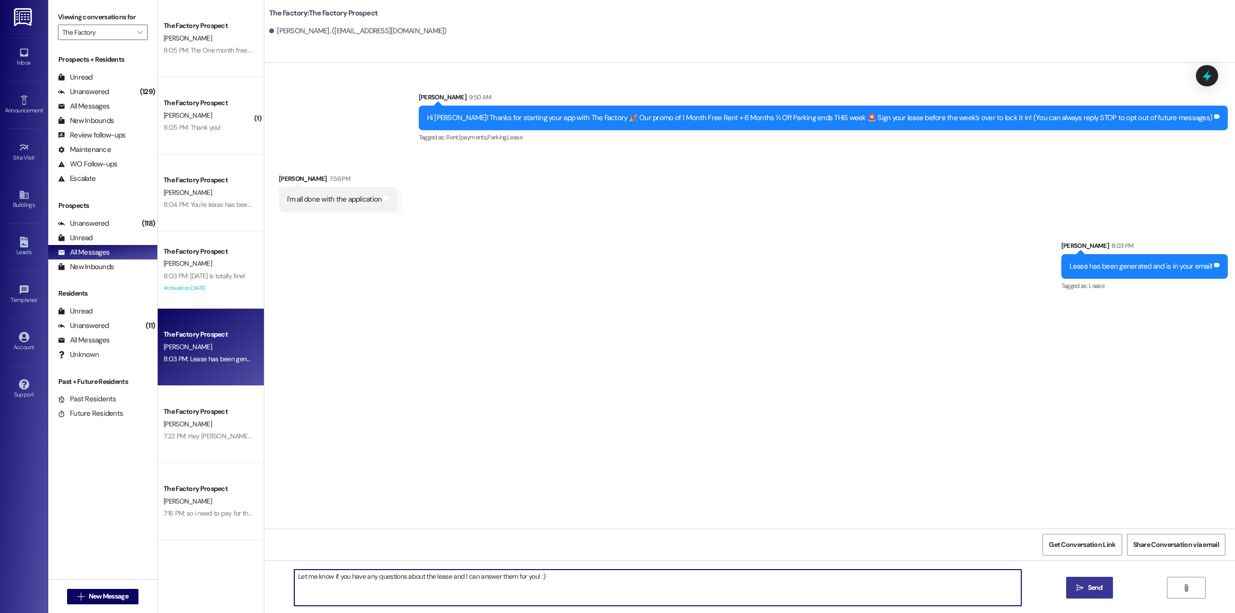
type textarea "Let me know if you have any questions about the lease and I can answer them for…"
click at [1088, 590] on span "Send" at bounding box center [1095, 588] width 15 height 10
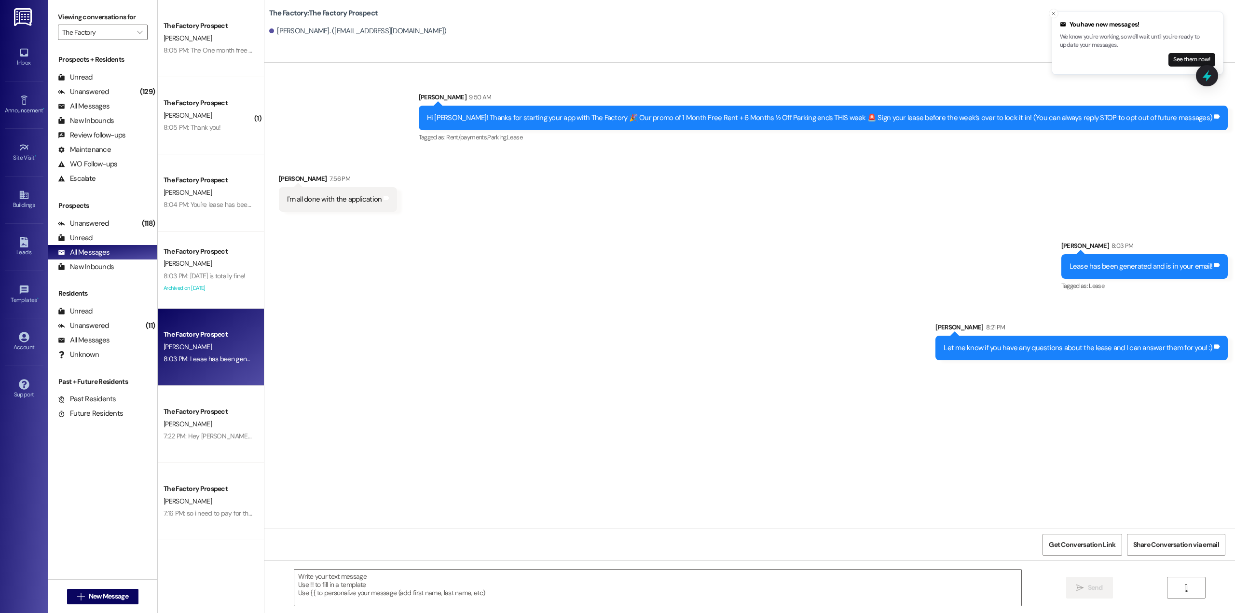
drag, startPoint x: 195, startPoint y: 353, endPoint x: 204, endPoint y: 329, distance: 25.2
click at [196, 353] on div "D. Otto" at bounding box center [208, 347] width 91 height 12
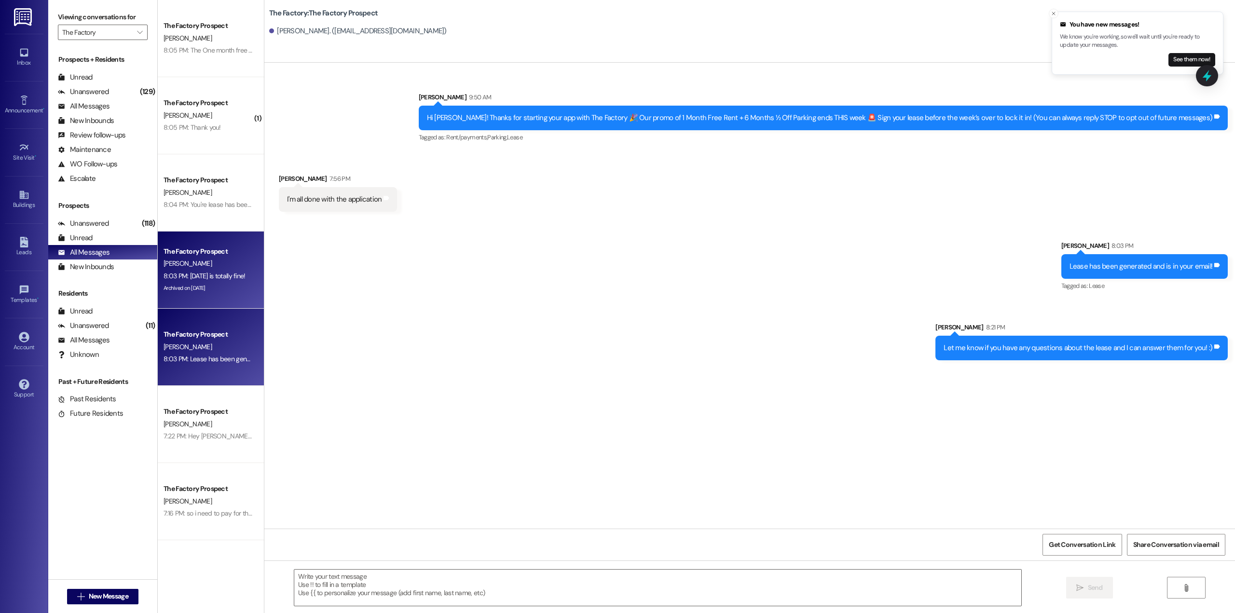
click at [202, 305] on div "The Factory Prospect M. Danielson 8:03 PM: Wednesday is totally fine! 8:03 PM: …" at bounding box center [211, 270] width 106 height 77
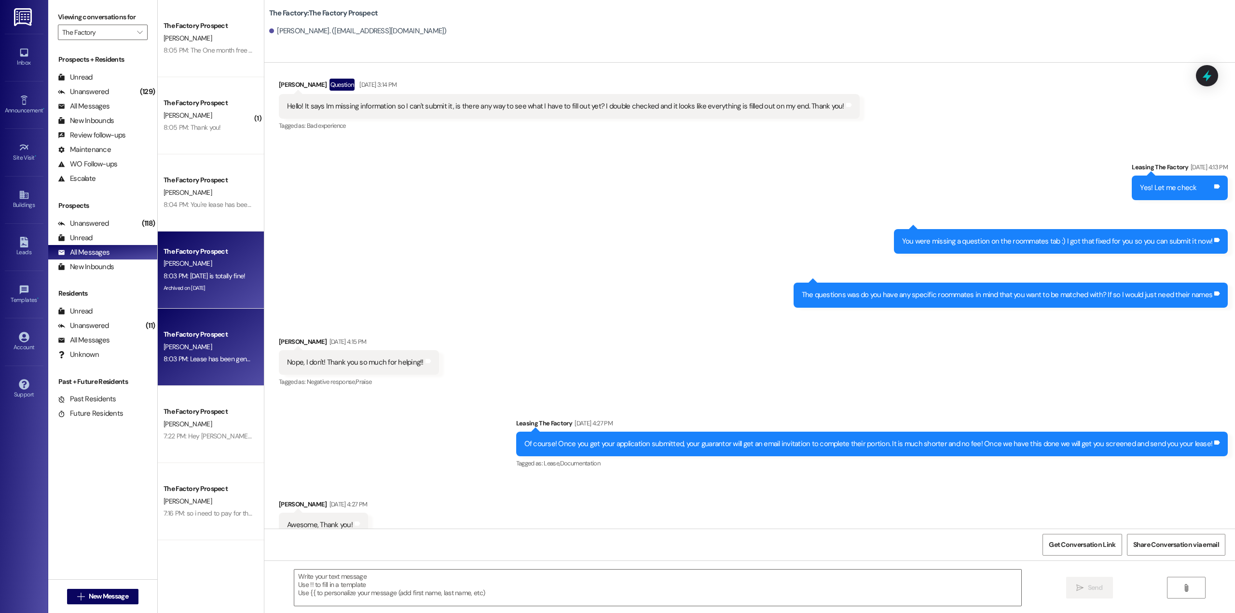
click at [202, 334] on div "The Factory Prospect" at bounding box center [208, 334] width 89 height 10
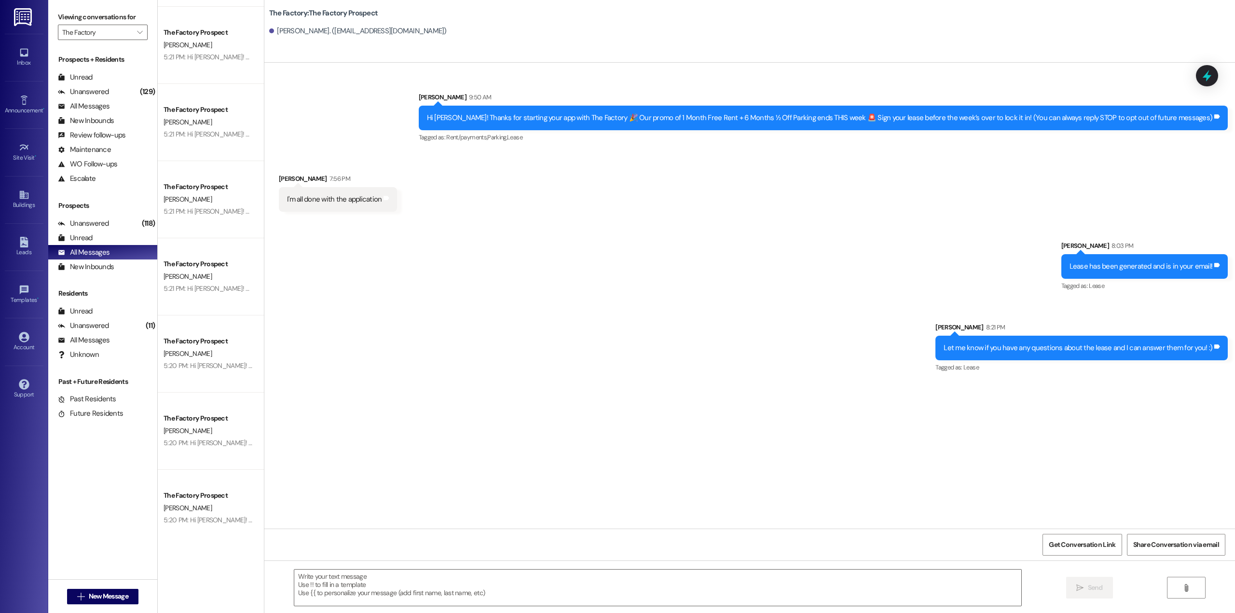
scroll to position [627, 0]
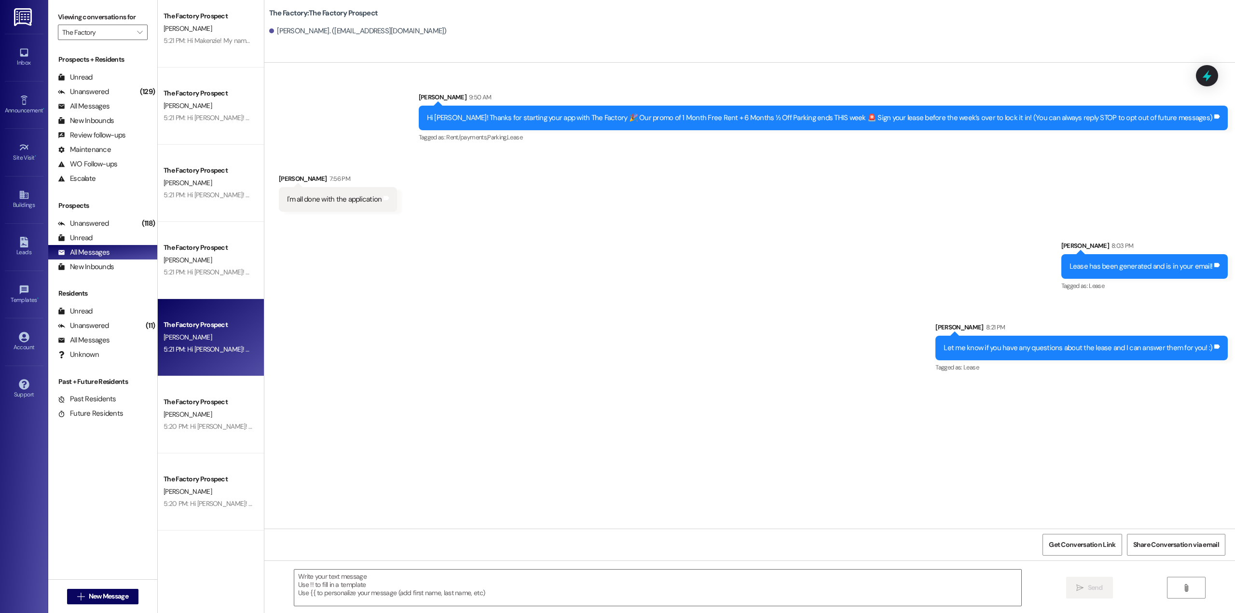
click at [205, 338] on div "[PERSON_NAME]" at bounding box center [208, 337] width 91 height 12
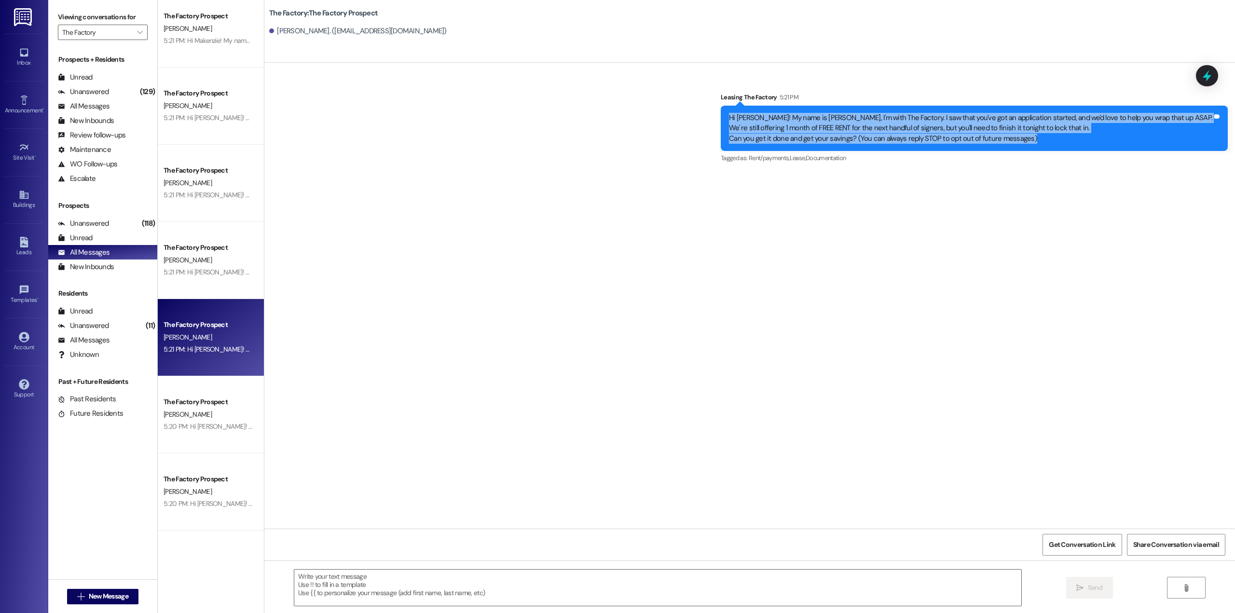
drag, startPoint x: 1111, startPoint y: 142, endPoint x: 796, endPoint y: 112, distance: 316.4
click at [796, 112] on div "Hi Sadie! My name is Connor, I'm with The Factory. I saw that you've got an app…" at bounding box center [974, 128] width 507 height 45
copy div "Hi Sadie! My name is Connor, I'm with The Factory. I saw that you've got an app…"
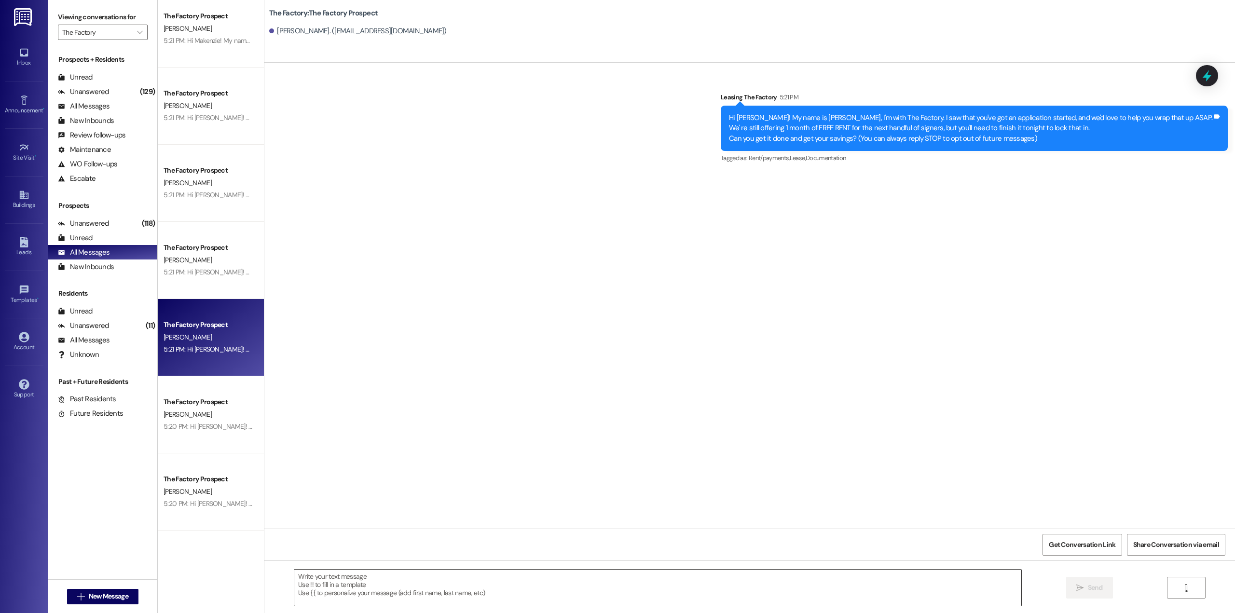
click at [416, 579] on textarea at bounding box center [657, 588] width 727 height 36
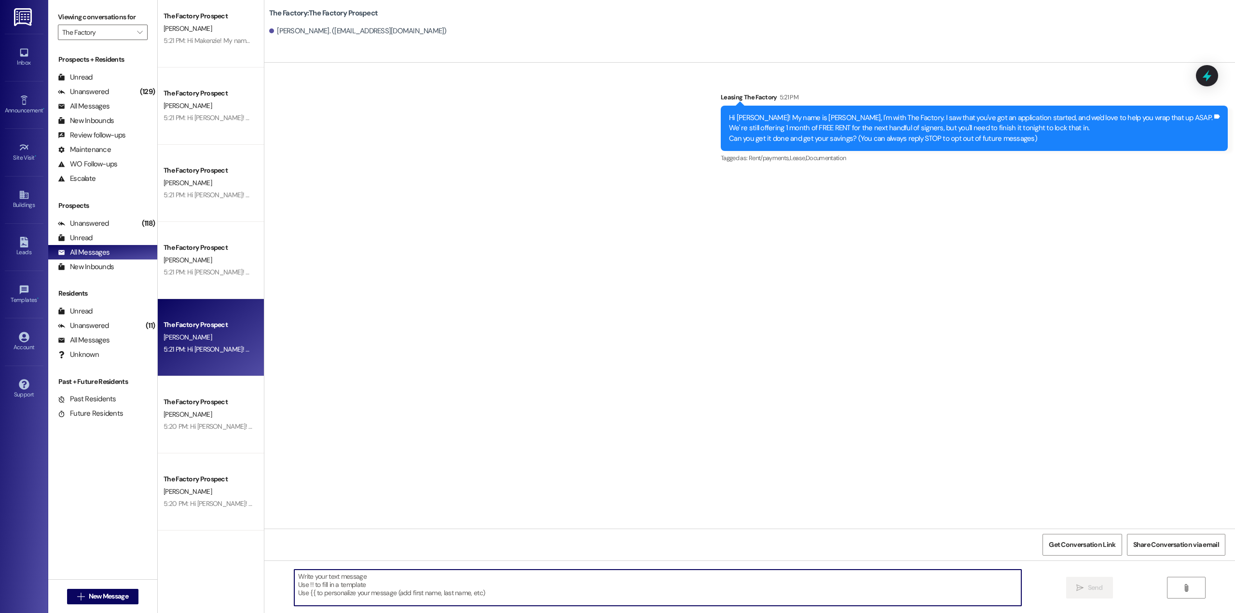
paste textarea "Hey Sadie! 🎉 It’s Joey from The Factory — you’re SO close to snagging our deal!…"
type textarea "Hey Sadie! 🎉 It’s Joey from The Factory — you’re SO close to snagging our deal!…"
click at [1078, 580] on button " Send" at bounding box center [1089, 588] width 47 height 22
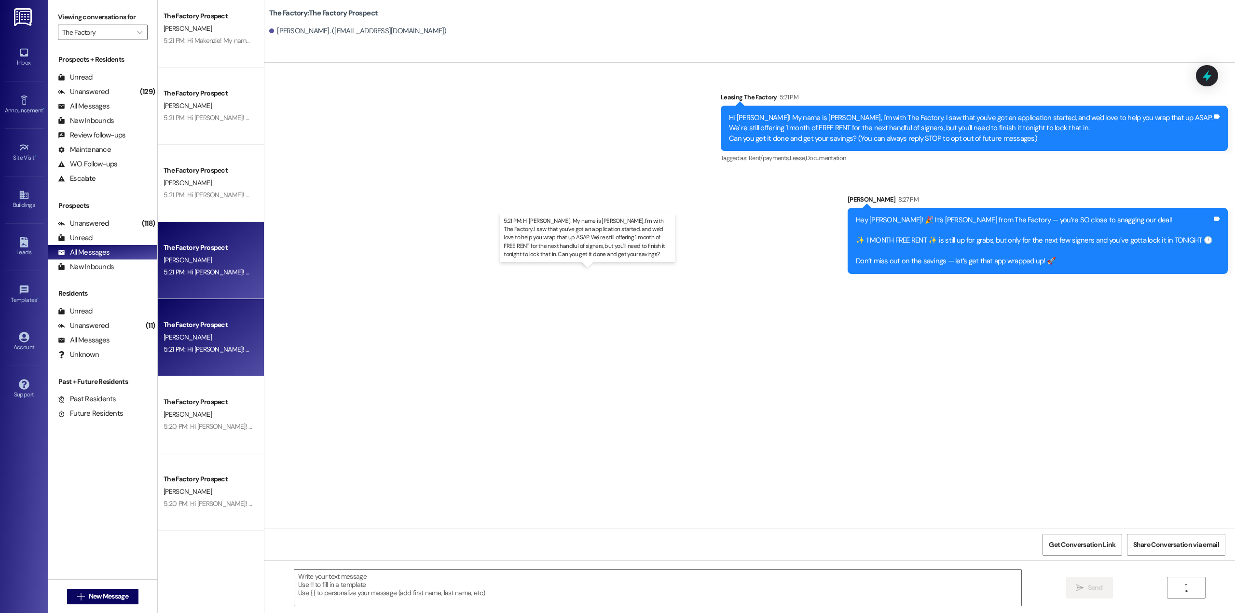
click at [208, 271] on div "5:21 PM: Hi Malachi! My name is Connor, I'm with The Factory. I saw that you've…" at bounding box center [625, 272] width 922 height 9
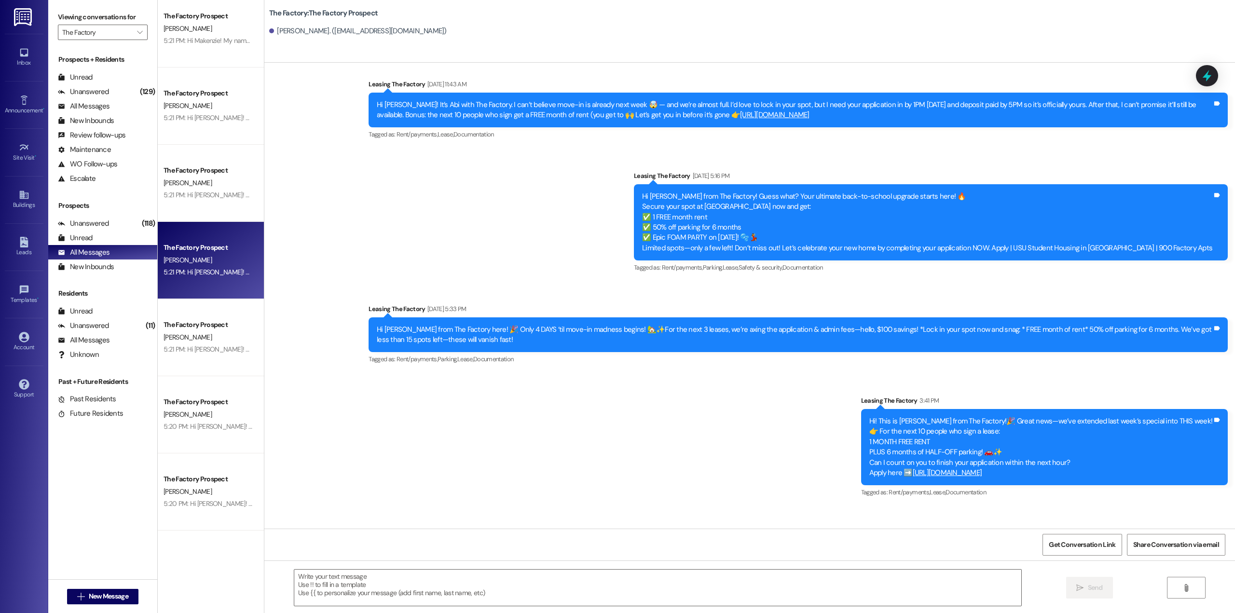
scroll to position [2830, 0]
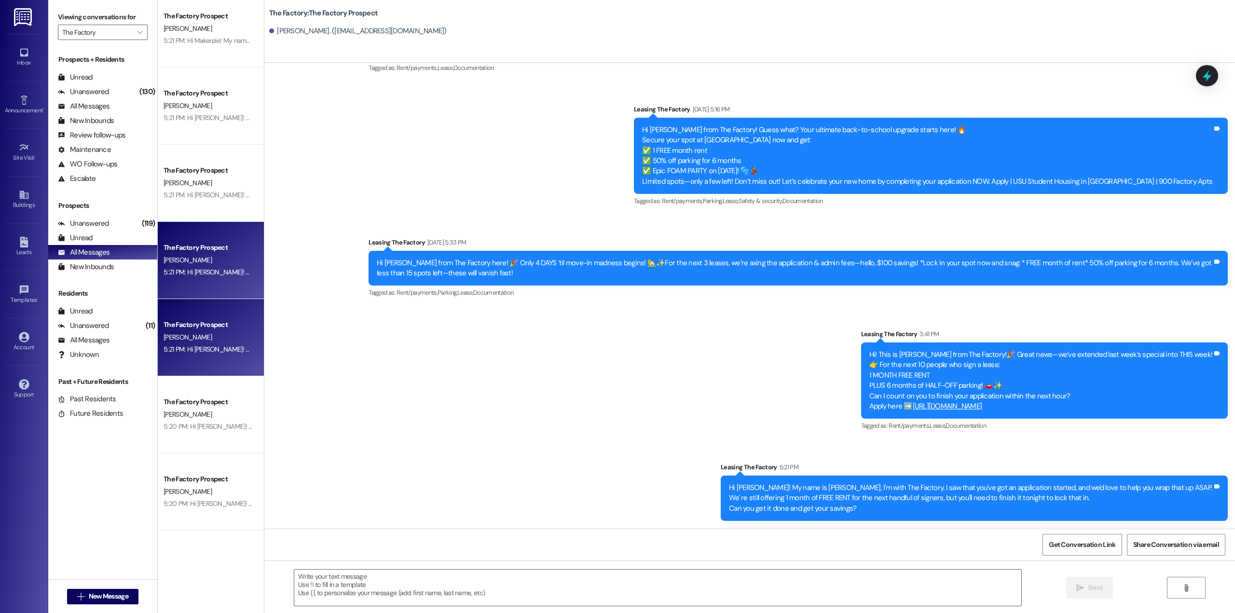
click at [210, 344] on div "5:21 PM: Hi Sadie! My name is Connor, I'm with The Factory. I saw that you've g…" at bounding box center [208, 349] width 91 height 12
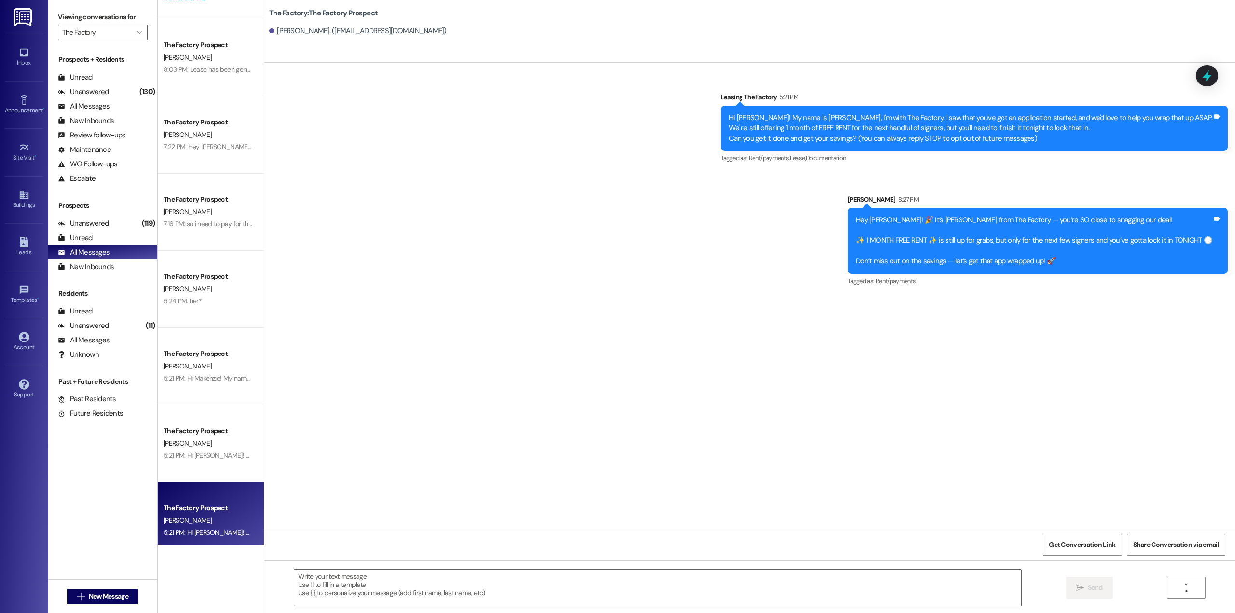
scroll to position [241, 0]
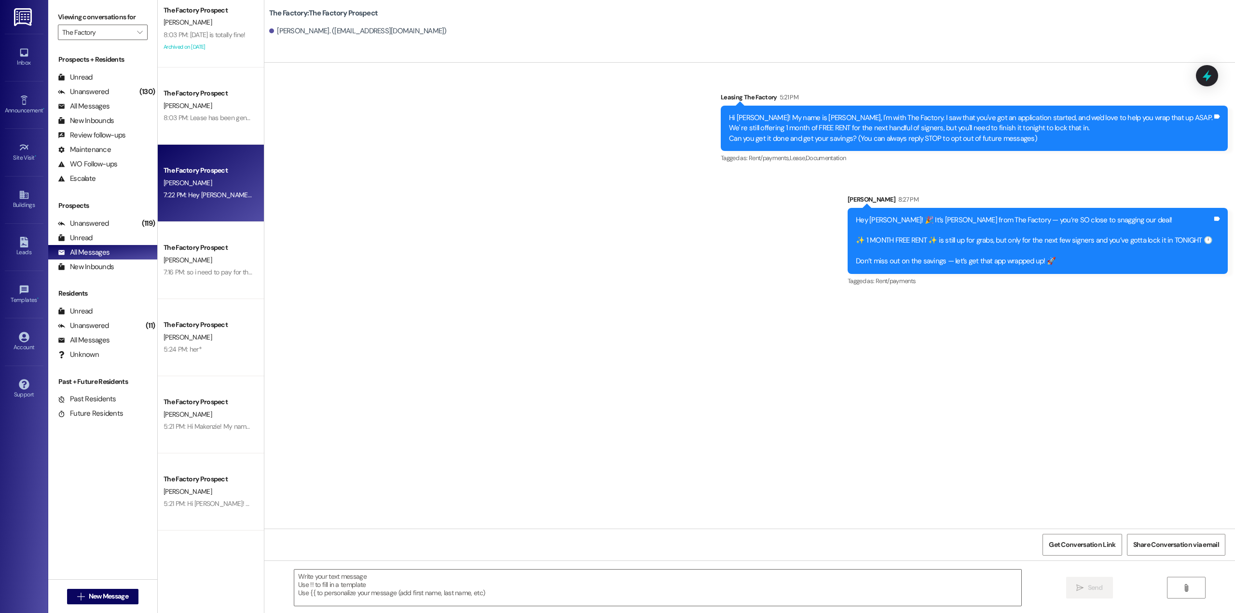
click at [202, 192] on div "7:22 PM: Hey Emma! I wanted to reach out and see if there was anything I can do…" at bounding box center [537, 195] width 746 height 9
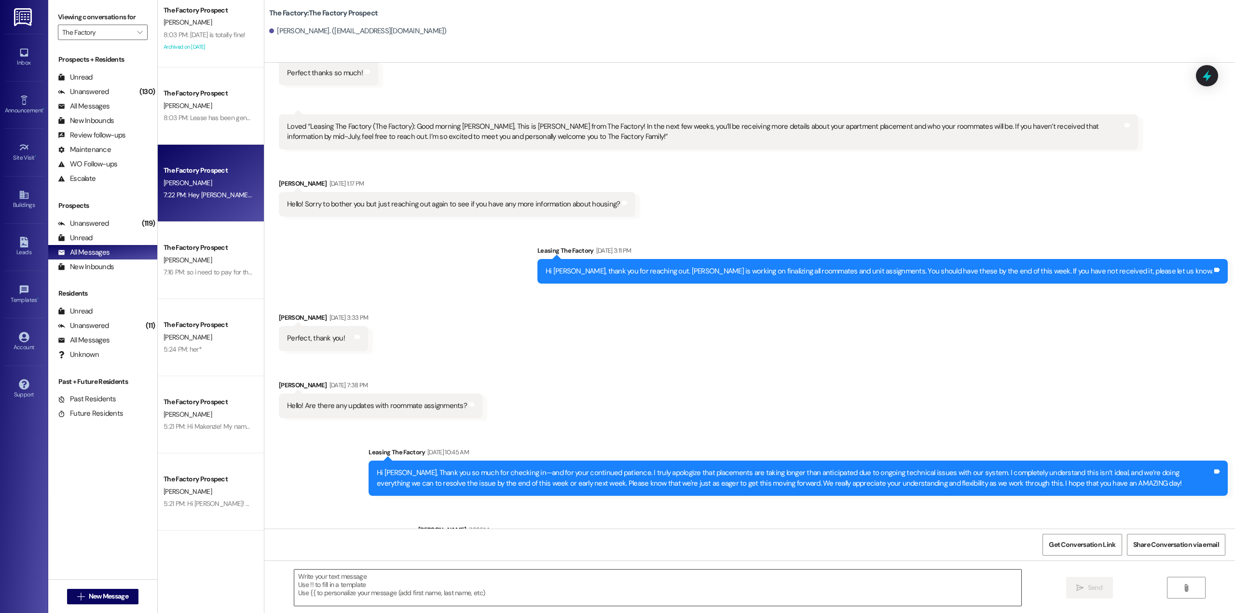
scroll to position [2183, 0]
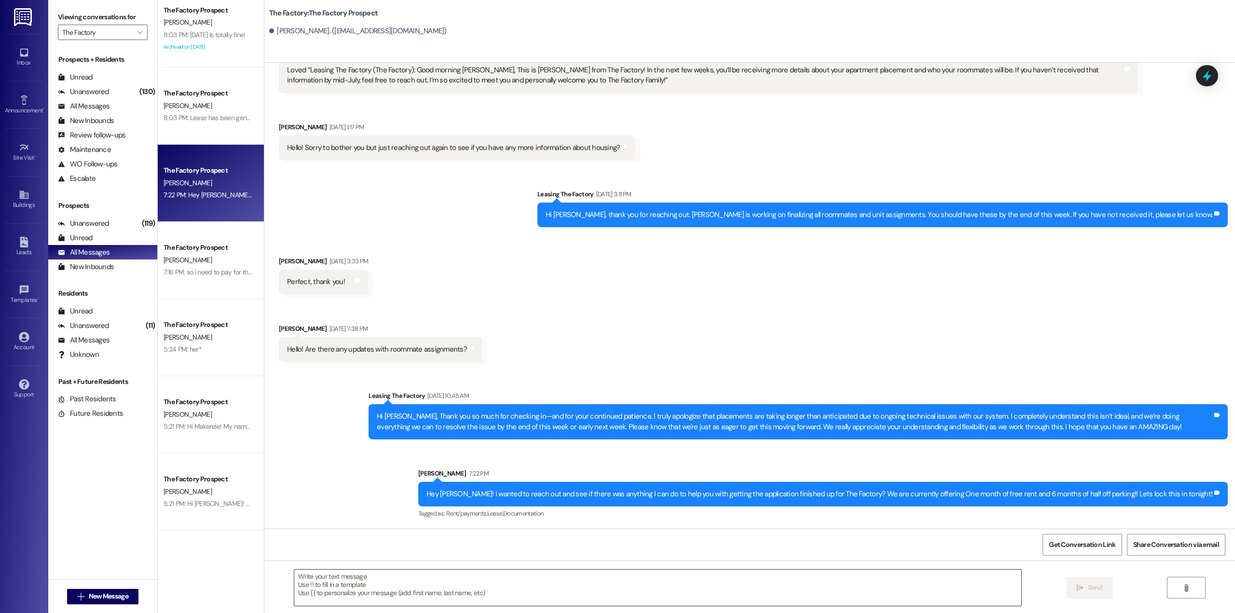
click at [526, 599] on textarea at bounding box center [657, 588] width 727 height 36
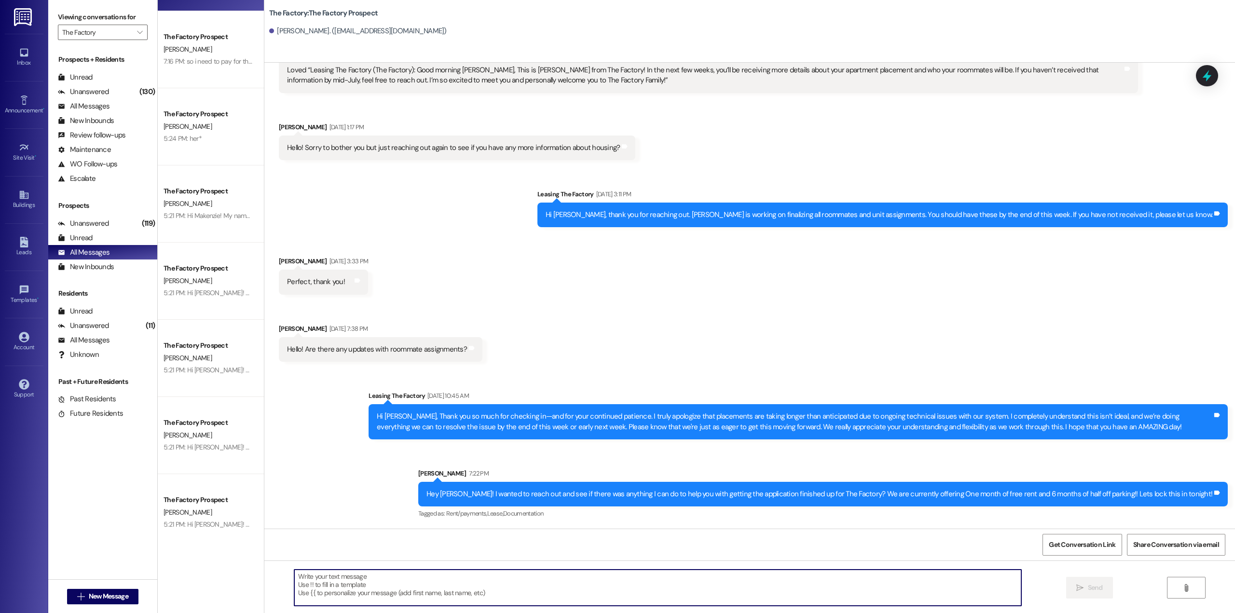
scroll to position [482, 0]
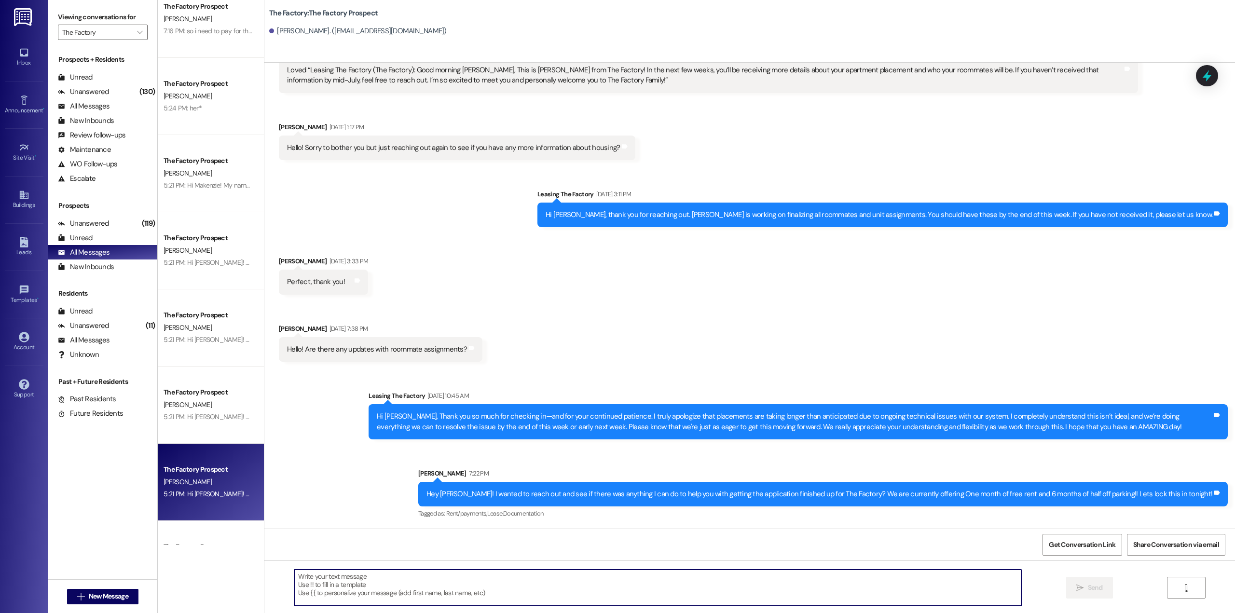
click at [227, 489] on div "5:21 PM: Hi Sadie! My name is Connor, I'm with The Factory. I saw that you've g…" at bounding box center [208, 494] width 91 height 12
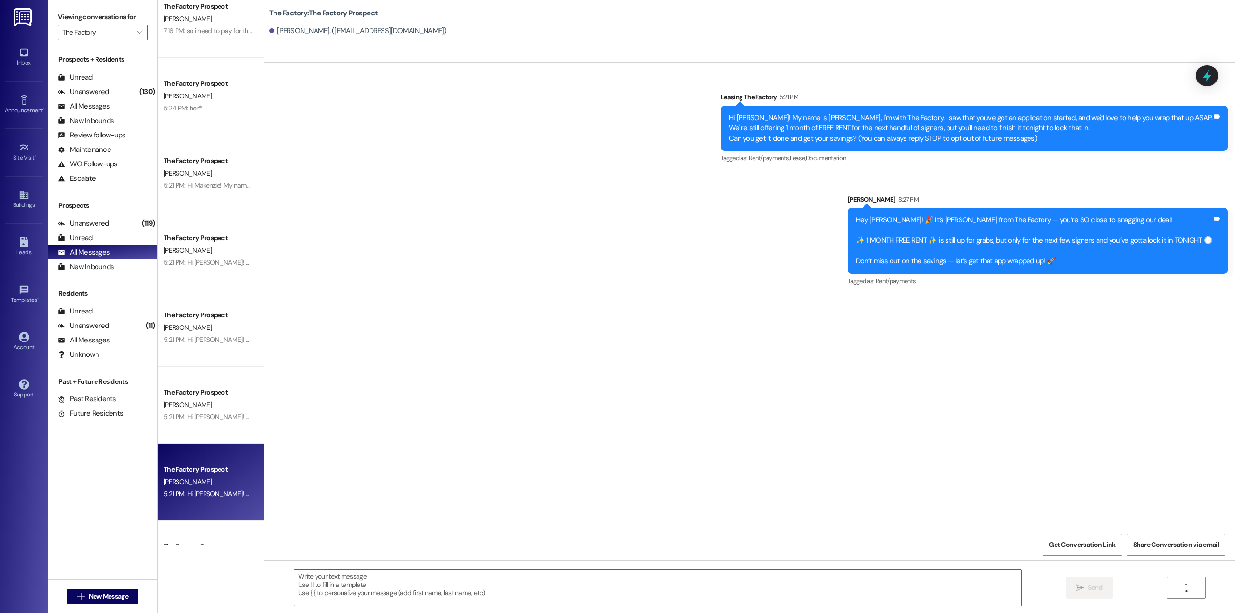
scroll to position [0, 0]
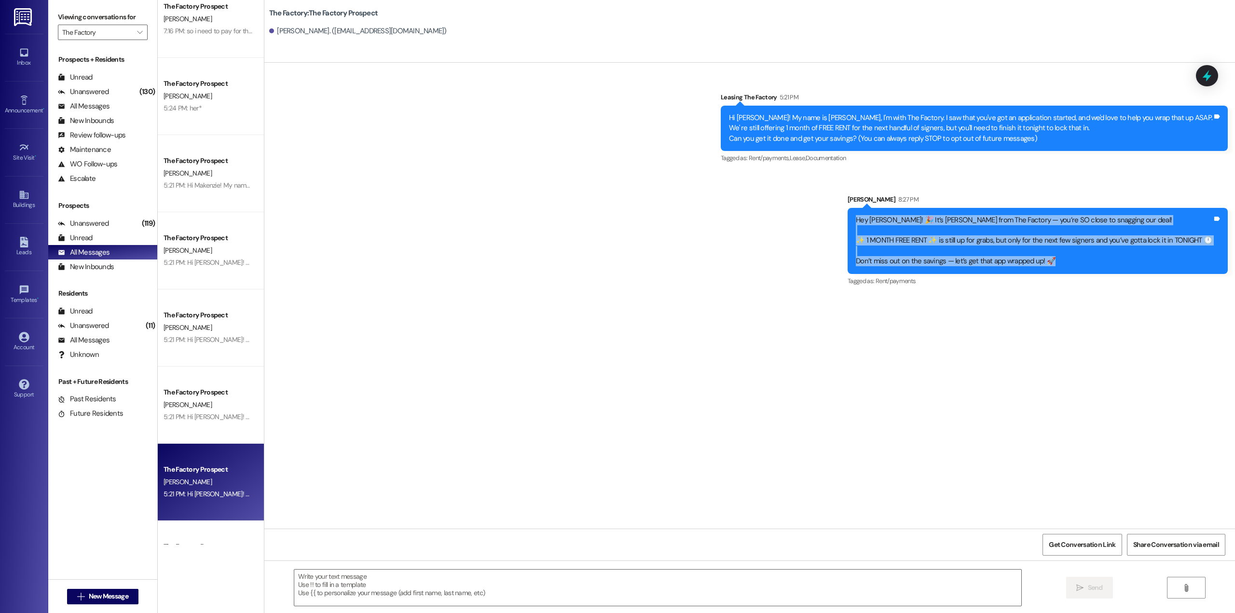
drag, startPoint x: 1036, startPoint y: 260, endPoint x: 826, endPoint y: 214, distance: 214.5
click at [826, 214] on div "Sent via SMS Leasing The Factory 5:21 PM Hi Sadie! My name is Connor, I'm with …" at bounding box center [749, 182] width 971 height 225
copy div "Hey Sadie! 🎉 It’s Joey from The Factory — you’re SO close to snagging our deal!…"
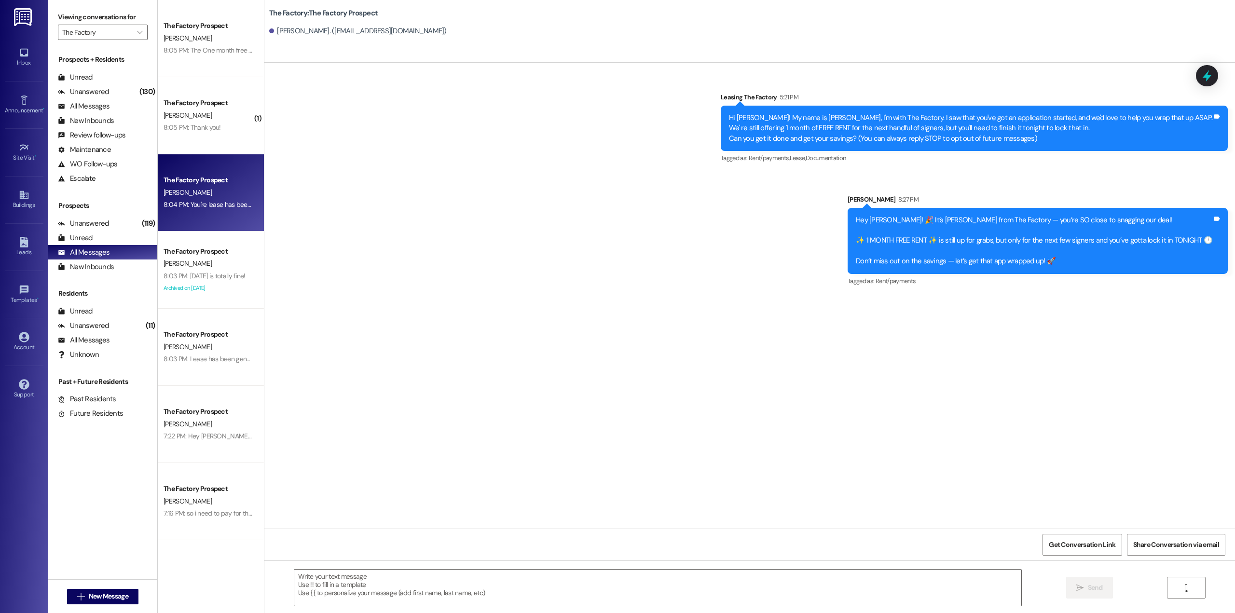
click at [165, 210] on div "8:04 PM: You're lease has been cancelled! 8:04 PM: You're lease has been cancel…" at bounding box center [208, 205] width 91 height 12
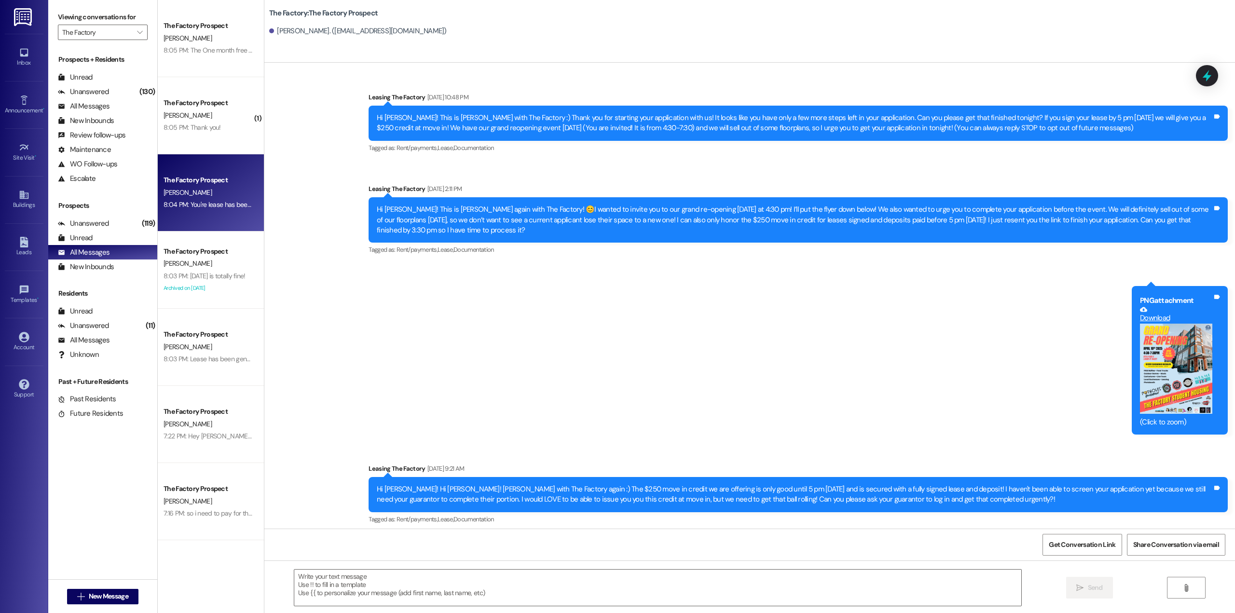
scroll to position [3072, 0]
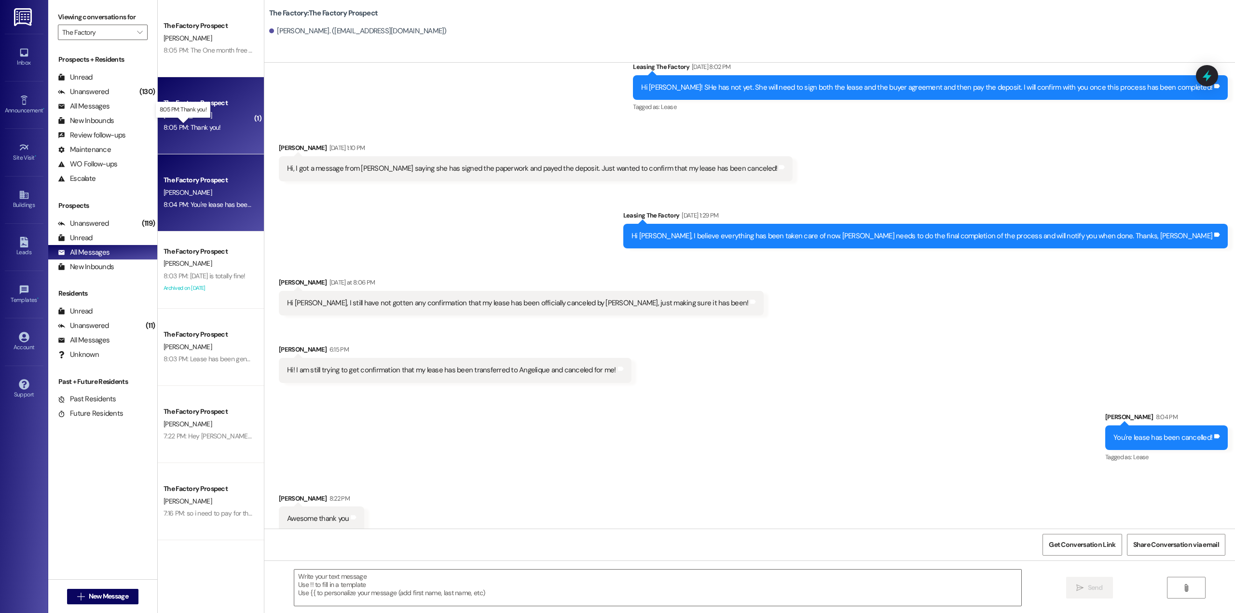
click at [204, 127] on div "8:05 PM: Thank you! 8:05 PM: Thank you!" at bounding box center [192, 127] width 57 height 9
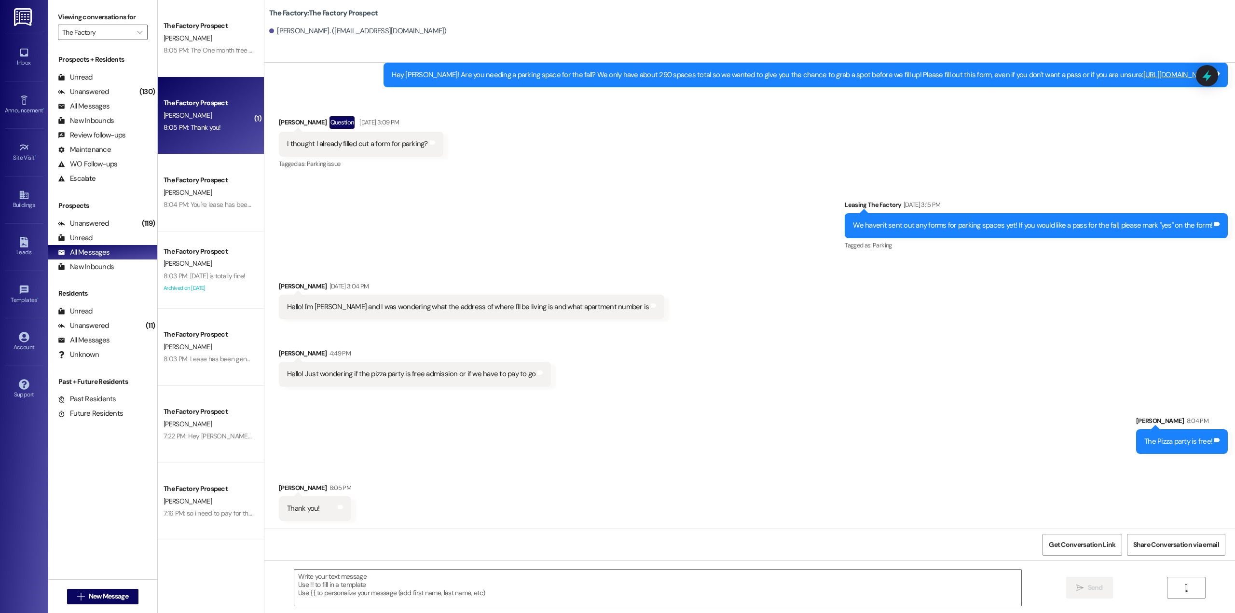
scroll to position [353, 0]
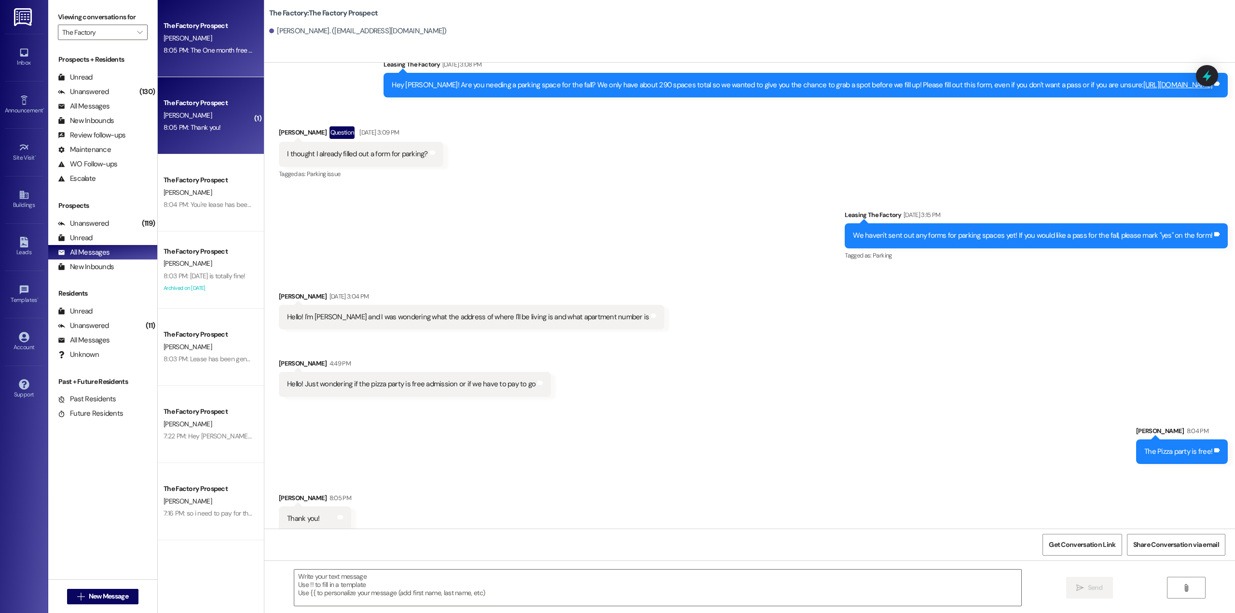
click at [205, 45] on div "8:05 PM: The One month free is for sept! 8:05 PM: The One month free is for sep…" at bounding box center [208, 50] width 91 height 12
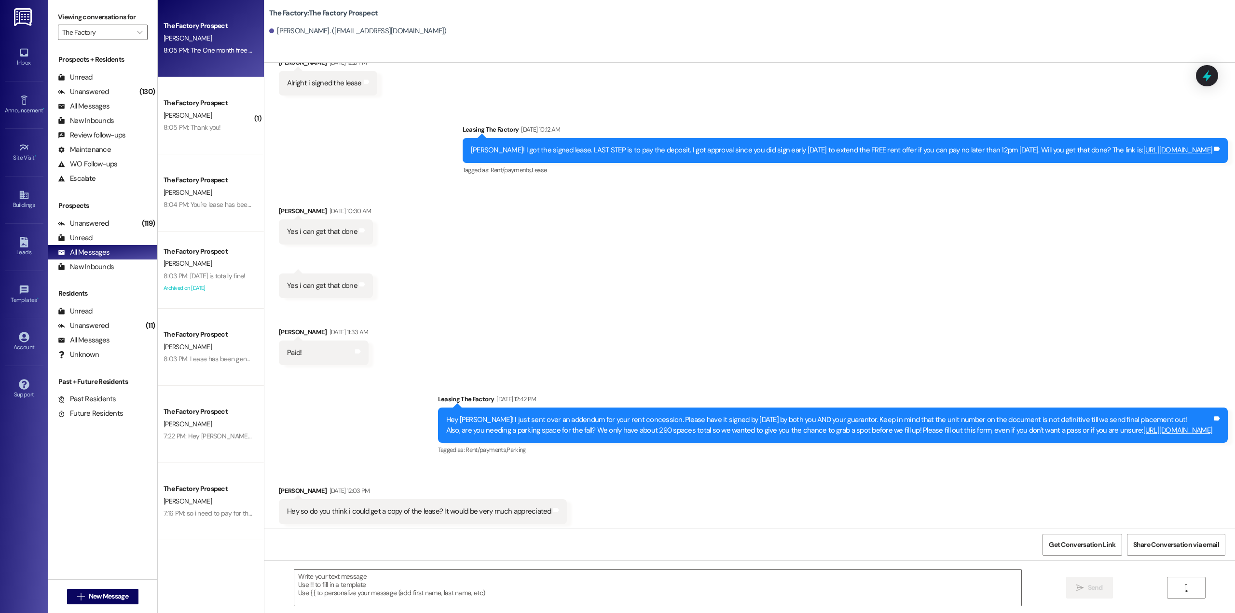
scroll to position [1333, 0]
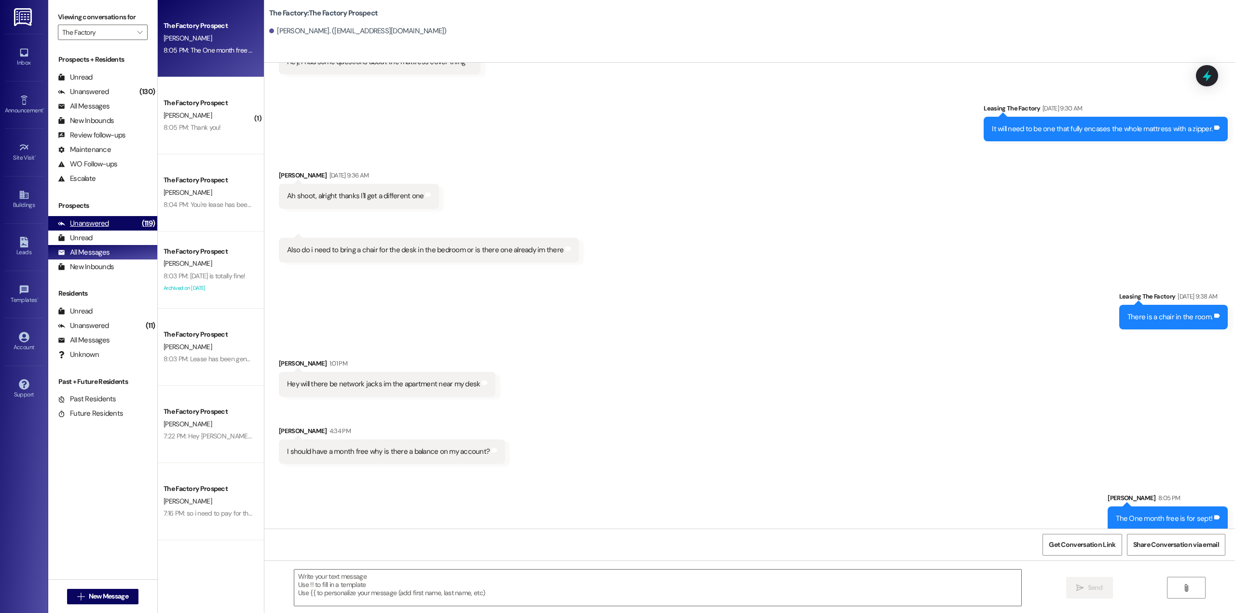
click at [95, 226] on div "Unanswered" at bounding box center [83, 224] width 51 height 10
click at [219, 53] on div "Archived on [DATE]" at bounding box center [208, 57] width 91 height 12
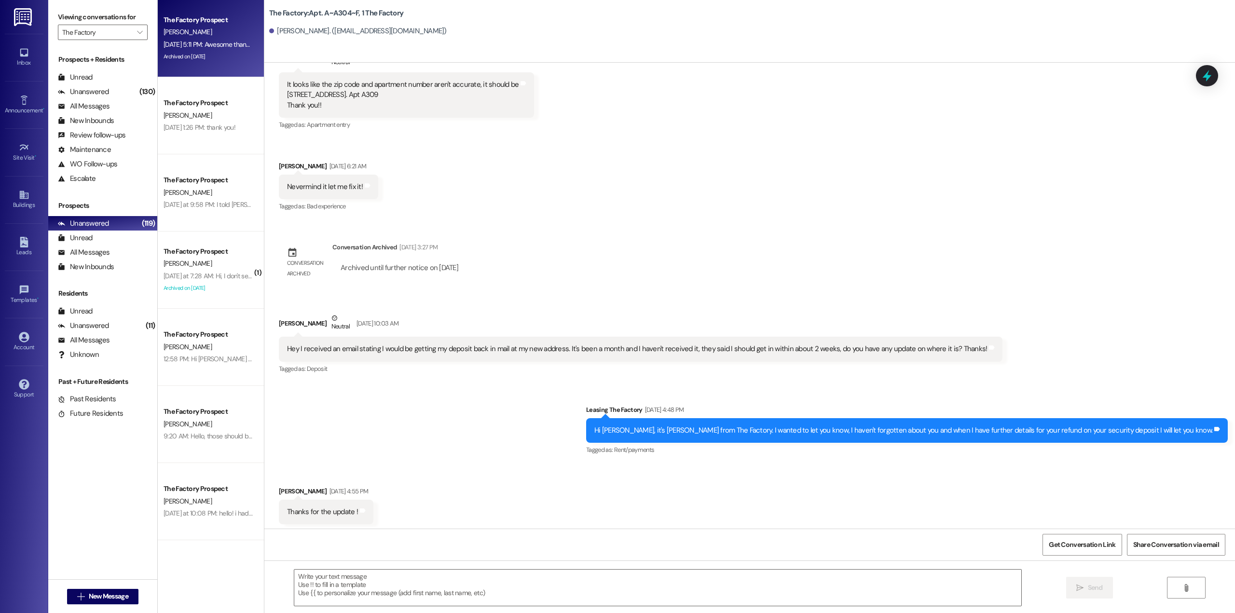
scroll to position [9383, 0]
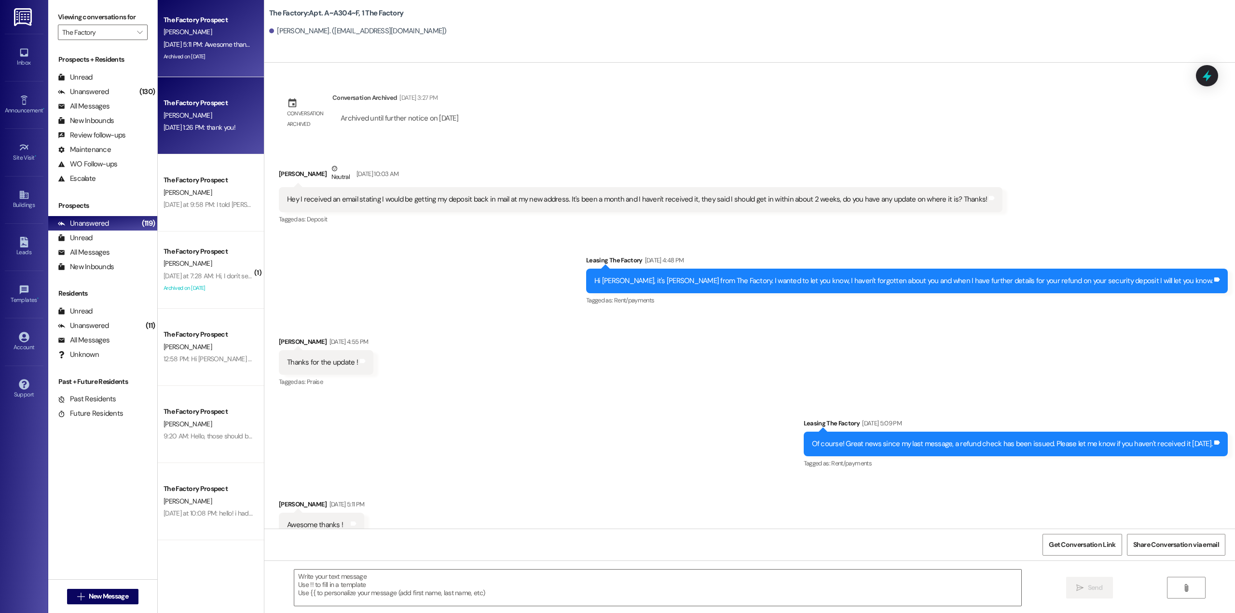
click at [191, 129] on div "Aug 15, 2025 at 1:26 PM: thank you! Aug 15, 2025 at 1:26 PM: thank you!" at bounding box center [200, 127] width 72 height 9
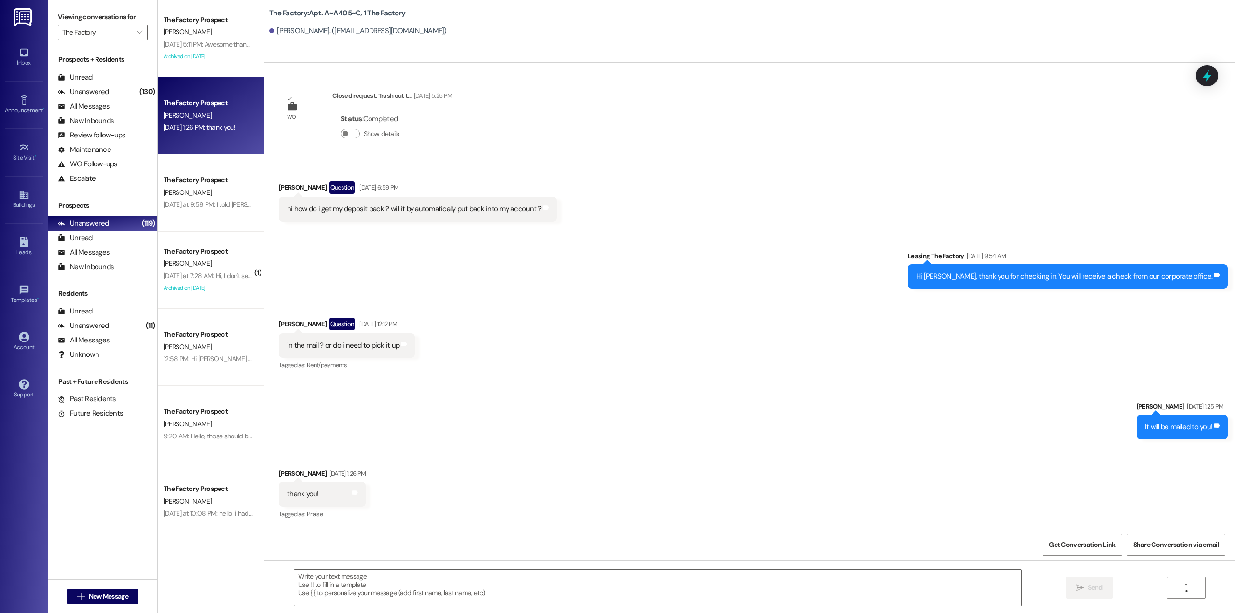
scroll to position [3729, 0]
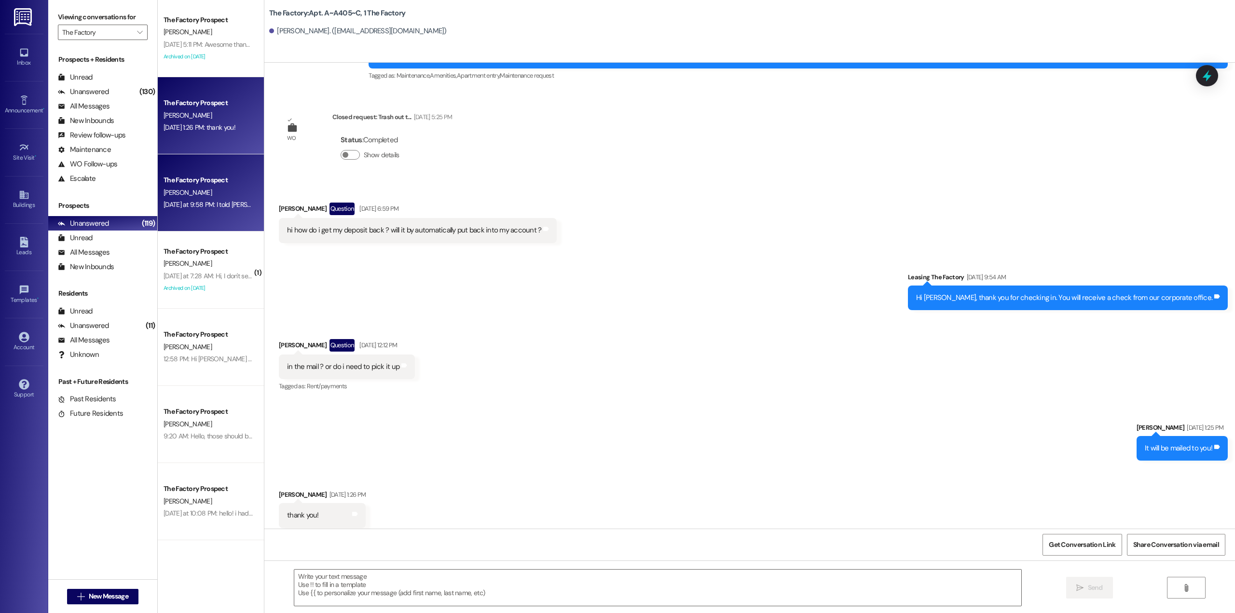
click at [196, 183] on div "The Factory Prospect" at bounding box center [208, 180] width 89 height 10
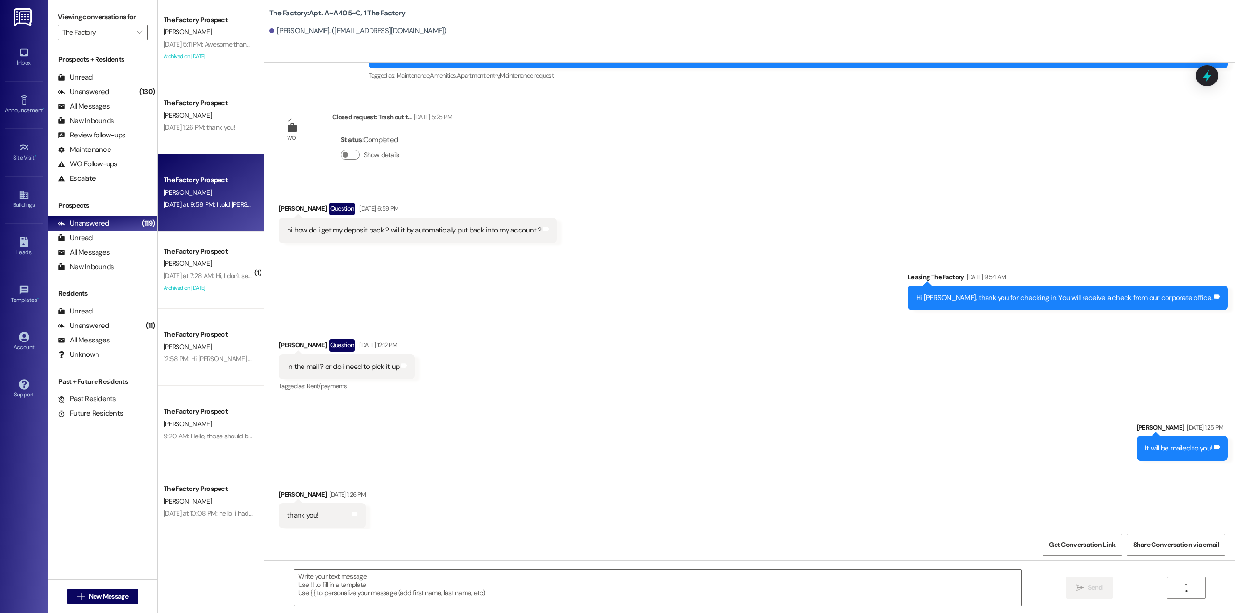
scroll to position [1191, 0]
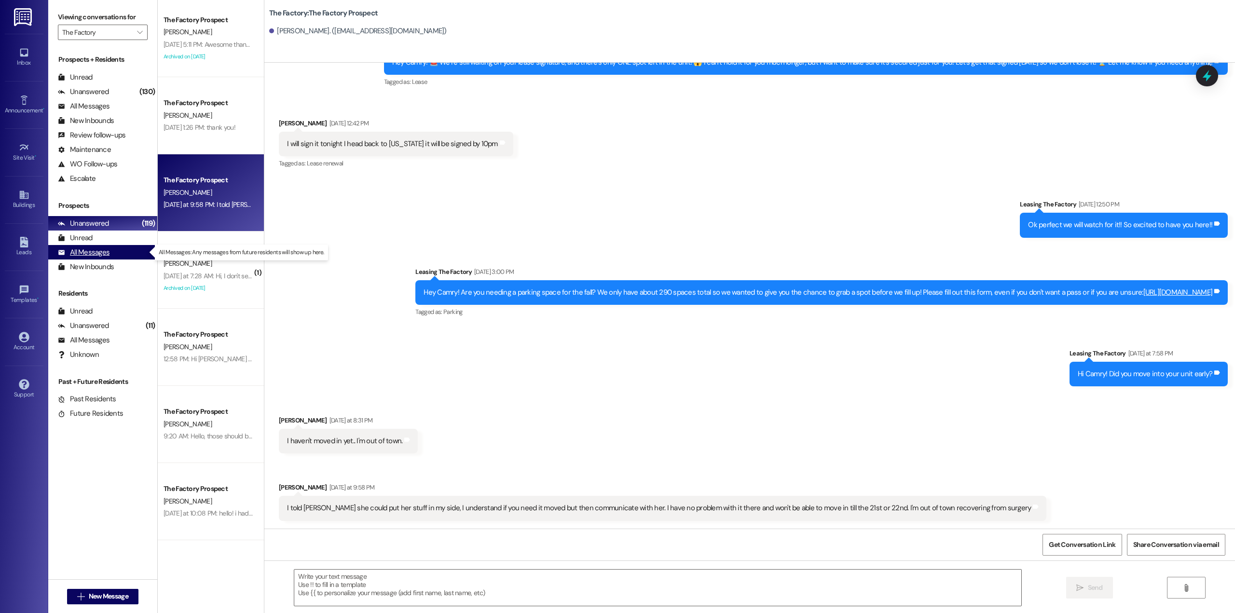
click at [114, 252] on div "All Messages (undefined)" at bounding box center [102, 252] width 109 height 14
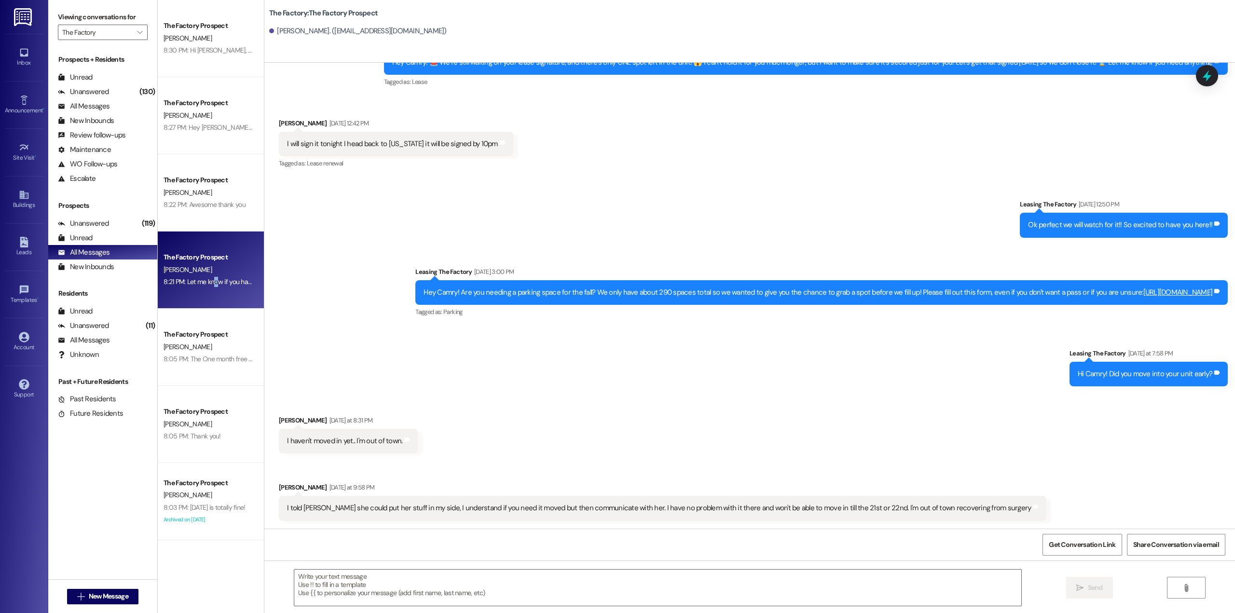
click at [209, 280] on div "8:21 PM: Let me know if you have any questions about the lease and I can answer…" at bounding box center [299, 281] width 271 height 9
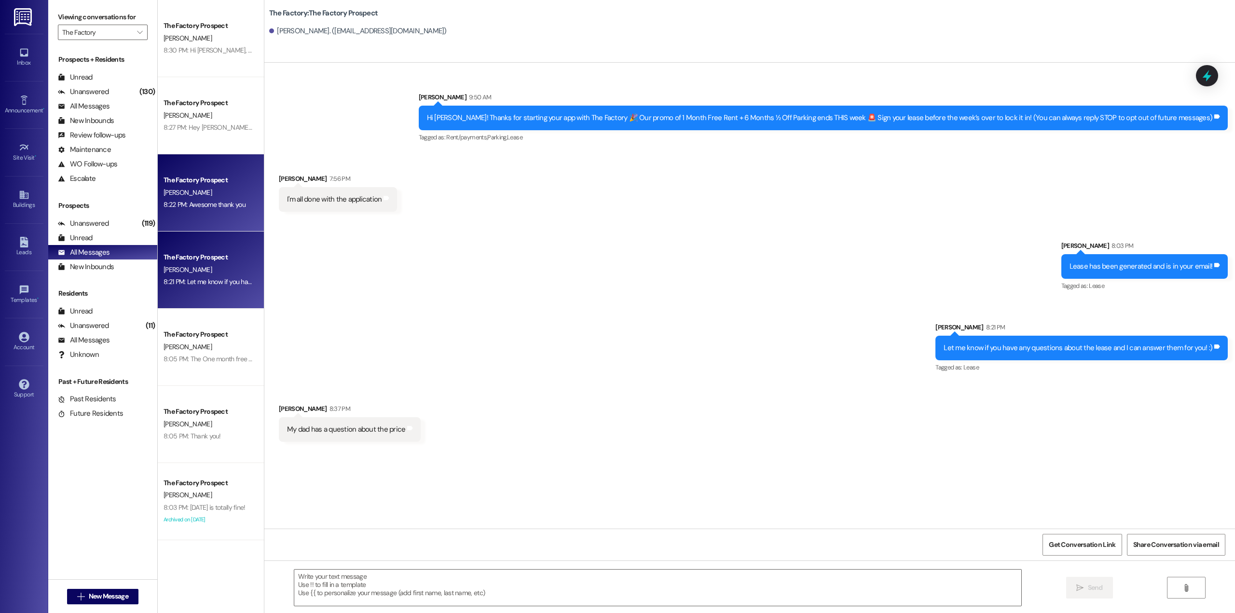
click at [199, 207] on div "8:22 PM: Awesome thank you 8:22 PM: Awesome thank you" at bounding box center [205, 204] width 82 height 9
click at [206, 246] on div "The Factory Prospect D. Otto 8:21 PM: Let me know if you have any questions abo…" at bounding box center [211, 270] width 106 height 77
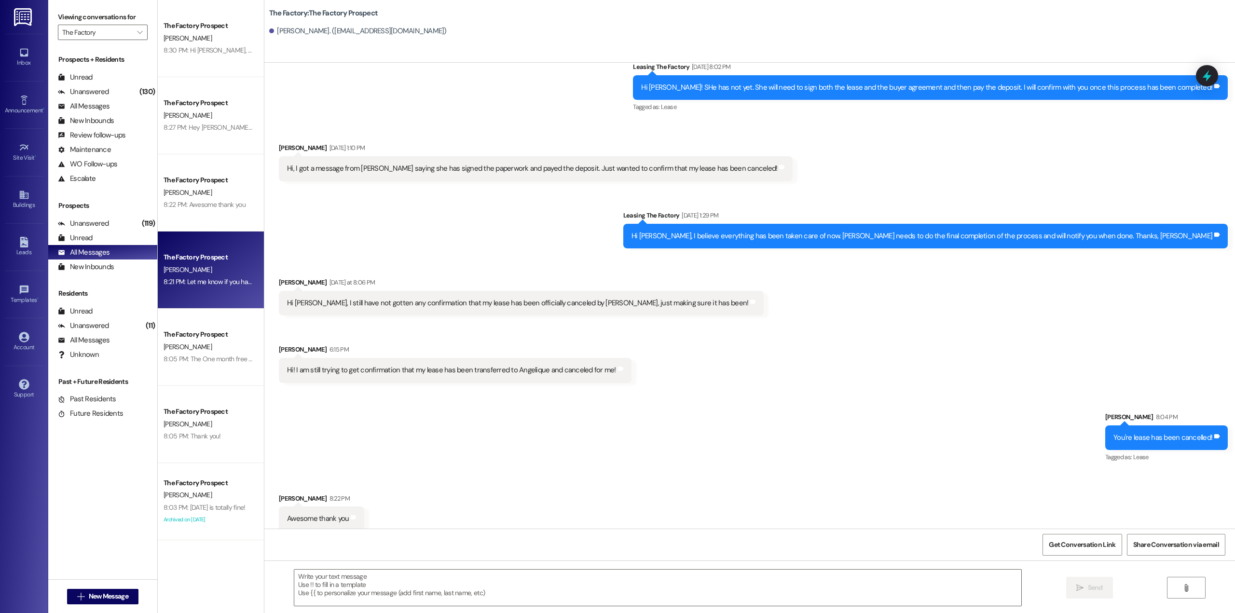
scroll to position [0, 0]
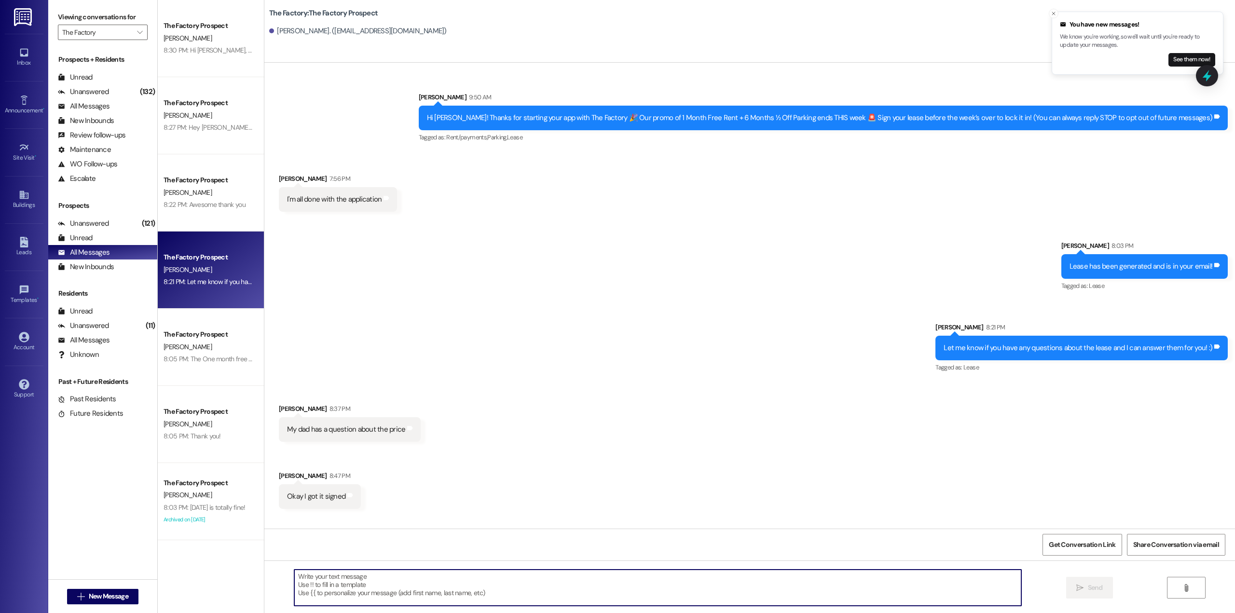
click at [344, 587] on textarea at bounding box center [657, 588] width 727 height 36
paste textarea "[URL][DOMAIN_NAME]"
type textarea "[URL][DOMAIN_NAME]"
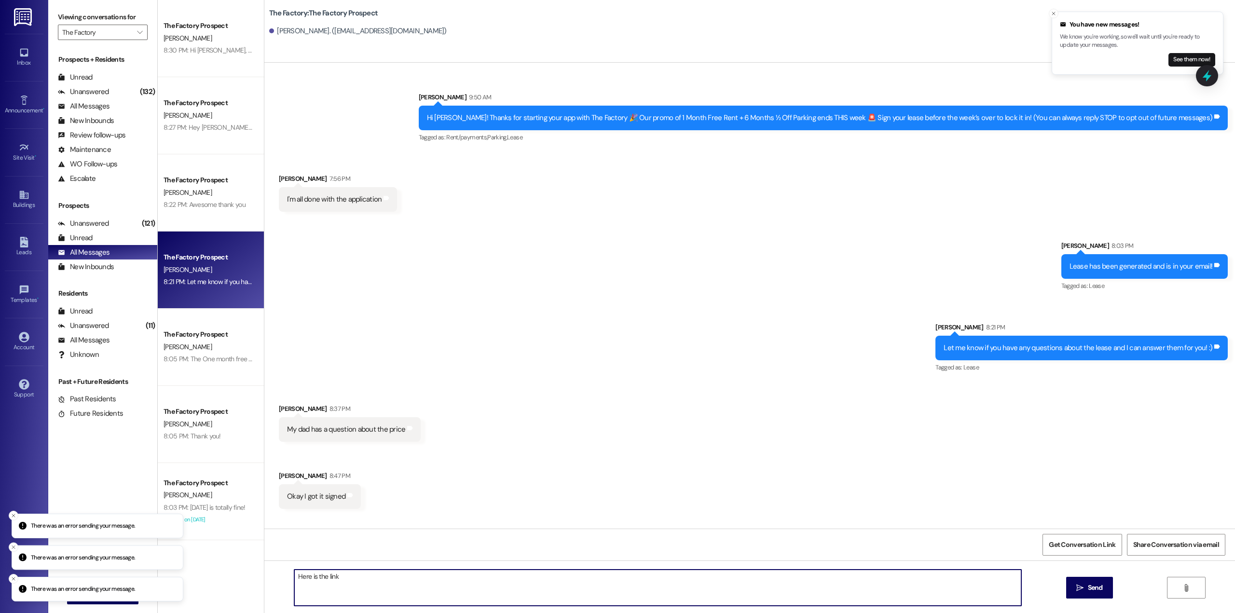
scroll to position [123, 0]
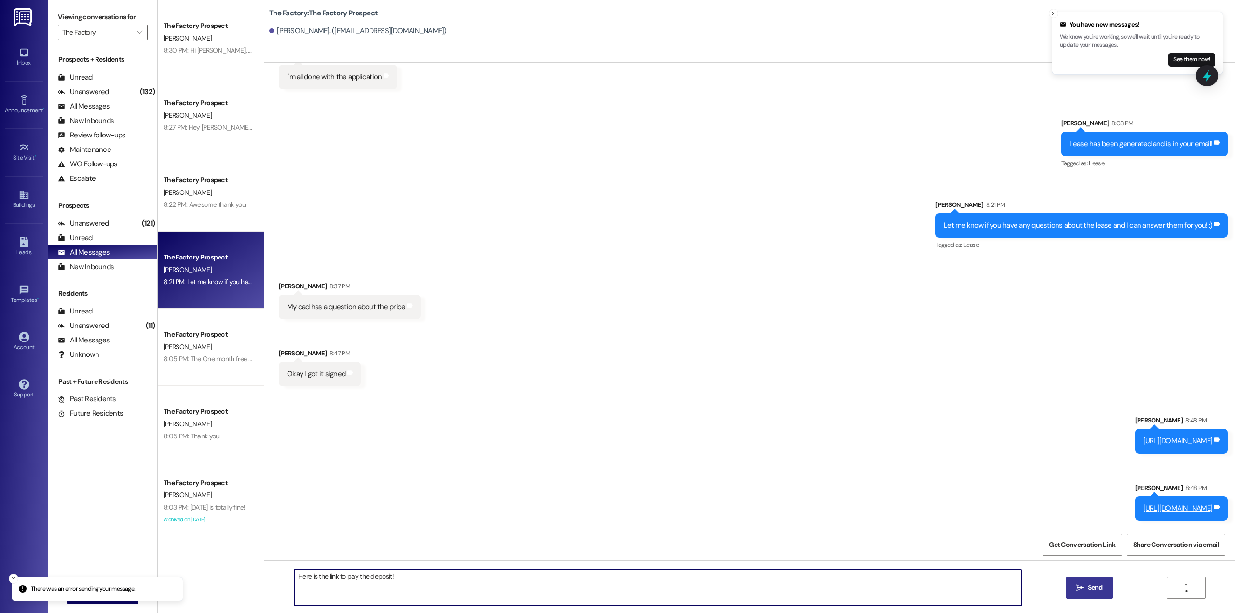
type textarea "Here is the link to pay the deposit!"
click at [1107, 585] on button " Send" at bounding box center [1089, 588] width 47 height 22
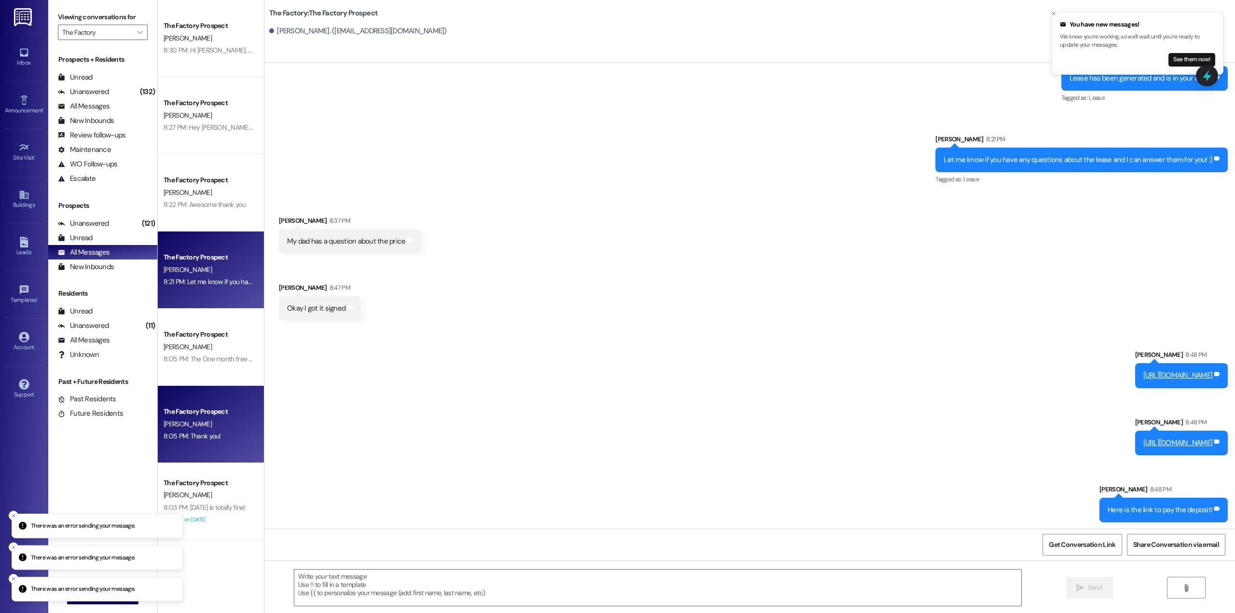
scroll to position [190, 0]
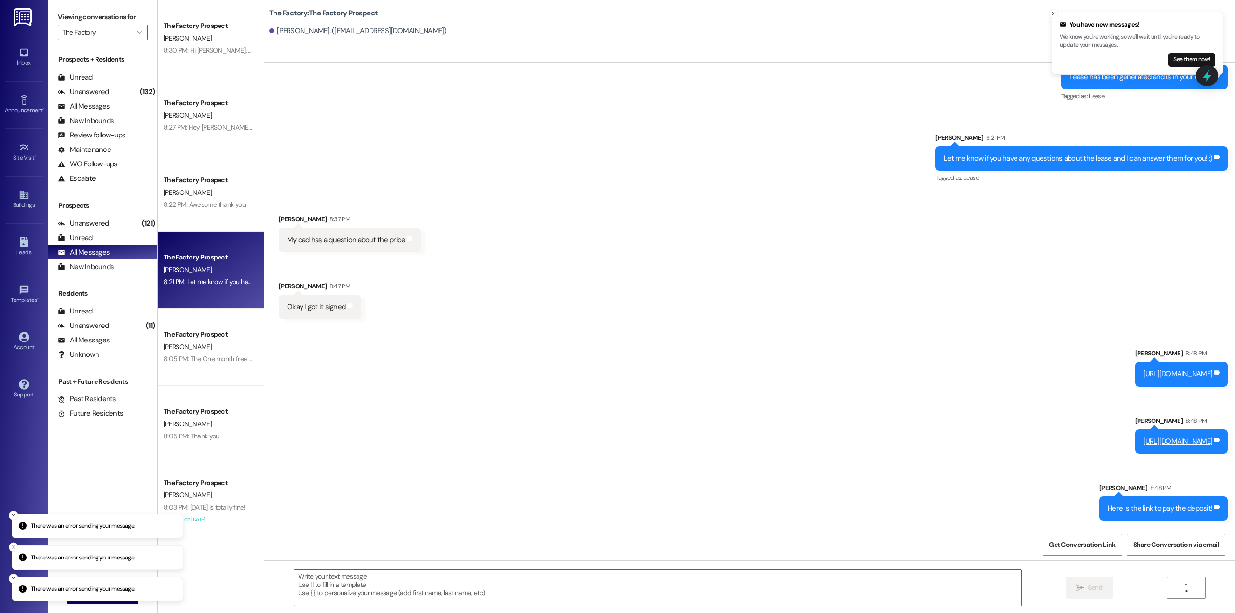
click at [18, 515] on li "There was an error sending your message." at bounding box center [98, 526] width 172 height 25
click at [14, 515] on line "Close toast" at bounding box center [13, 515] width 3 height 3
click at [11, 548] on icon "Close toast" at bounding box center [14, 547] width 6 height 6
click at [13, 577] on line "Close toast" at bounding box center [13, 578] width 3 height 3
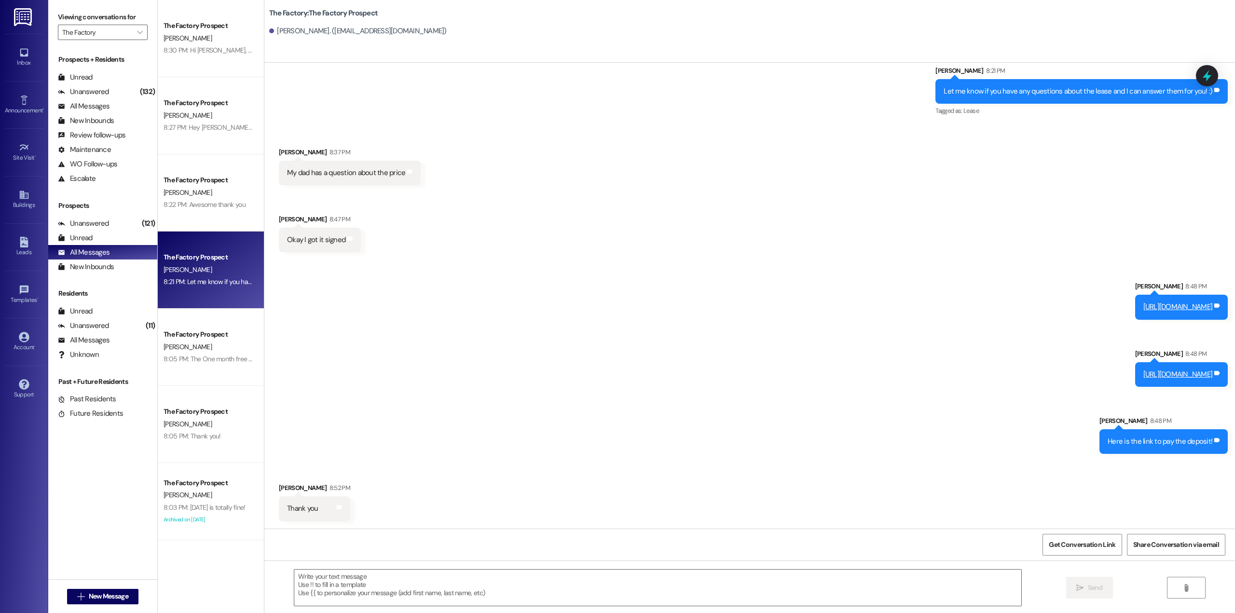
scroll to position [257, 0]
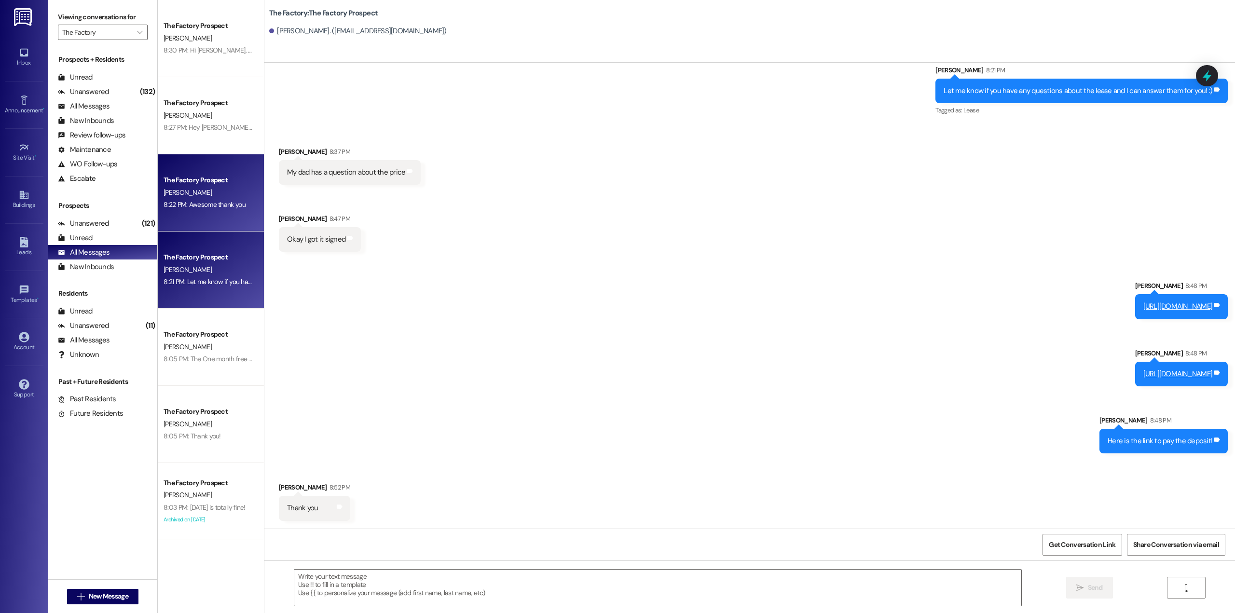
click at [191, 198] on div "[PERSON_NAME]" at bounding box center [208, 193] width 91 height 12
click at [194, 255] on div "The Factory Prospect" at bounding box center [208, 257] width 89 height 10
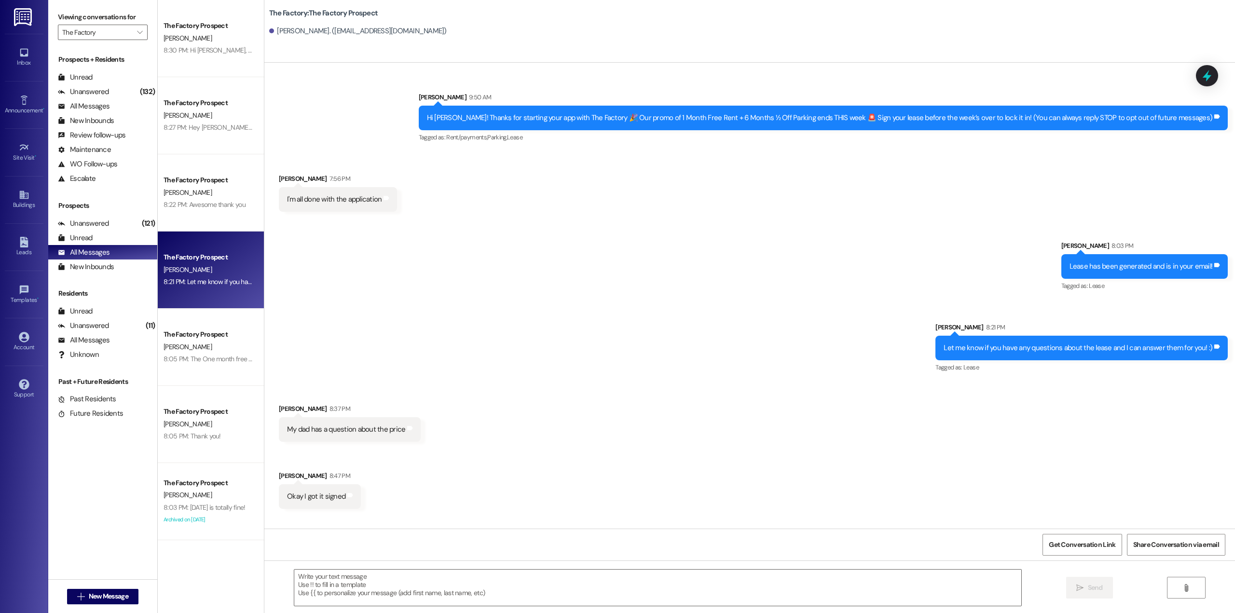
scroll to position [230, 0]
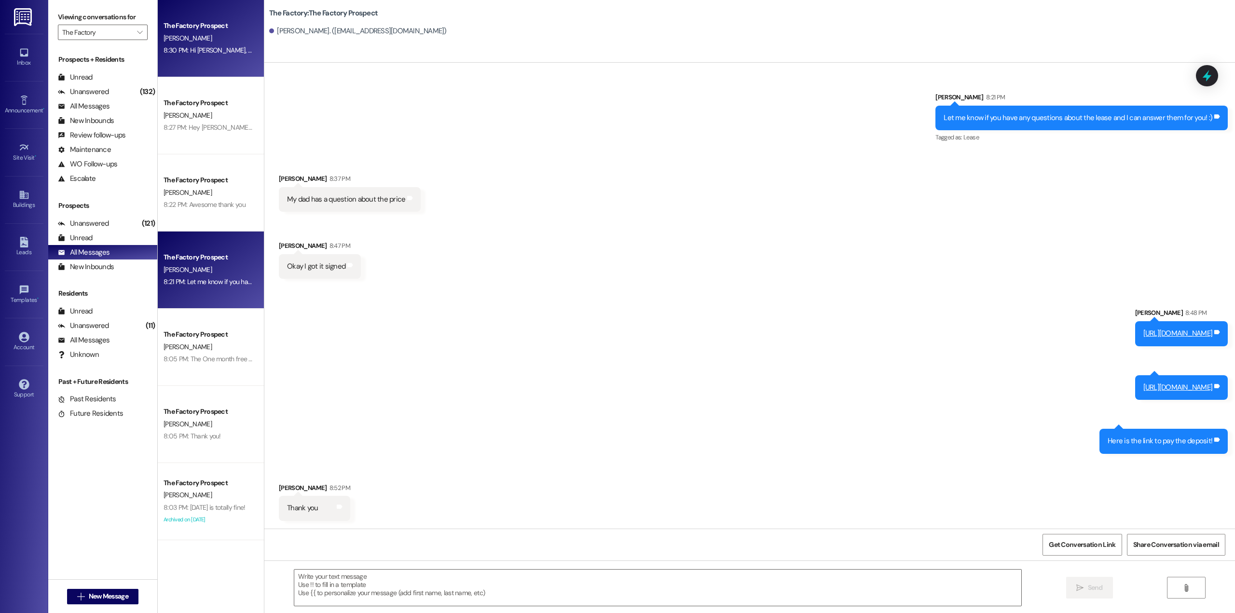
click at [219, 65] on div "The Factory Prospect R. Cerny 8:30 PM: Hi Ryan, I just left you a voicemail, bu…" at bounding box center [211, 38] width 106 height 77
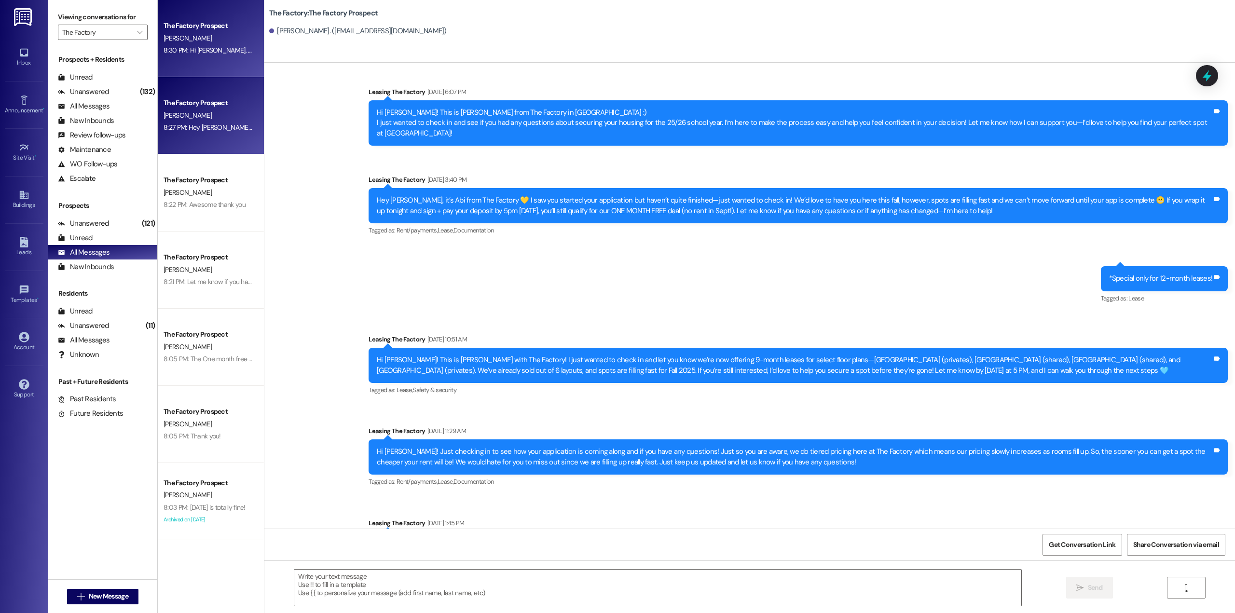
scroll to position [1036, 0]
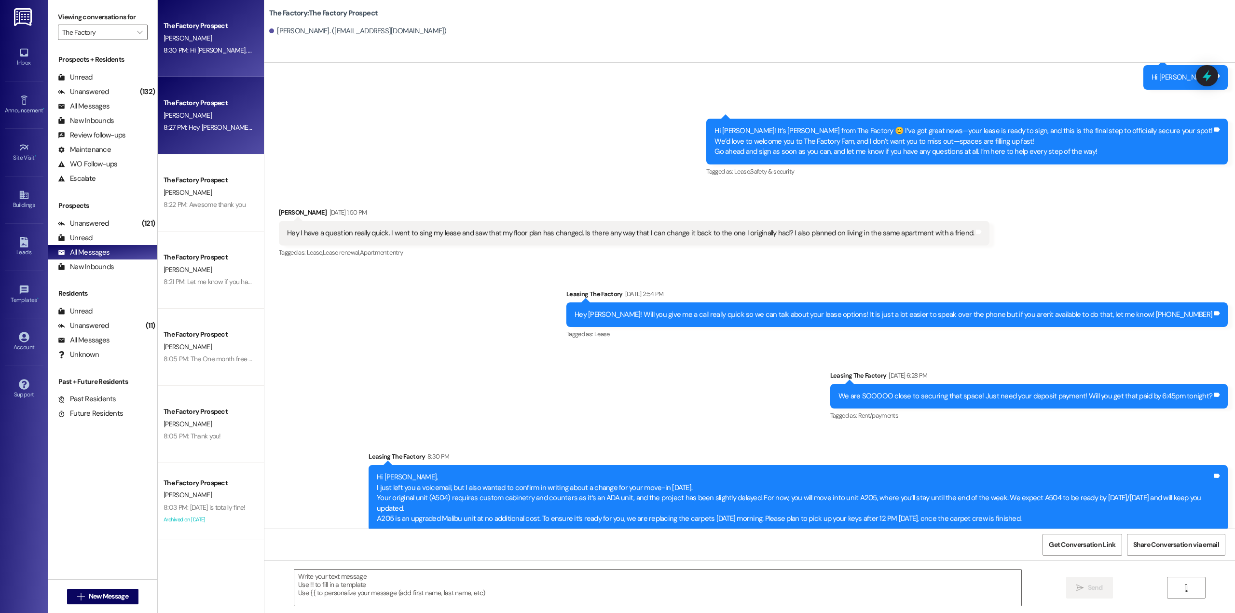
click at [208, 107] on div "The Factory Prospect" at bounding box center [208, 103] width 89 height 10
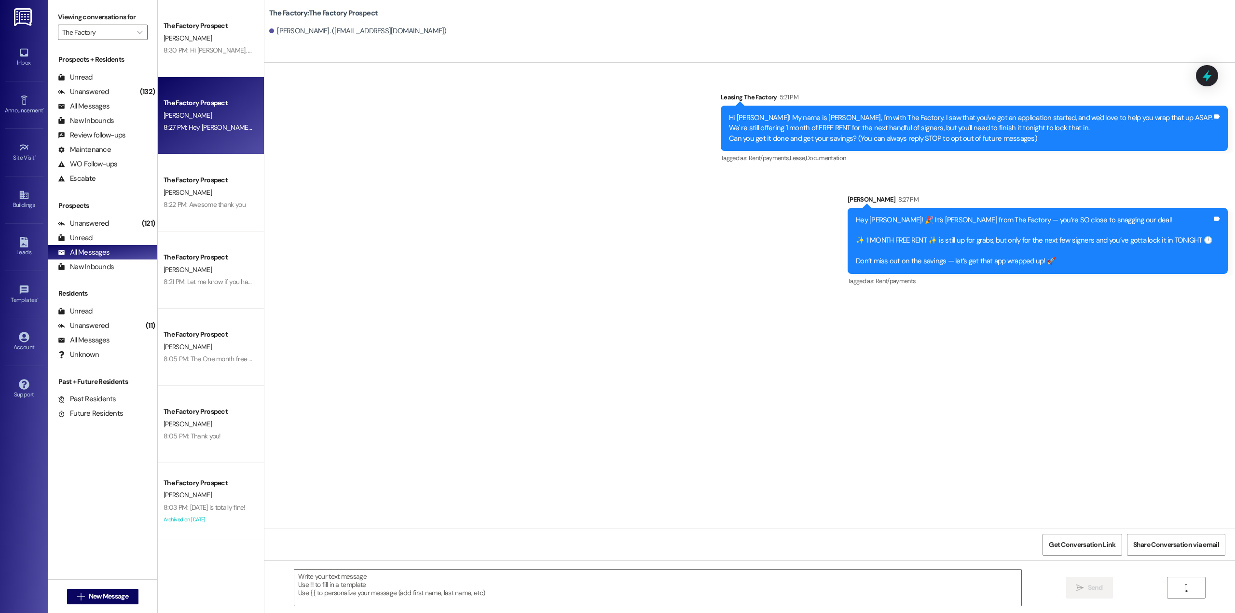
scroll to position [0, 0]
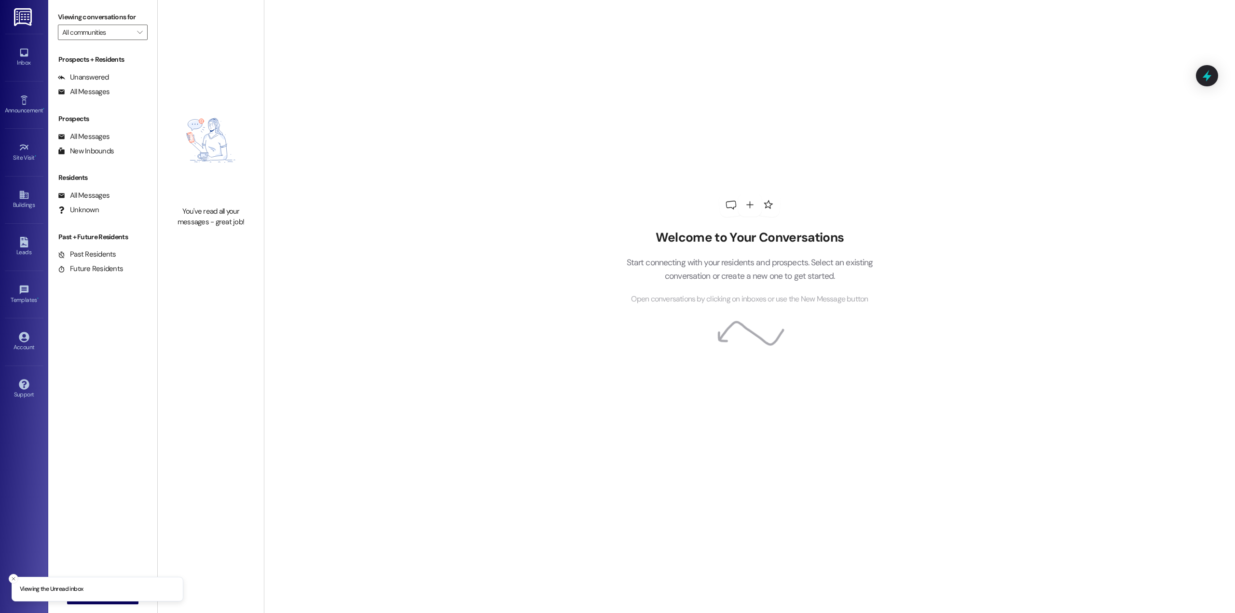
type input "The Factory"
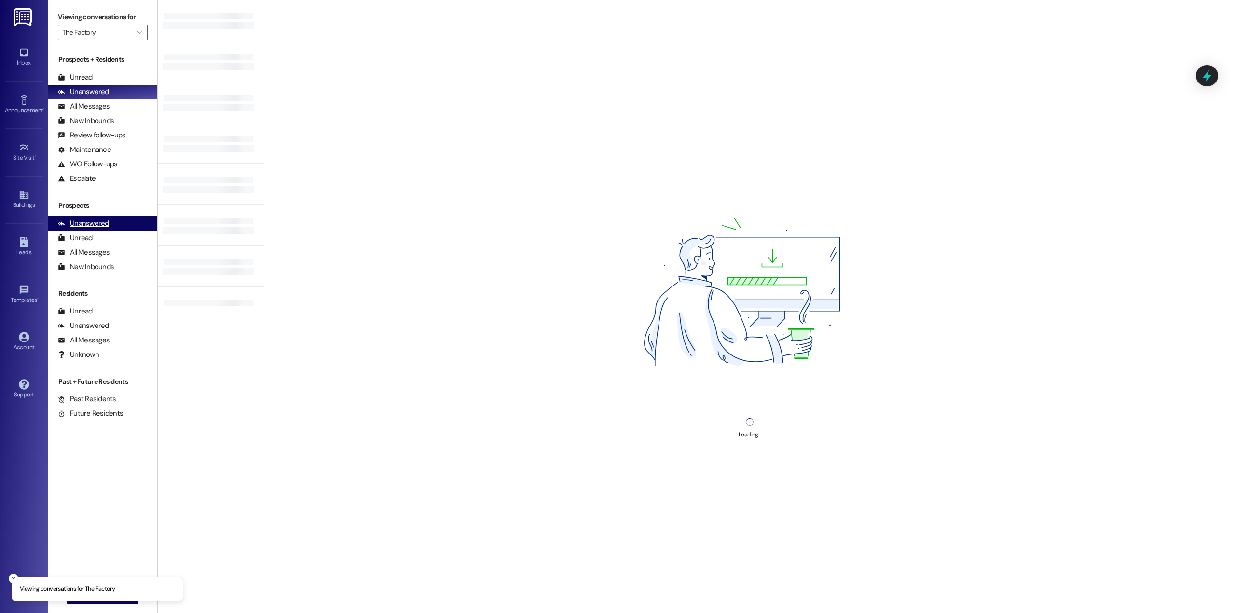
click at [99, 224] on div "Unanswered" at bounding box center [83, 224] width 51 height 10
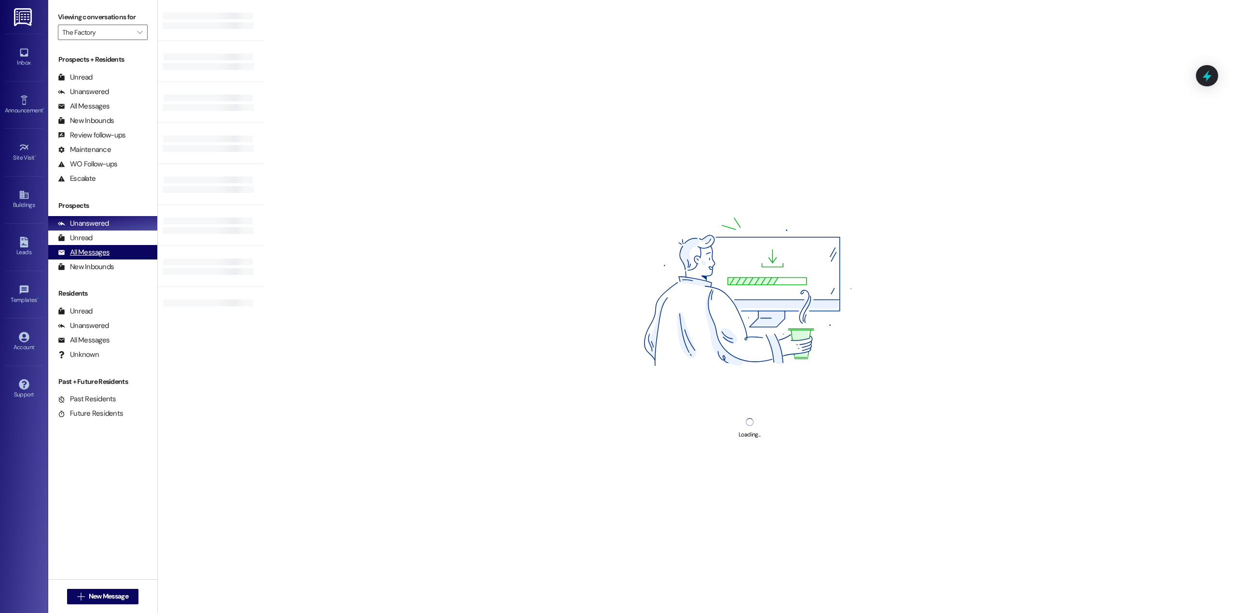
click at [99, 256] on div "All Messages" at bounding box center [84, 252] width 52 height 10
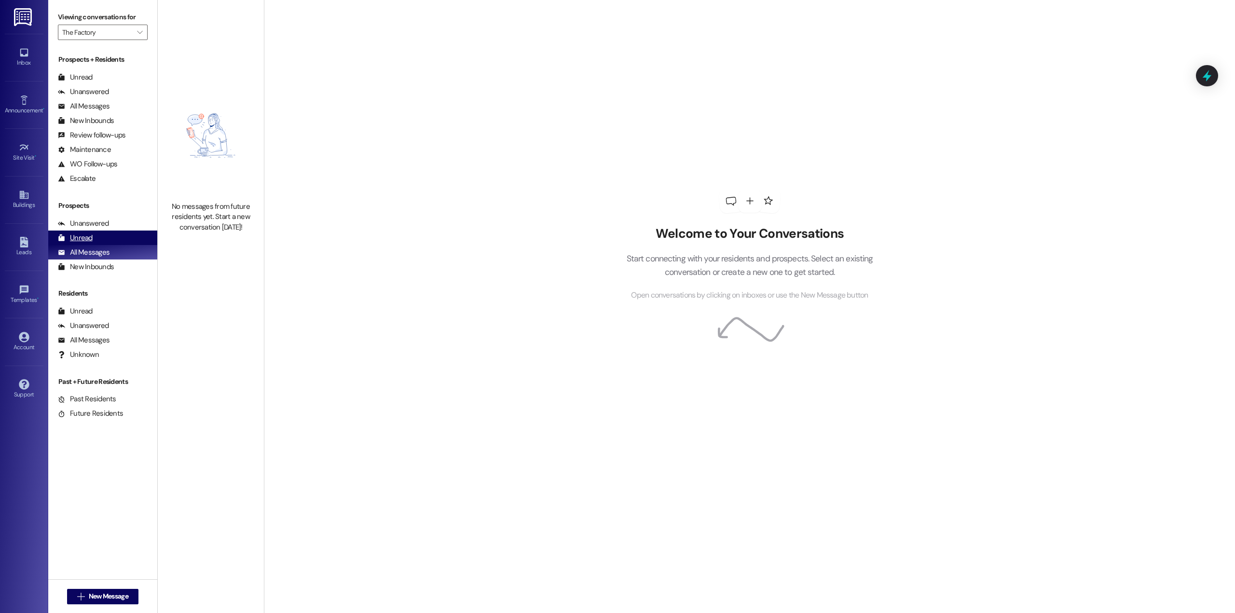
click at [86, 236] on div "Unread" at bounding box center [75, 238] width 35 height 10
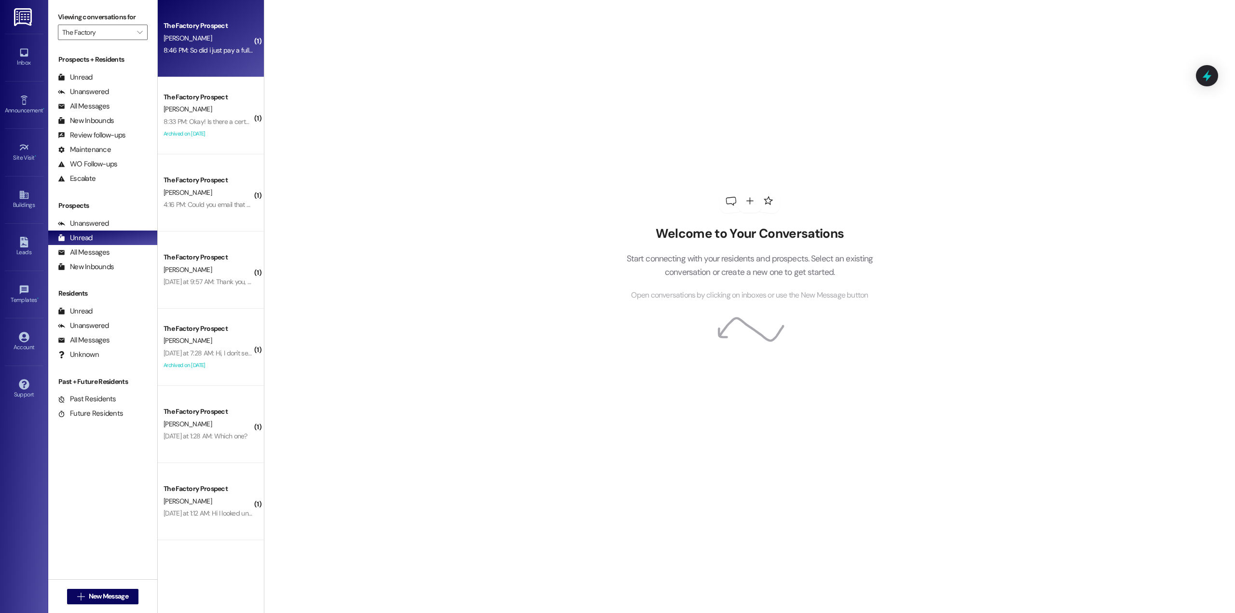
click at [210, 38] on div "A. Lowe" at bounding box center [208, 38] width 91 height 12
click at [175, 51] on div "8:46 PM: So did i just pay a full month of rent just to live there for a week o…" at bounding box center [273, 50] width 219 height 9
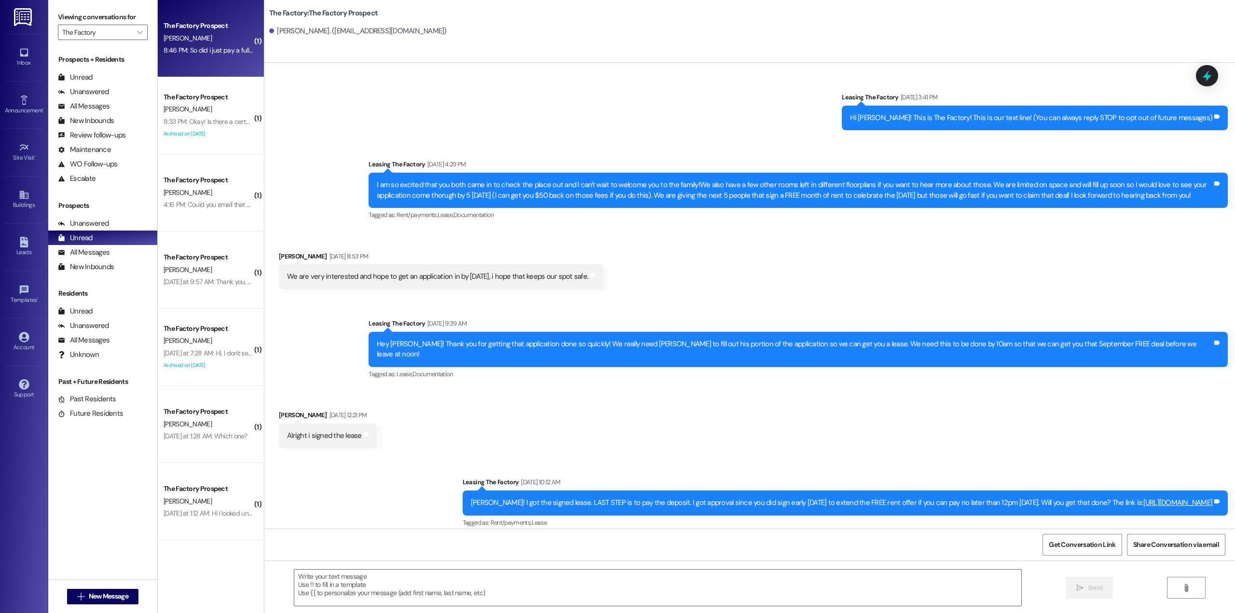
scroll to position [1400, 0]
